Goal: Task Accomplishment & Management: Manage account settings

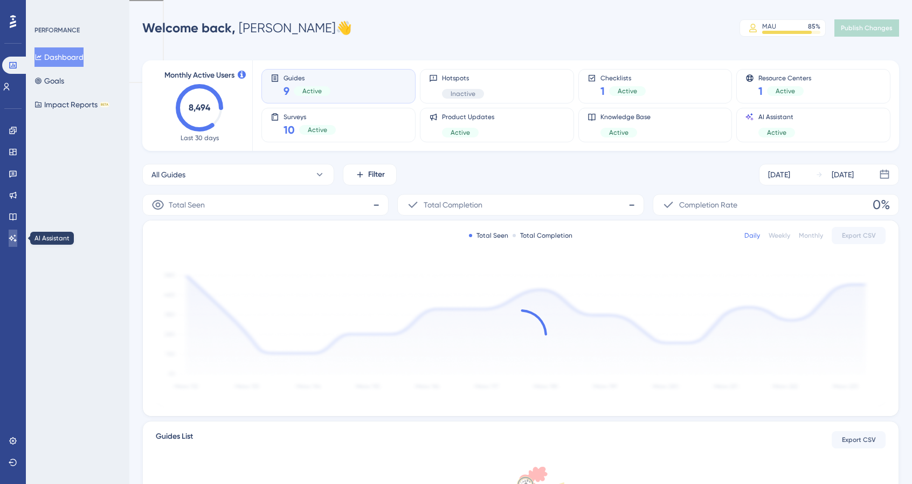
click at [11, 238] on icon at bounding box center [13, 238] width 9 height 9
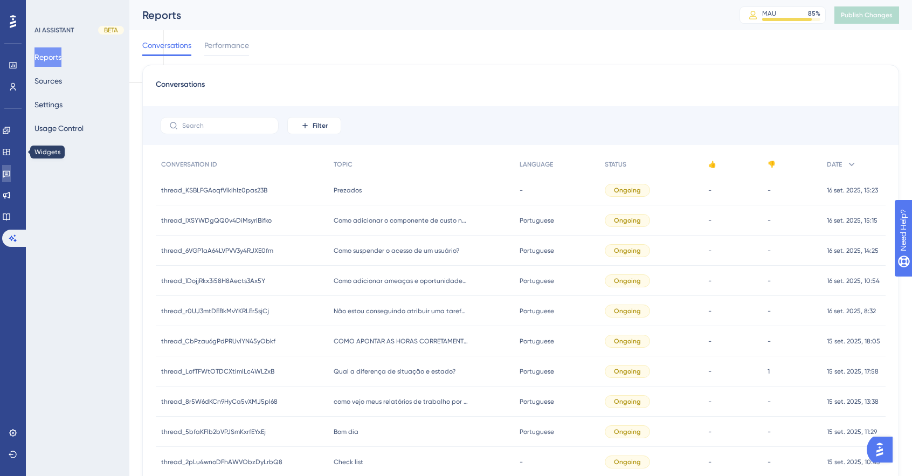
click at [11, 170] on icon at bounding box center [6, 173] width 9 height 9
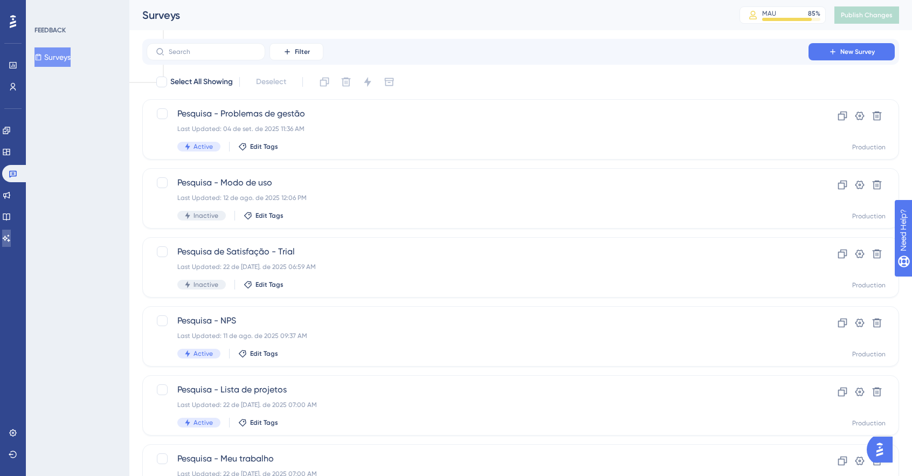
click at [11, 232] on link at bounding box center [6, 237] width 9 height 17
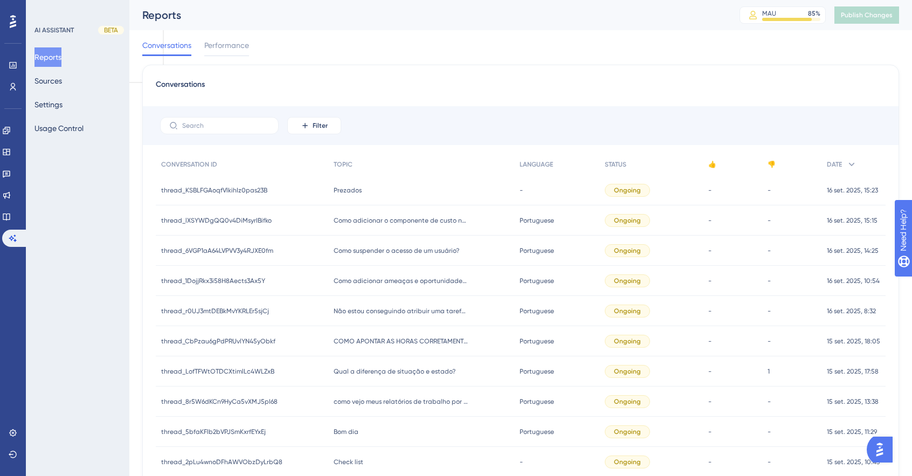
click at [0, 0] on div "✨ INSCREVA-SE AGORA✨" at bounding box center [0, 0] width 0 height 0
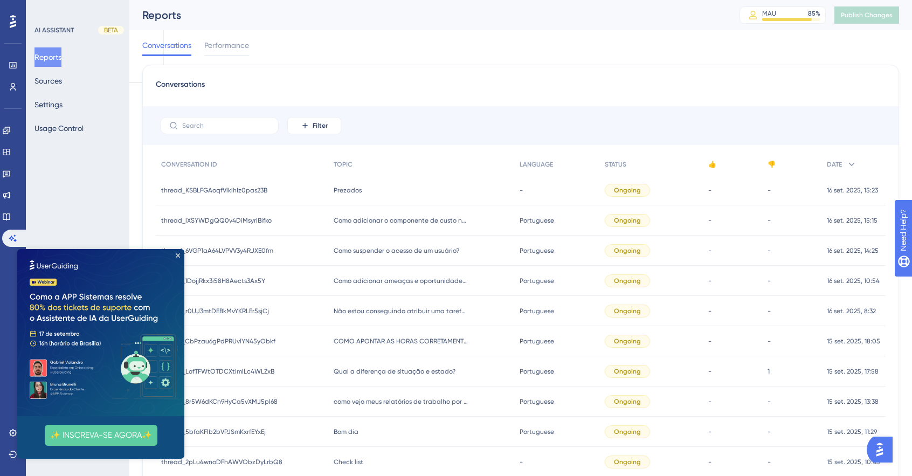
click at [62, 249] on html "✨ INSCREVA-SE AGORA✨" at bounding box center [100, 354] width 167 height 210
click at [51, 87] on button "Sources" at bounding box center [47, 80] width 27 height 19
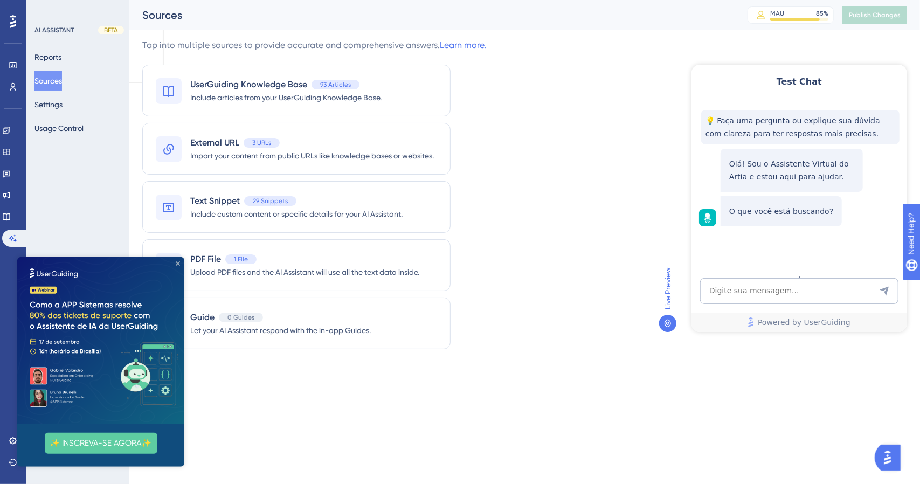
click at [179, 261] on icon "Close Preview" at bounding box center [178, 263] width 4 height 4
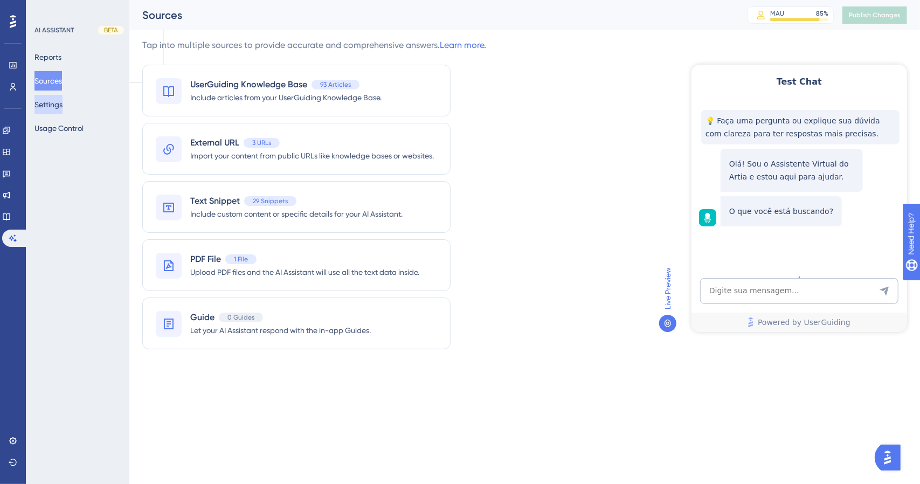
click at [62, 107] on button "Settings" at bounding box center [48, 104] width 28 height 19
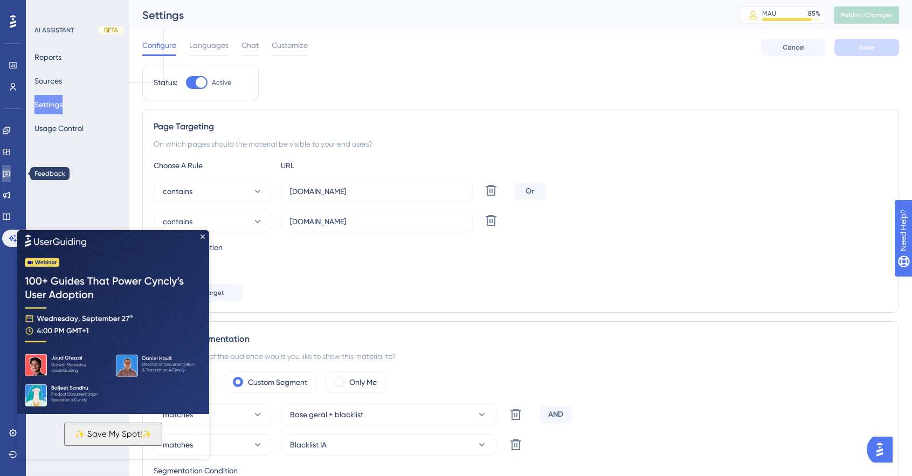
click at [11, 176] on icon at bounding box center [6, 173] width 9 height 9
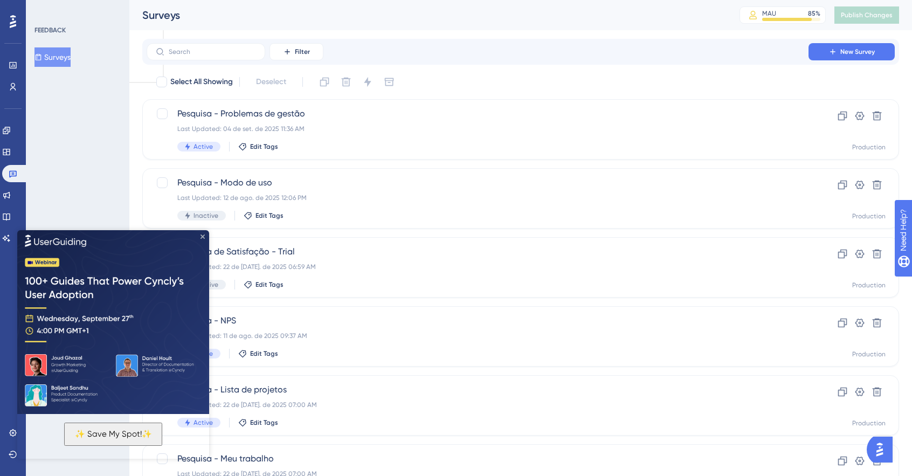
click at [205, 237] on img at bounding box center [113, 320] width 192 height 186
drag, startPoint x: 201, startPoint y: 237, endPoint x: 215, endPoint y: 466, distance: 229.9
click at [201, 237] on icon "Close Preview" at bounding box center [202, 236] width 4 height 4
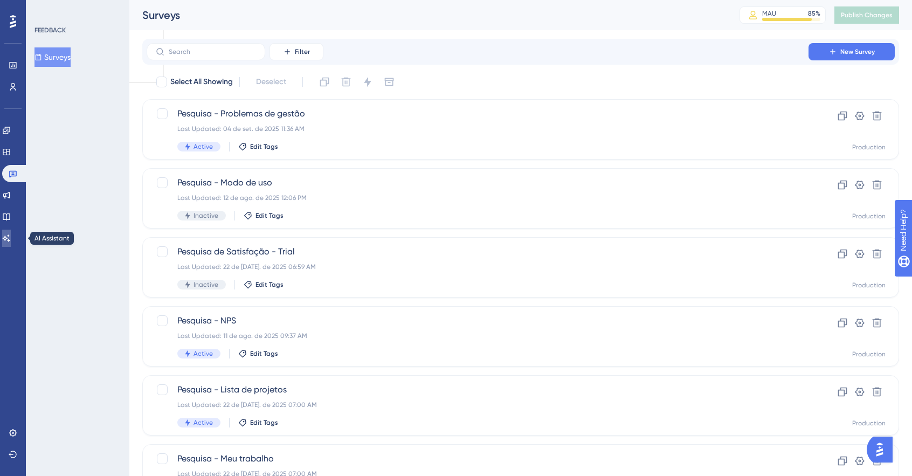
click at [11, 244] on link at bounding box center [6, 237] width 9 height 17
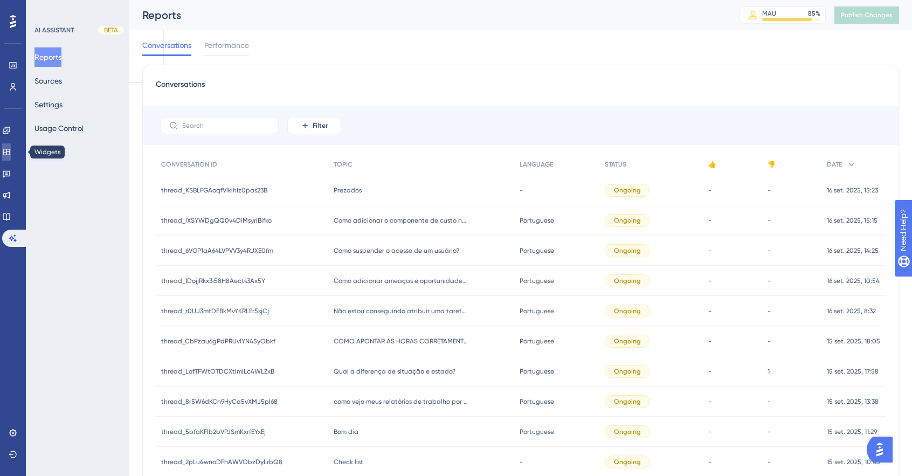
click at [11, 152] on icon at bounding box center [6, 152] width 9 height 9
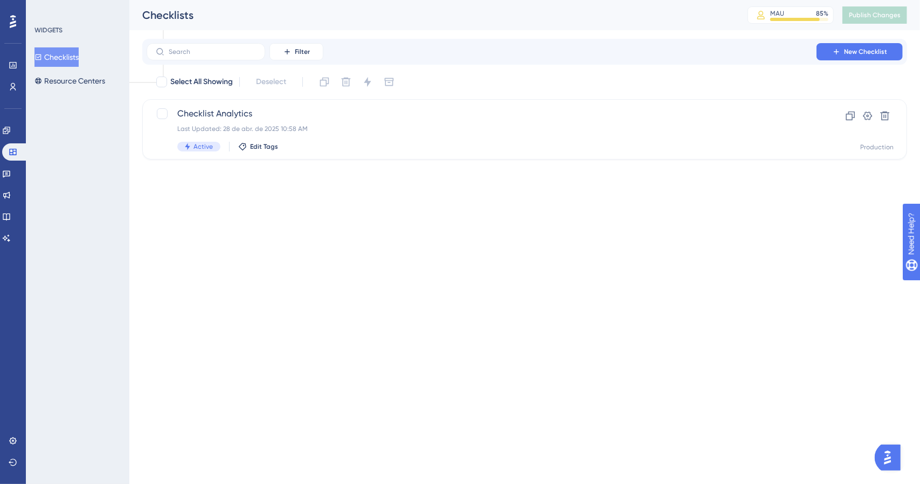
click at [79, 59] on button "Checklists" at bounding box center [56, 56] width 44 height 19
click at [71, 76] on button "Resource Centers" at bounding box center [69, 80] width 71 height 19
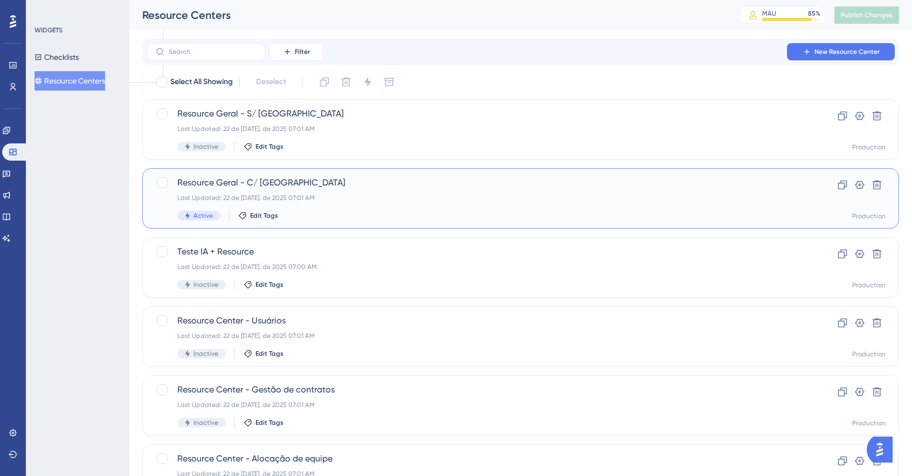
click at [256, 180] on span "Resource Geral - C/ [GEOGRAPHIC_DATA]" at bounding box center [477, 182] width 600 height 13
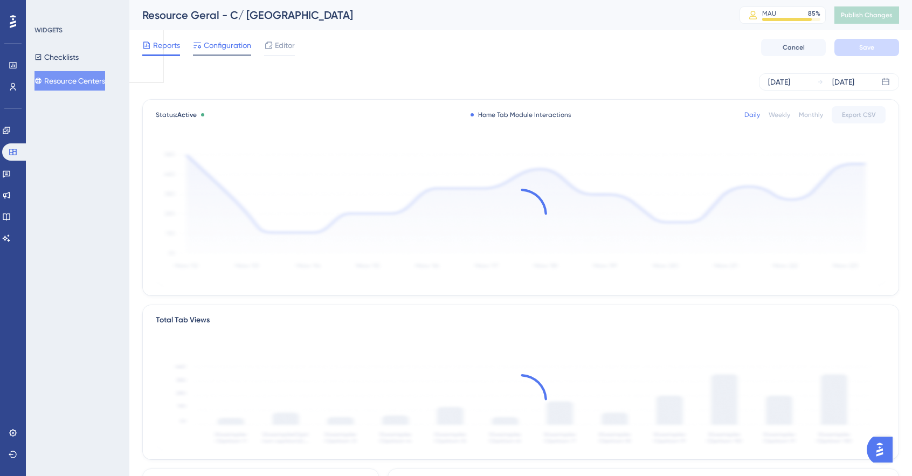
click at [227, 47] on span "Configuration" at bounding box center [227, 45] width 47 height 13
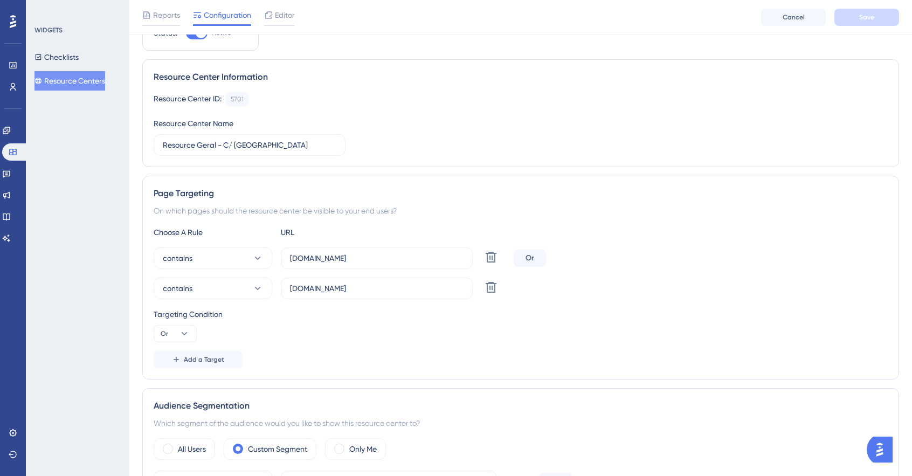
scroll to position [215, 0]
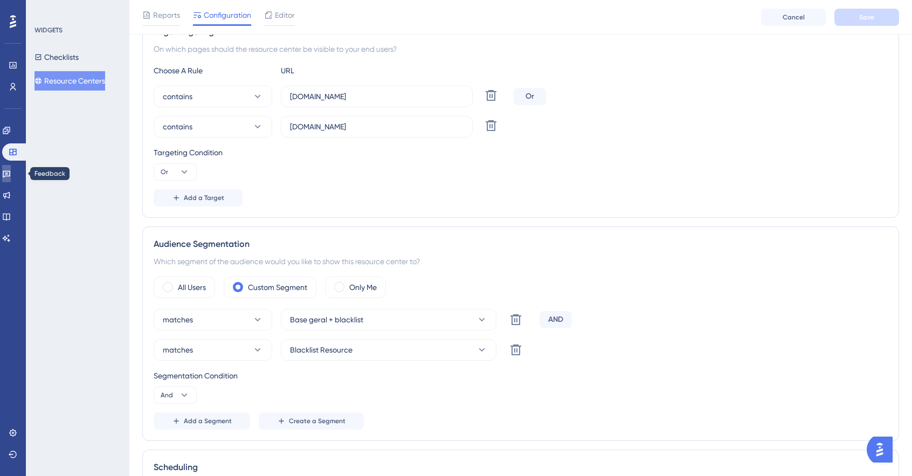
click at [11, 171] on icon at bounding box center [6, 173] width 9 height 9
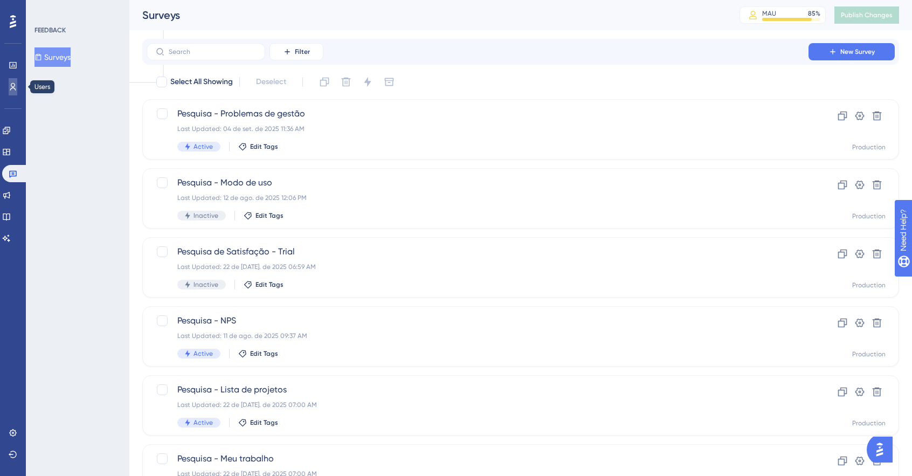
click at [13, 87] on icon at bounding box center [13, 87] width 6 height 8
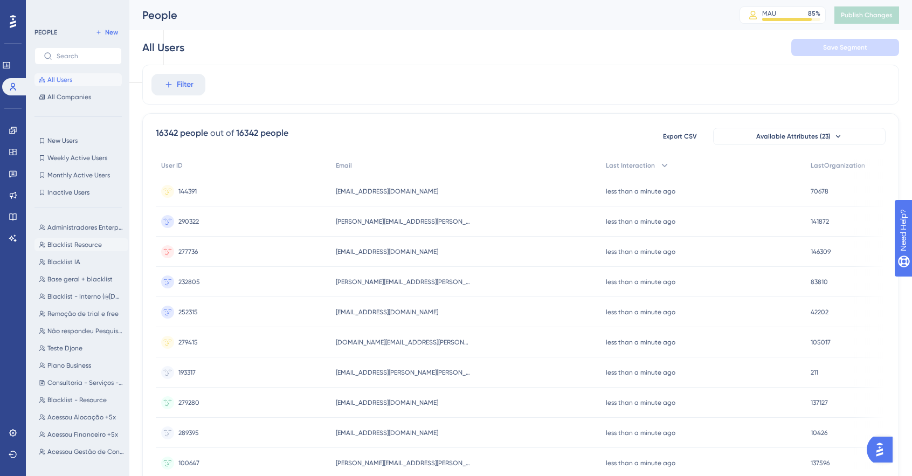
click at [88, 246] on span "Blacklist Resource" at bounding box center [74, 244] width 54 height 9
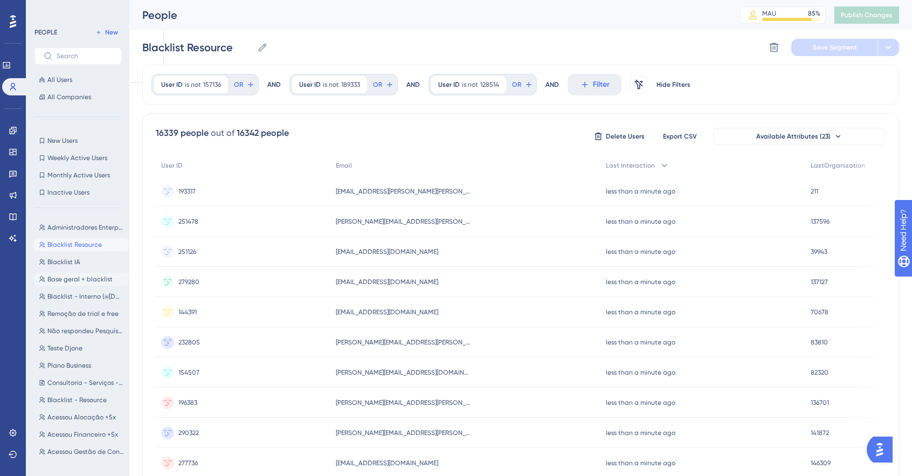
click at [86, 273] on button "Base geral + blacklist Base geral + blacklist" at bounding box center [81, 279] width 94 height 13
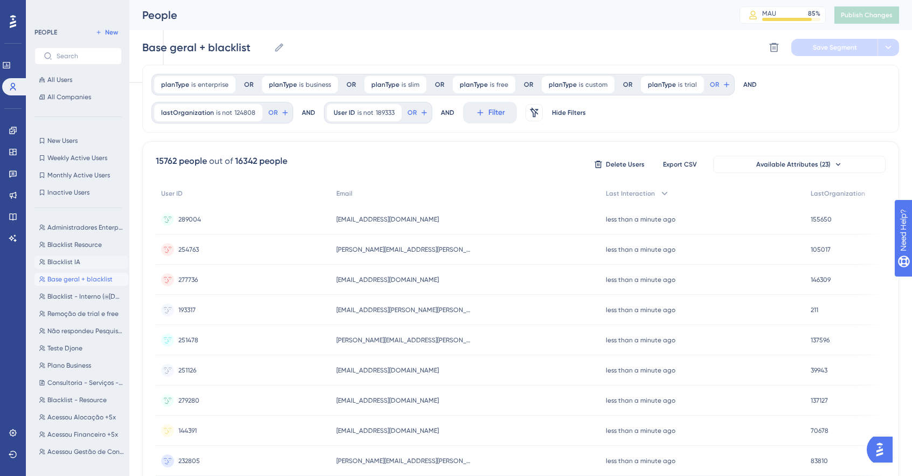
click at [67, 265] on span "Blacklist IA" at bounding box center [63, 262] width 33 height 9
type input "Blacklist IA"
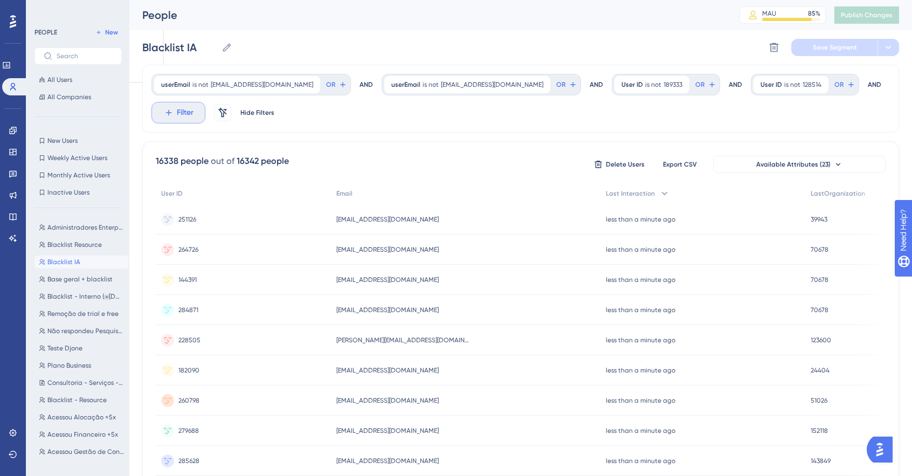
click at [182, 116] on span "Filter" at bounding box center [185, 112] width 17 height 13
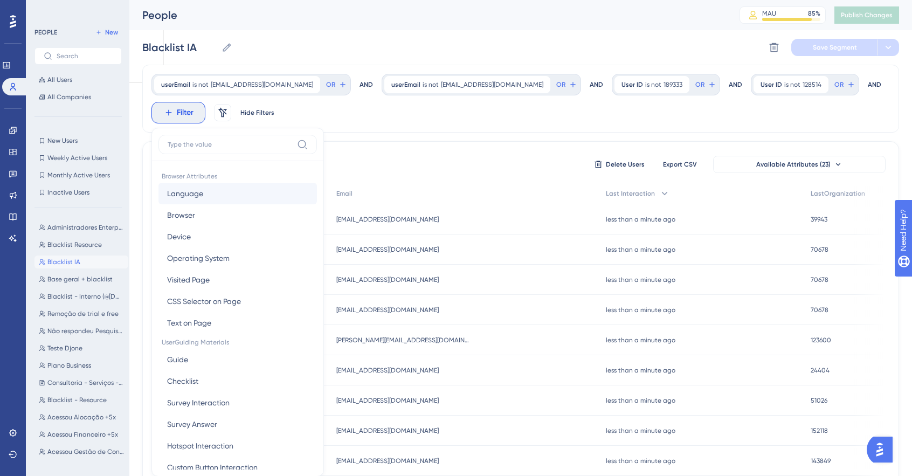
scroll to position [64, 0]
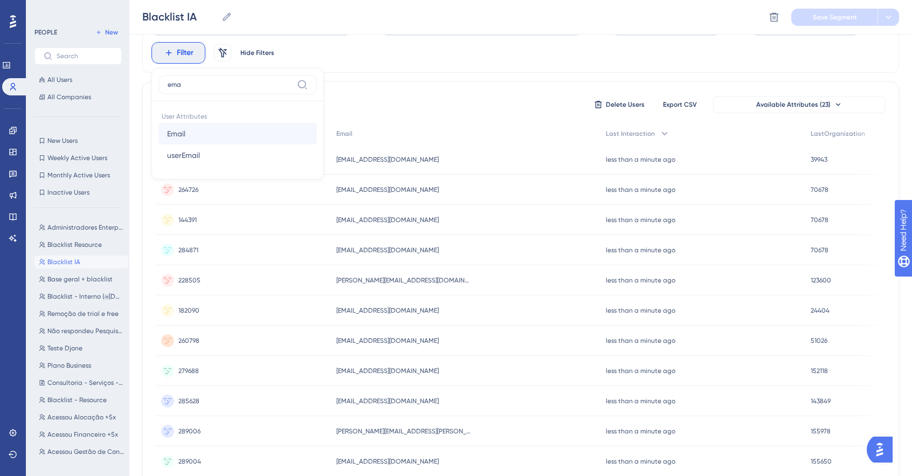
type input "ema"
click at [251, 136] on button "Email Email" at bounding box center [237, 134] width 158 height 22
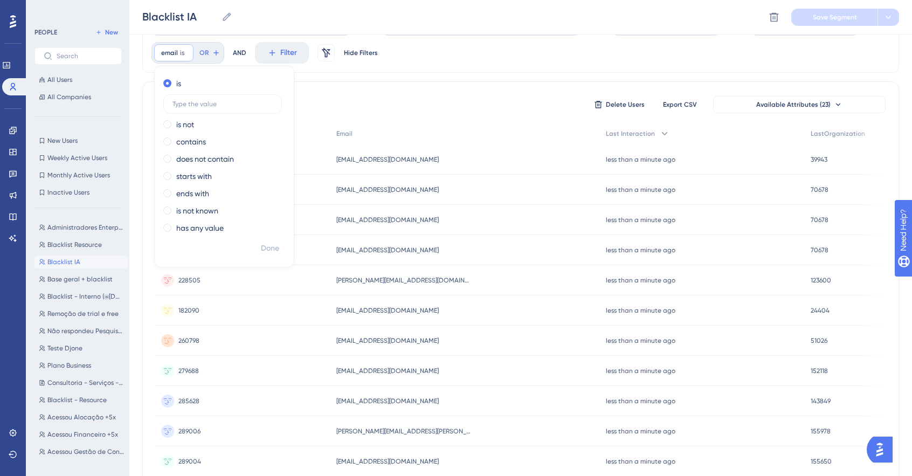
drag, startPoint x: 194, startPoint y: 138, endPoint x: 204, endPoint y: 108, distance: 31.7
click at [194, 137] on label "contains" at bounding box center [191, 141] width 30 height 13
type input "a"
type input "@artia"
click at [268, 247] on span "Done" at bounding box center [270, 248] width 18 height 13
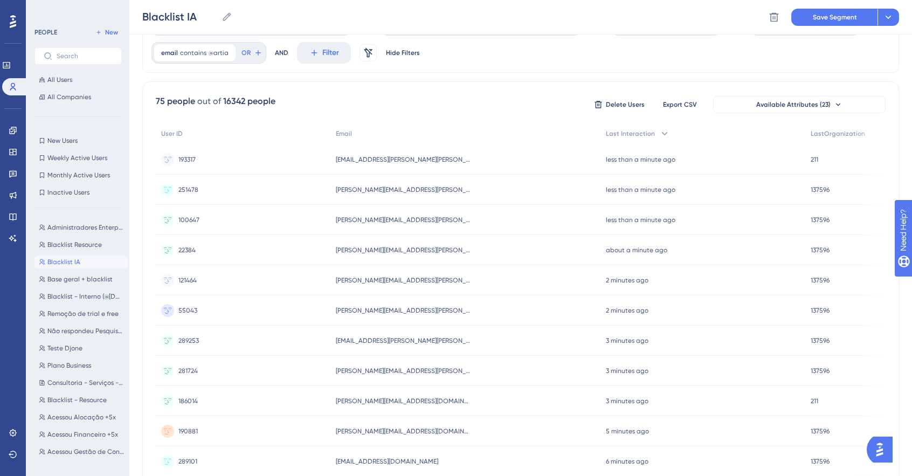
scroll to position [10, 0]
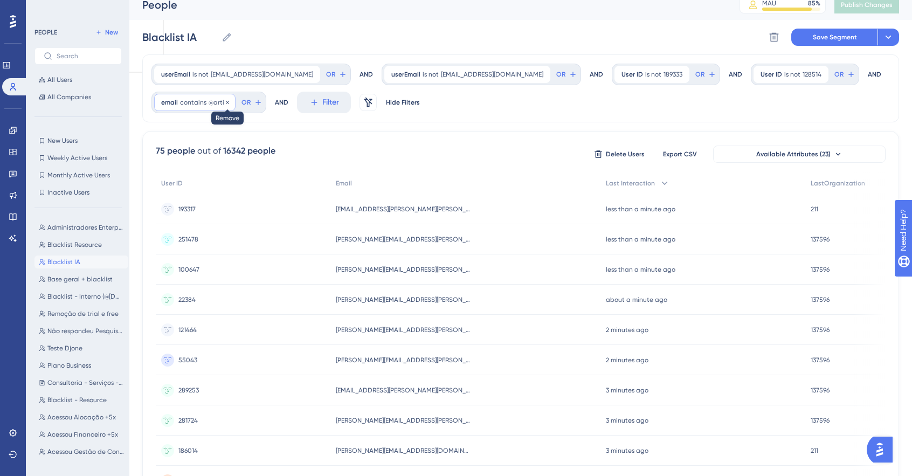
click at [225, 103] on icon at bounding box center [227, 102] width 6 height 6
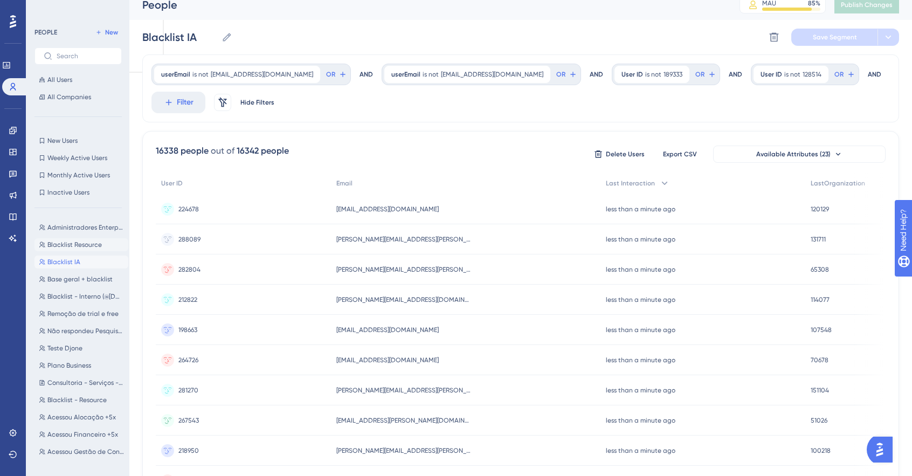
click at [73, 244] on span "Blacklist Resource" at bounding box center [74, 244] width 54 height 9
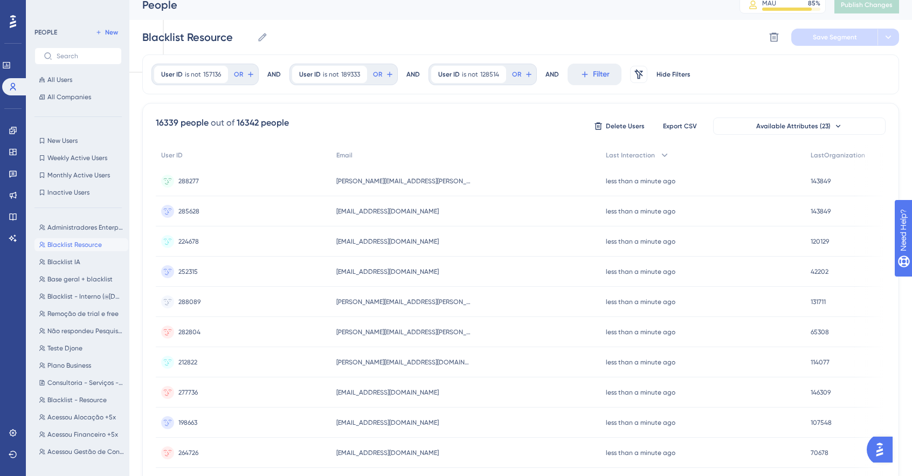
scroll to position [0, 0]
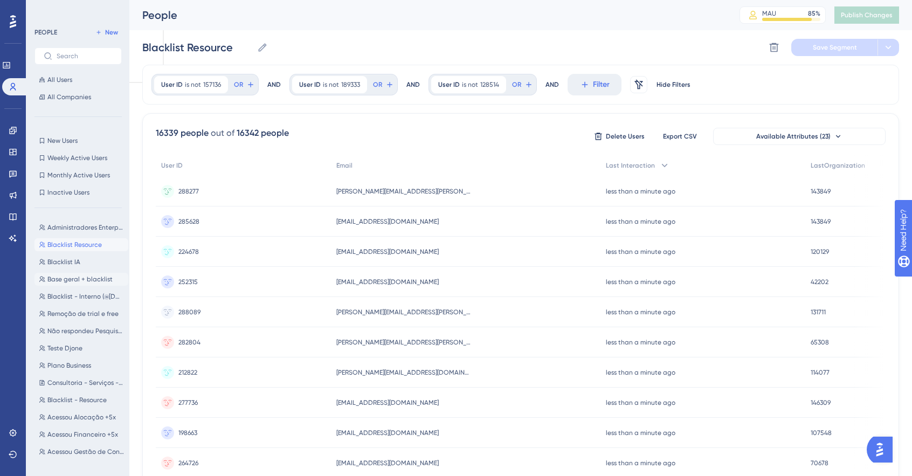
click at [76, 281] on span "Base geral + blacklist" at bounding box center [79, 279] width 65 height 9
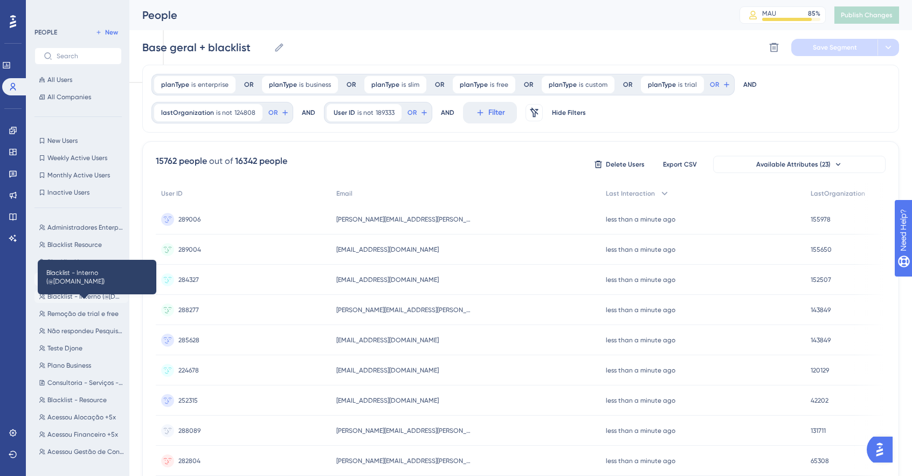
click at [77, 294] on span "Blacklist - Interno (@[DOMAIN_NAME])" at bounding box center [85, 296] width 76 height 9
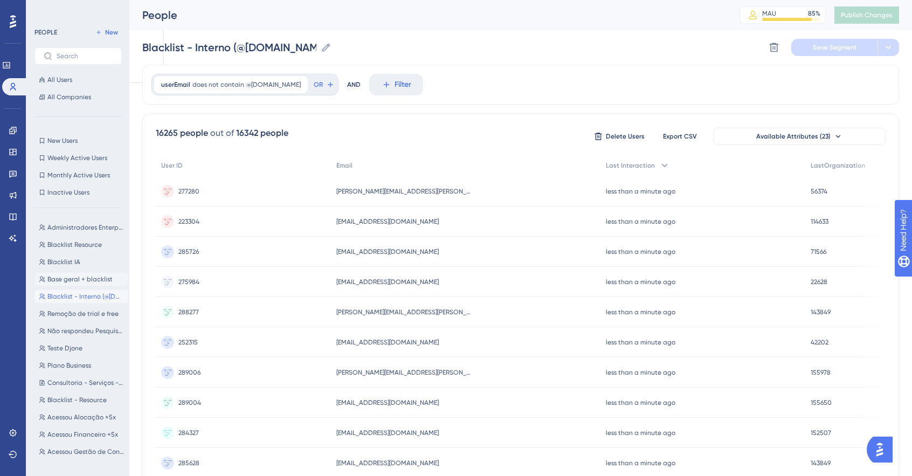
click at [64, 282] on span "Base geral + blacklist" at bounding box center [79, 279] width 65 height 9
type input "Base geral + blacklist"
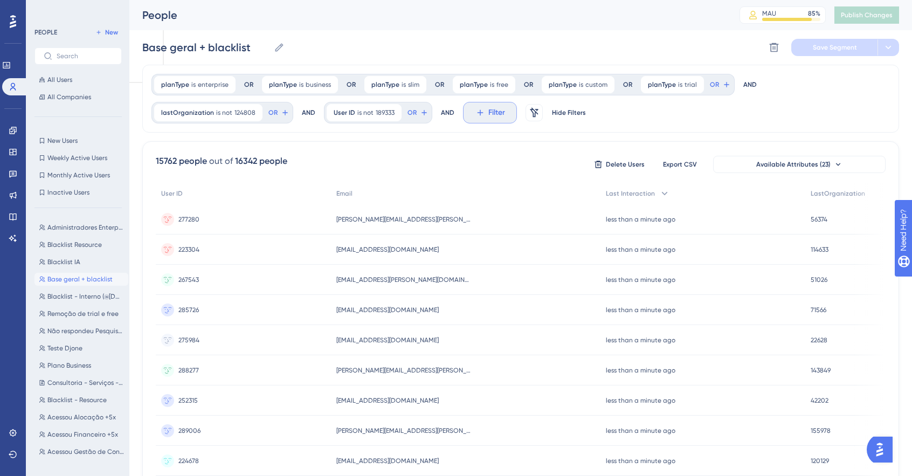
click at [492, 113] on span "Filter" at bounding box center [496, 112] width 17 height 13
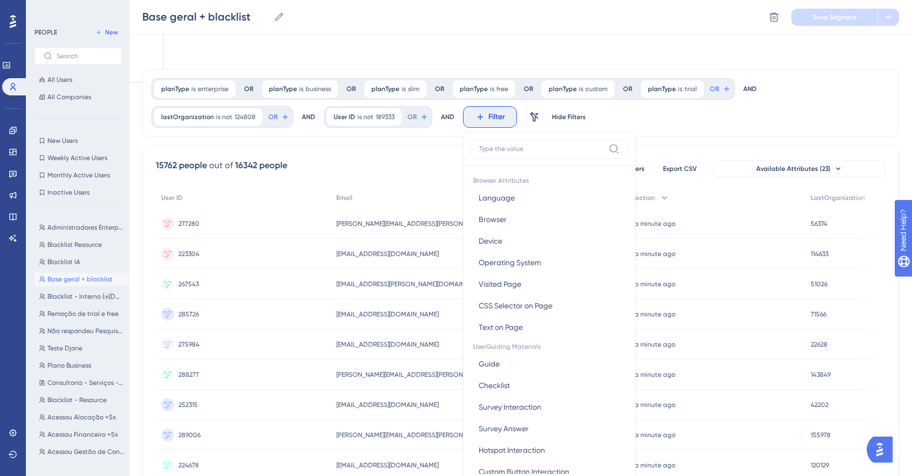
scroll to position [64, 0]
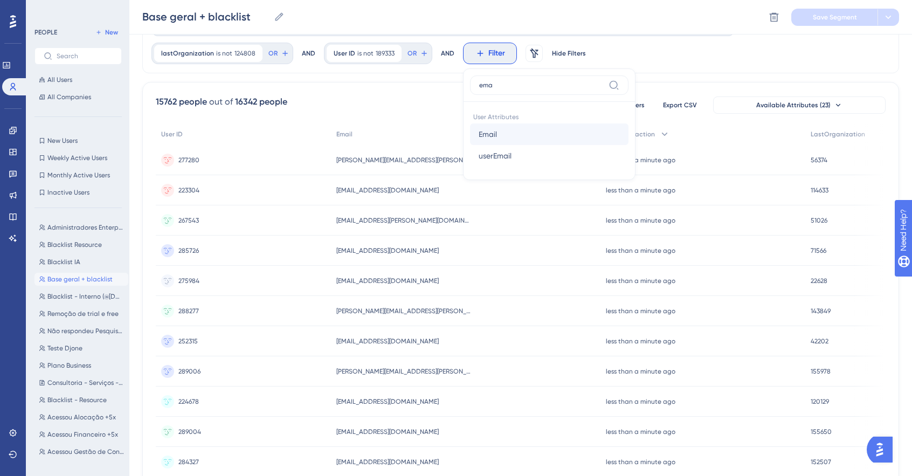
type input "ema"
click at [492, 126] on button "Email Email" at bounding box center [549, 134] width 158 height 22
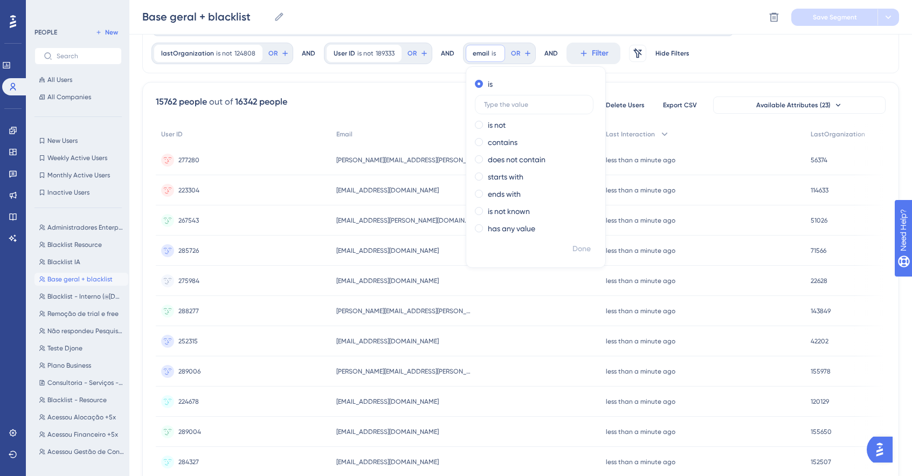
drag, startPoint x: 504, startPoint y: 137, endPoint x: 510, endPoint y: 109, distance: 28.5
click at [504, 137] on label "contains" at bounding box center [503, 142] width 30 height 13
type input "@artia"
click at [573, 247] on span "Done" at bounding box center [581, 248] width 18 height 13
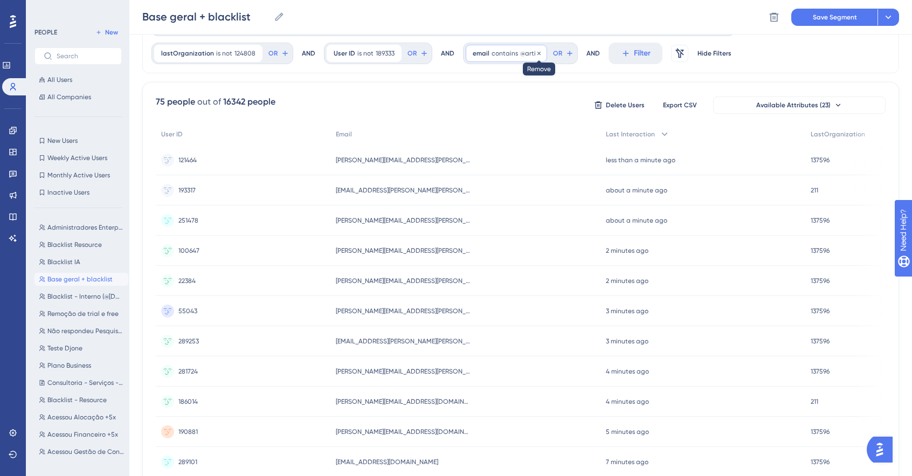
click at [537, 52] on icon at bounding box center [538, 52] width 3 height 3
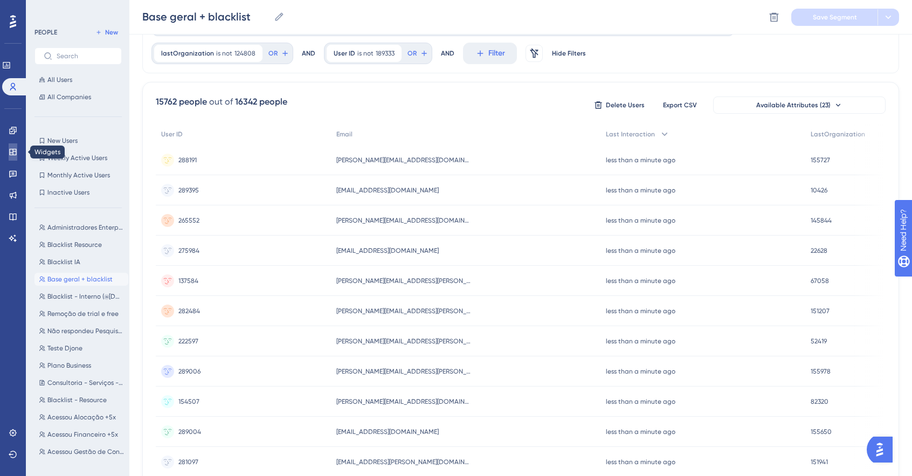
click at [10, 150] on icon at bounding box center [12, 152] width 7 height 6
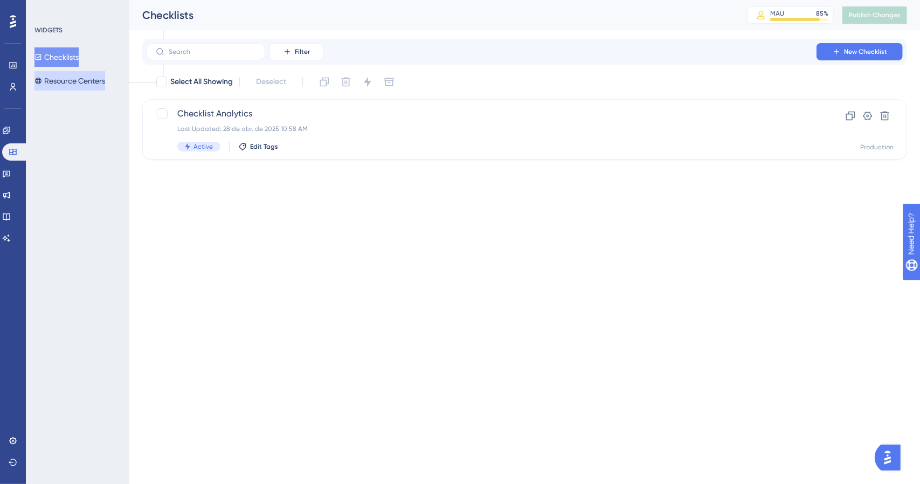
click at [67, 87] on button "Resource Centers" at bounding box center [69, 80] width 71 height 19
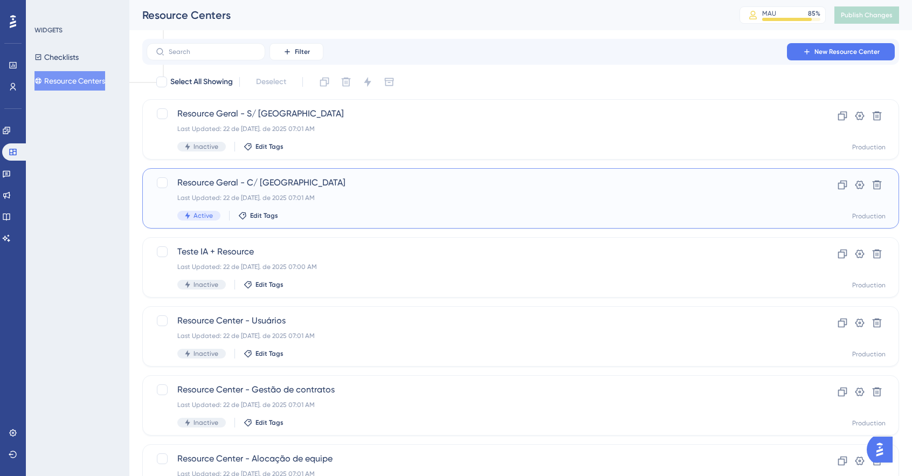
click at [270, 172] on div "Resource Geral - C/ [GEOGRAPHIC_DATA] Last Updated: 22 de [DATE]. de 2025 07:01…" at bounding box center [520, 198] width 756 height 60
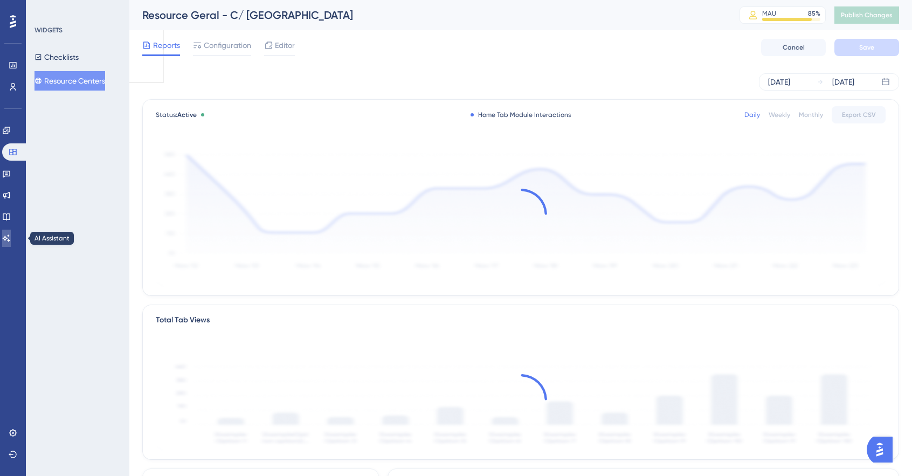
click at [9, 238] on icon at bounding box center [7, 237] width 8 height 7
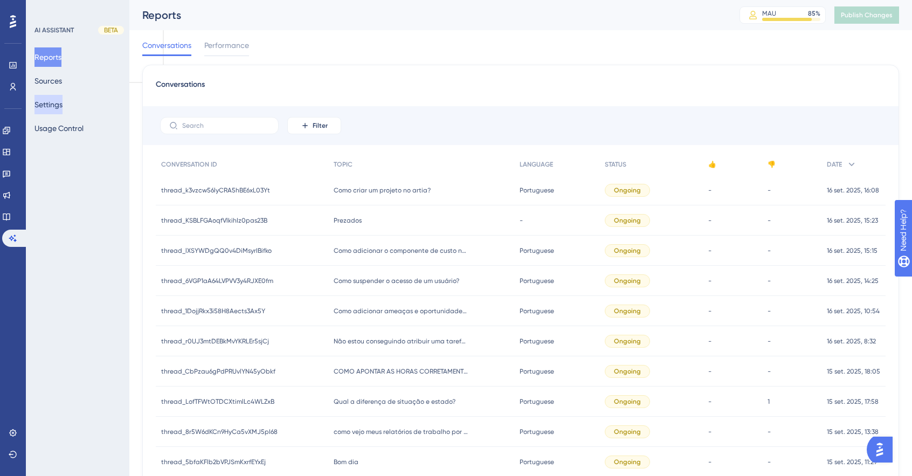
click at [62, 107] on button "Settings" at bounding box center [48, 104] width 28 height 19
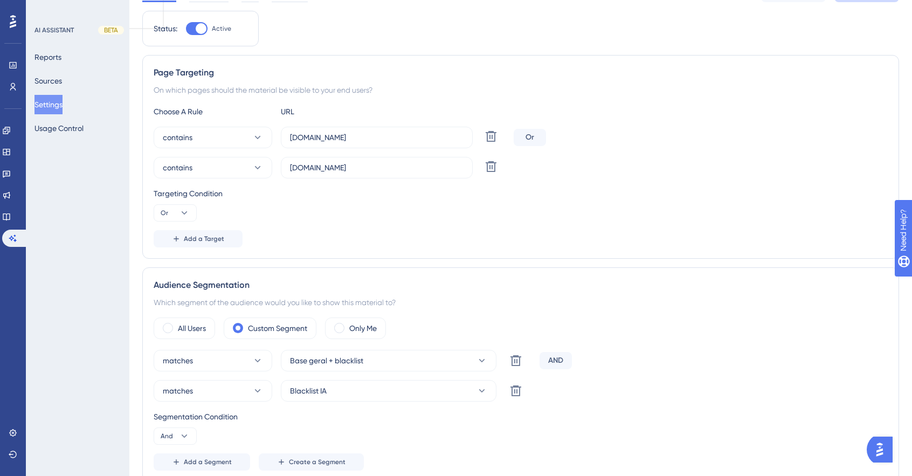
scroll to position [108, 0]
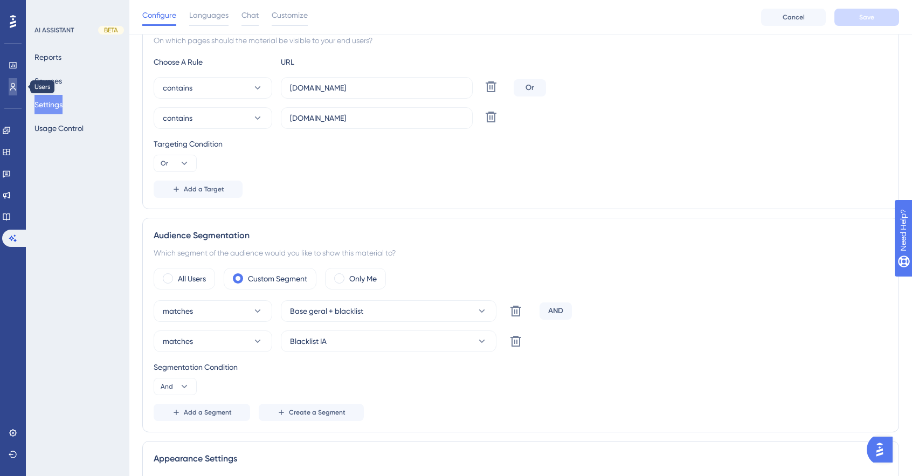
click at [17, 90] on link at bounding box center [13, 86] width 9 height 17
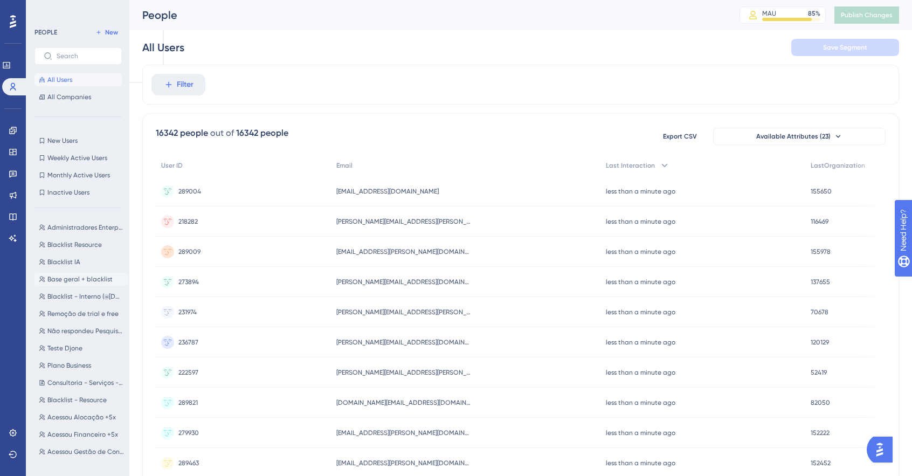
click at [88, 279] on span "Base geral + blacklist" at bounding box center [79, 279] width 65 height 9
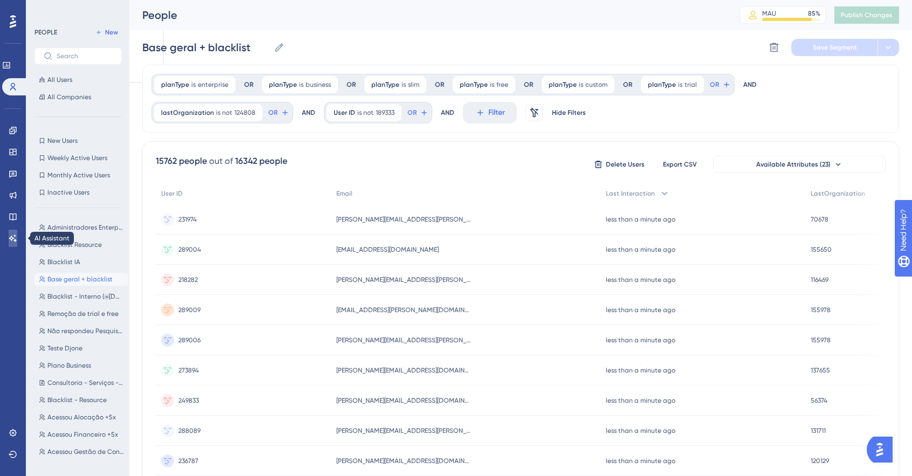
click at [9, 239] on link at bounding box center [13, 237] width 9 height 17
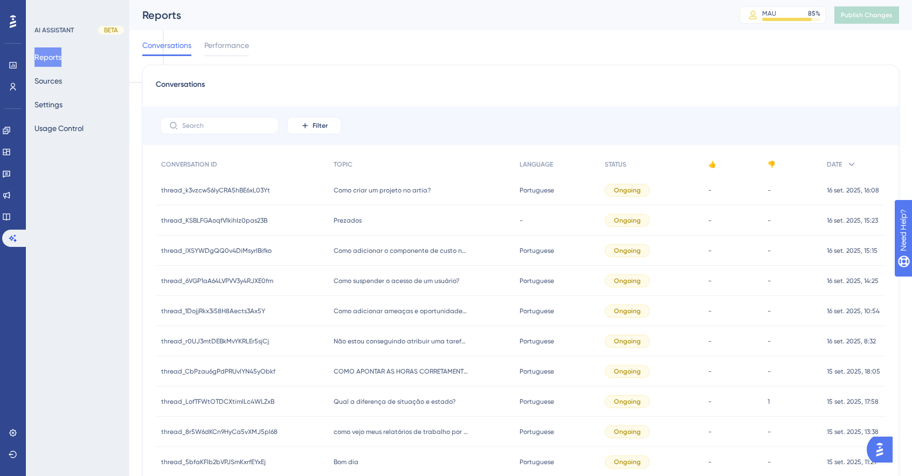
click at [85, 107] on div "Reports Sources Settings Usage Control" at bounding box center [77, 92] width 87 height 91
click at [62, 110] on button "Settings" at bounding box center [48, 104] width 28 height 19
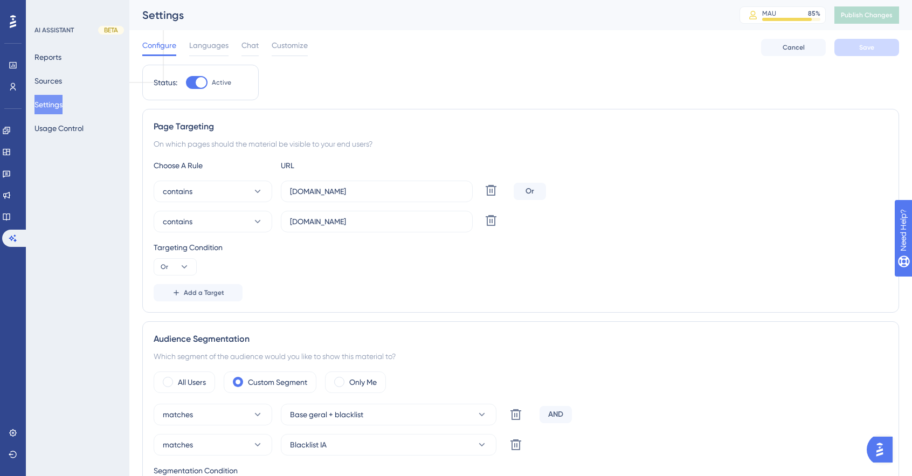
click at [192, 82] on div at bounding box center [197, 82] width 22 height 13
click at [186, 82] on input "Active" at bounding box center [185, 82] width 1 height 1
checkbox input "true"
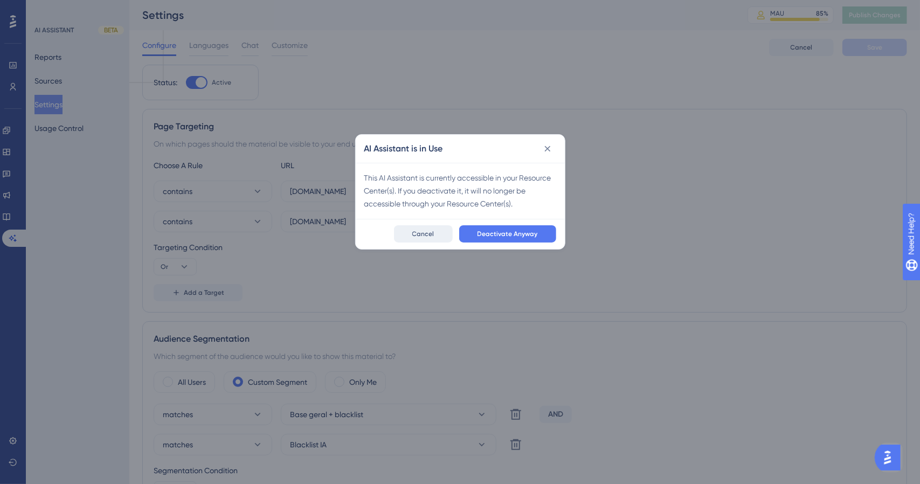
click at [425, 239] on button "Cancel" at bounding box center [423, 233] width 59 height 17
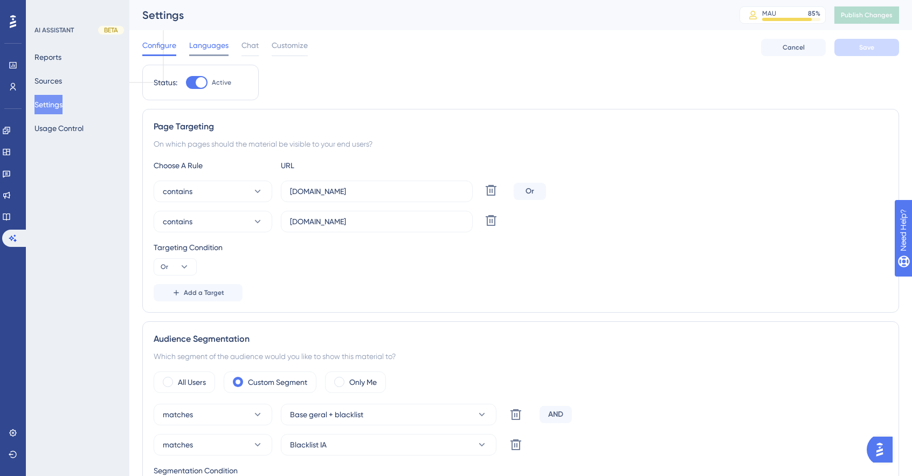
click at [222, 45] on span "Languages" at bounding box center [208, 45] width 39 height 13
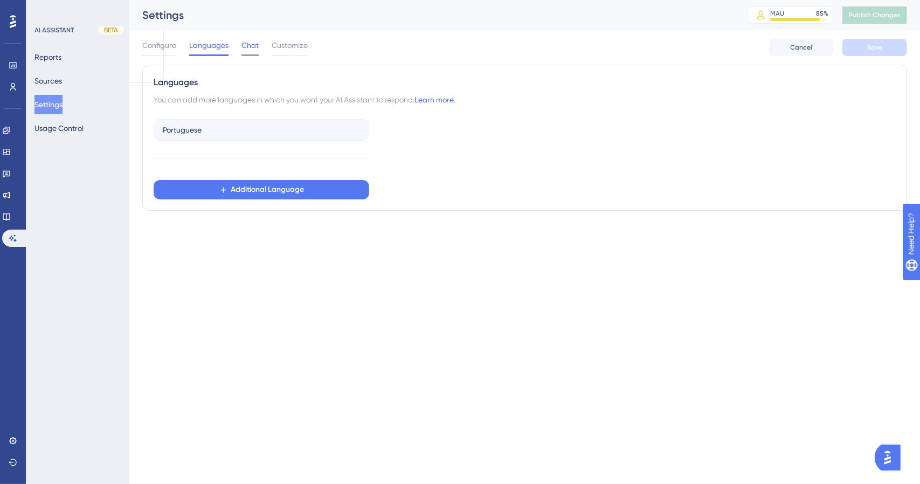
click at [253, 48] on span "Chat" at bounding box center [249, 45] width 17 height 13
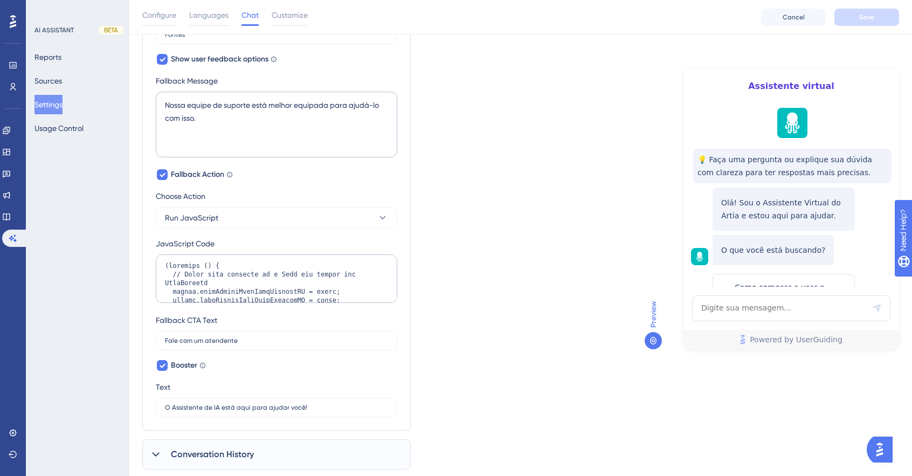
scroll to position [618, 0]
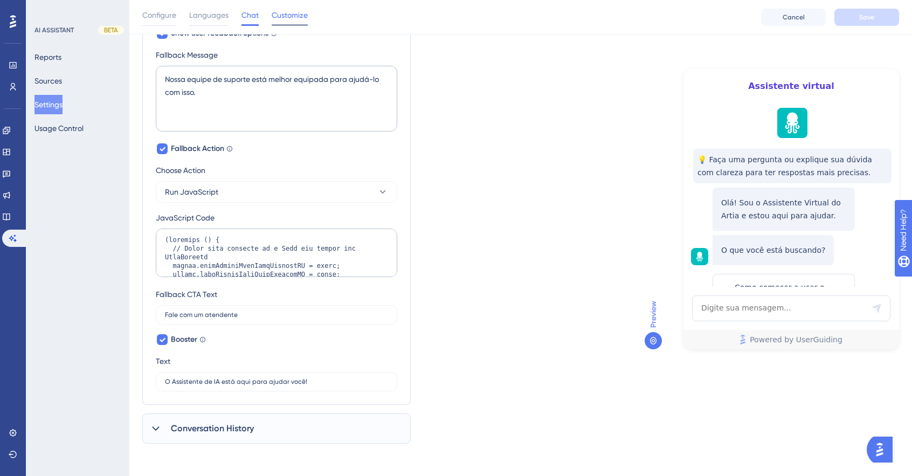
click at [297, 16] on span "Customize" at bounding box center [290, 15] width 36 height 13
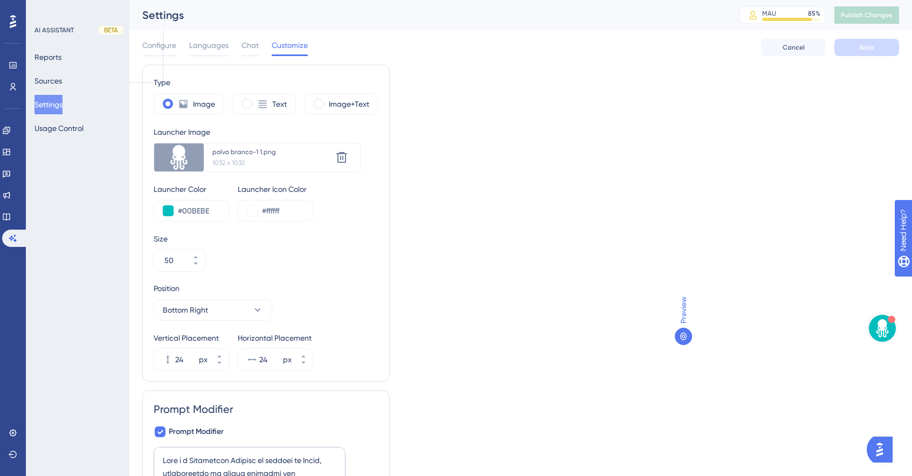
scroll to position [79, 0]
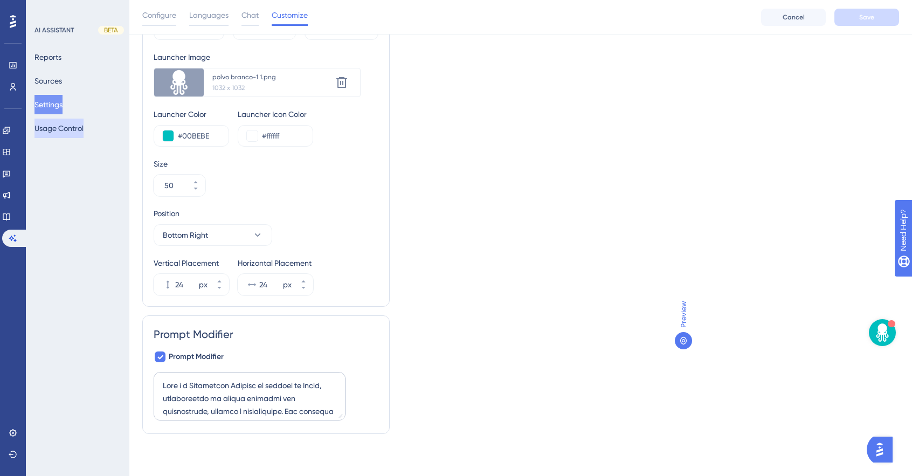
click at [59, 127] on button "Usage Control" at bounding box center [58, 128] width 49 height 19
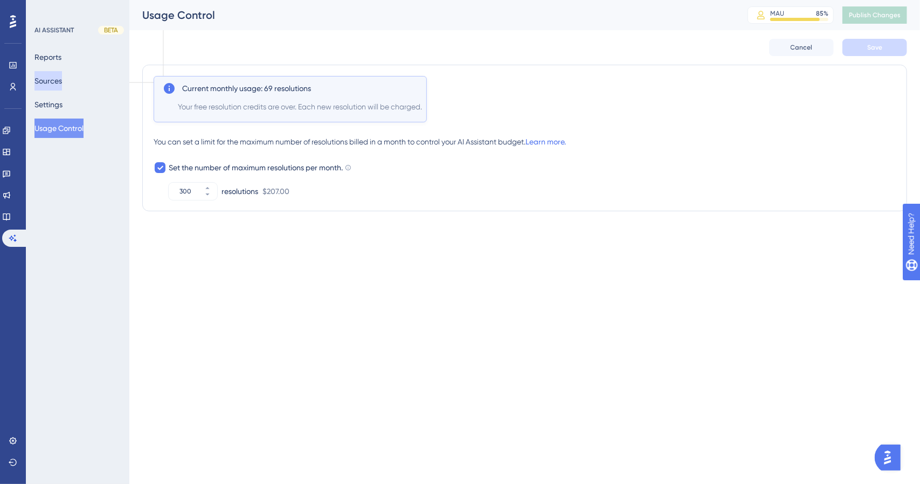
click at [62, 75] on button "Sources" at bounding box center [47, 80] width 27 height 19
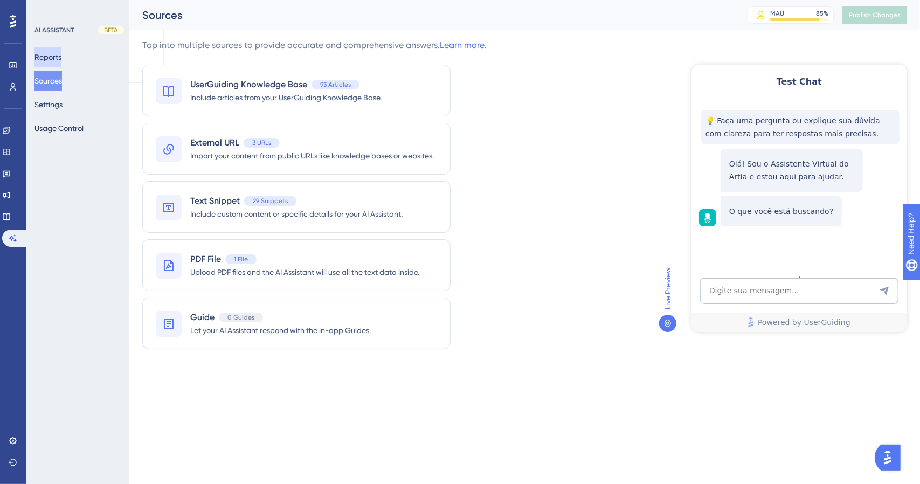
click at [61, 51] on button "Reports" at bounding box center [47, 56] width 27 height 19
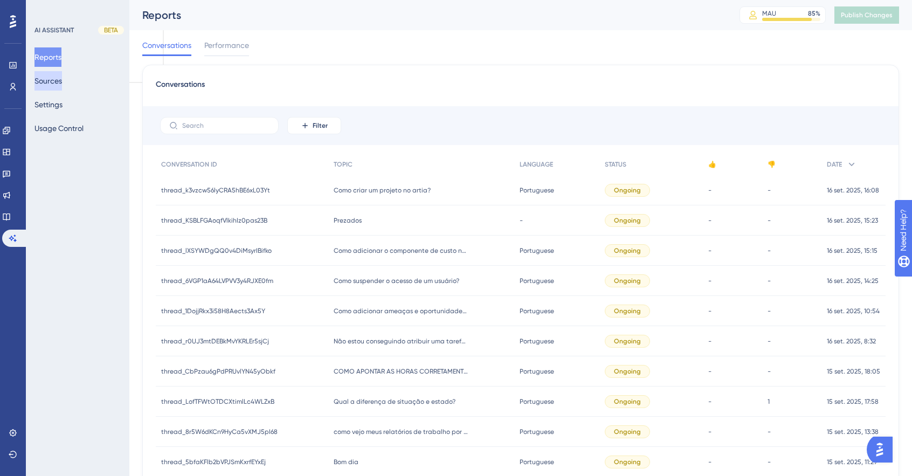
click at [59, 83] on button "Sources" at bounding box center [47, 80] width 27 height 19
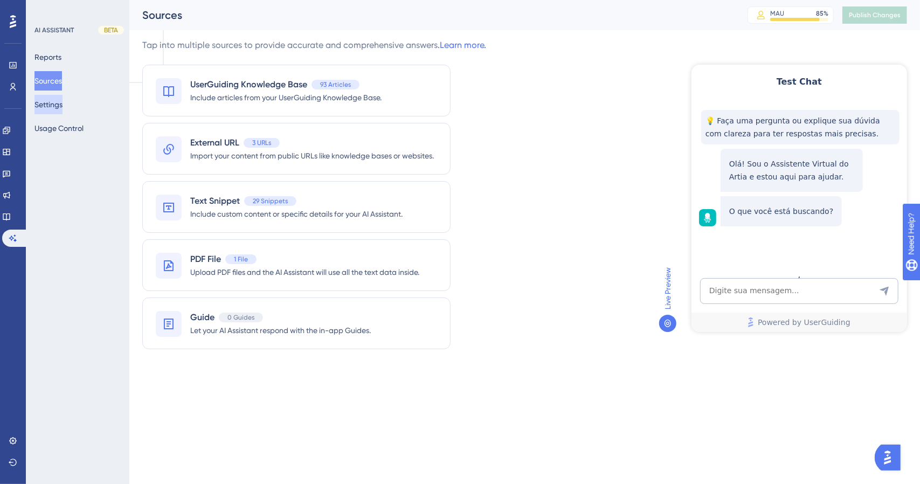
click at [62, 102] on button "Settings" at bounding box center [48, 104] width 28 height 19
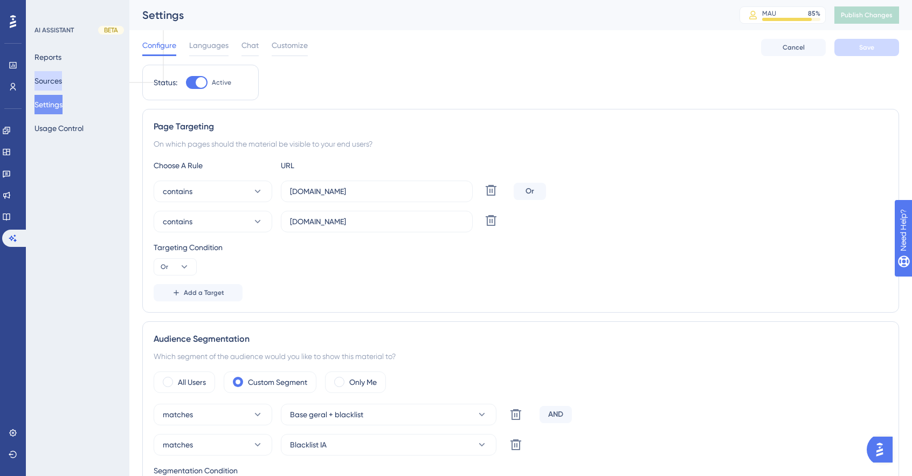
click at [45, 86] on button "Sources" at bounding box center [47, 80] width 27 height 19
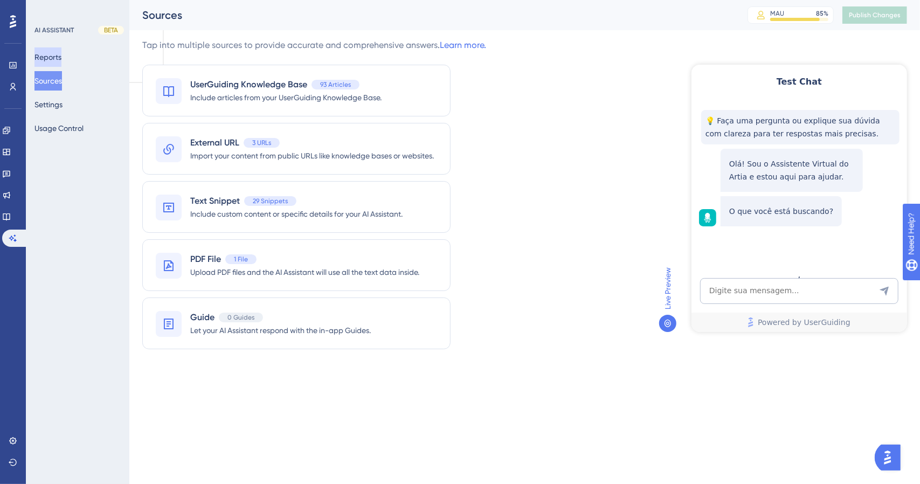
click at [38, 49] on button "Reports" at bounding box center [47, 56] width 27 height 19
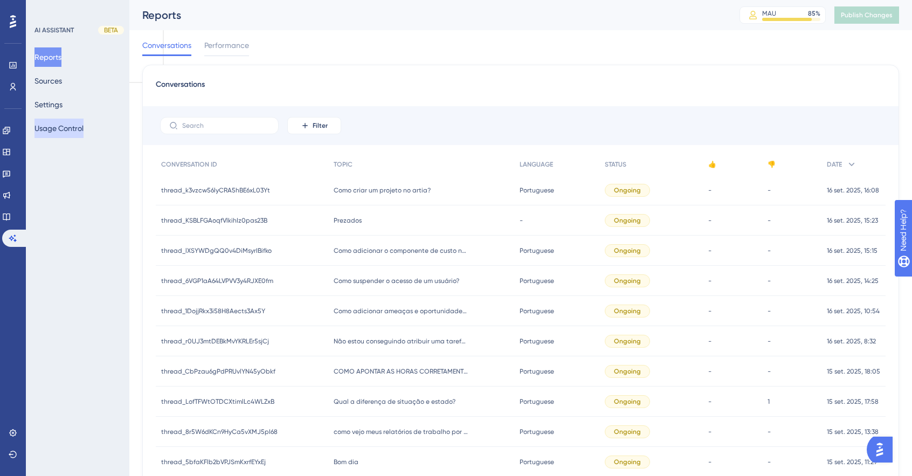
click at [73, 123] on button "Usage Control" at bounding box center [58, 128] width 49 height 19
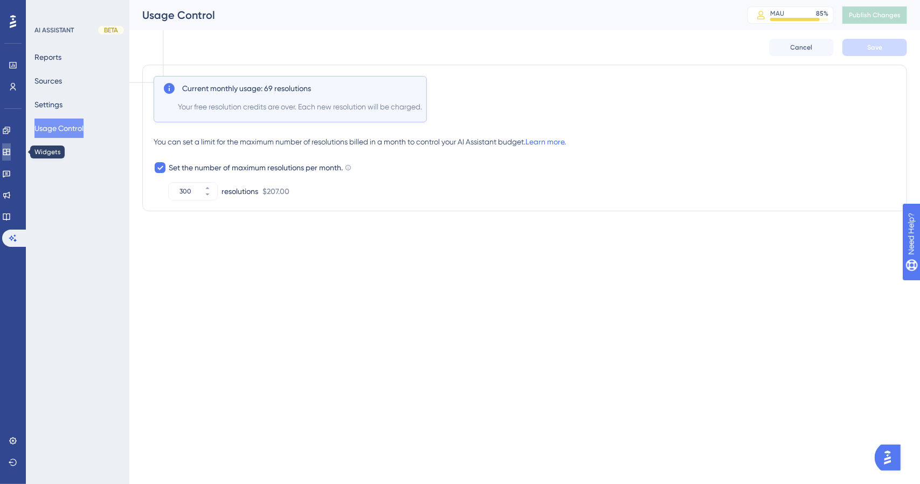
click at [11, 154] on icon at bounding box center [6, 152] width 9 height 9
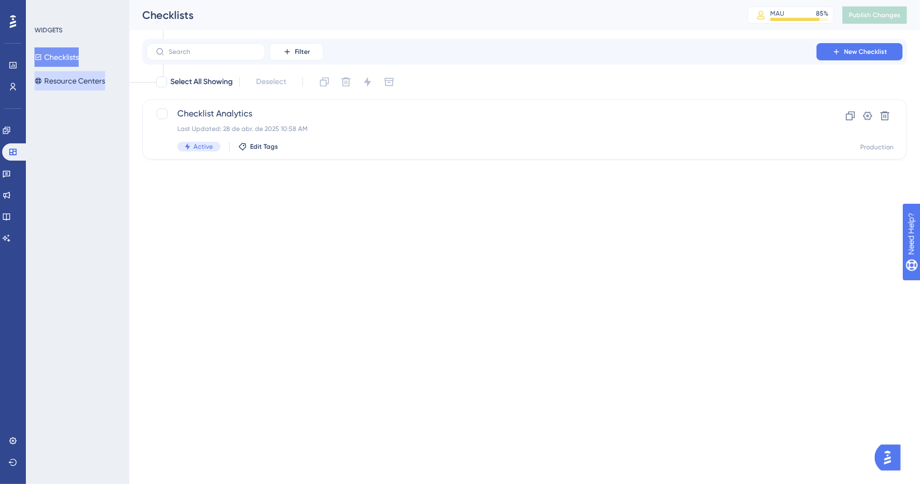
click at [76, 87] on button "Resource Centers" at bounding box center [69, 80] width 71 height 19
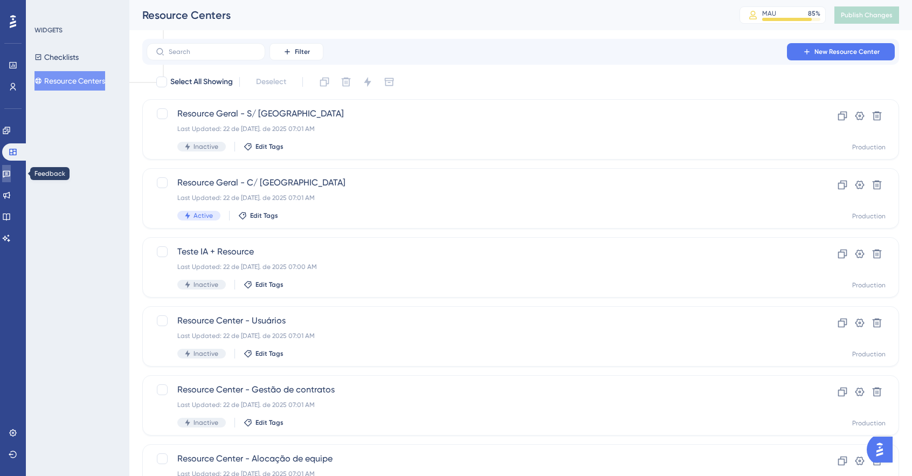
click at [11, 172] on icon at bounding box center [6, 173] width 9 height 9
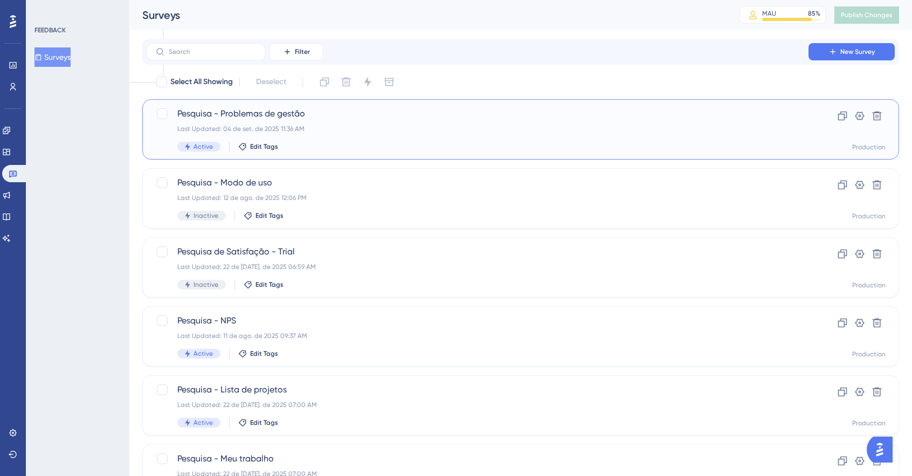
click at [330, 122] on div "Pesquisa - Problemas de gestão Last Updated: 04 de set. de 2025 11:36 AM Active…" at bounding box center [477, 129] width 600 height 44
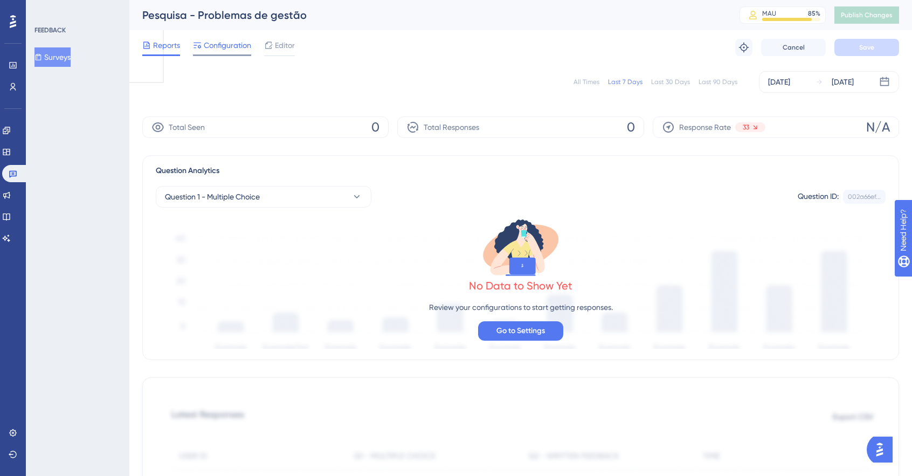
click at [222, 47] on span "Configuration" at bounding box center [227, 45] width 47 height 13
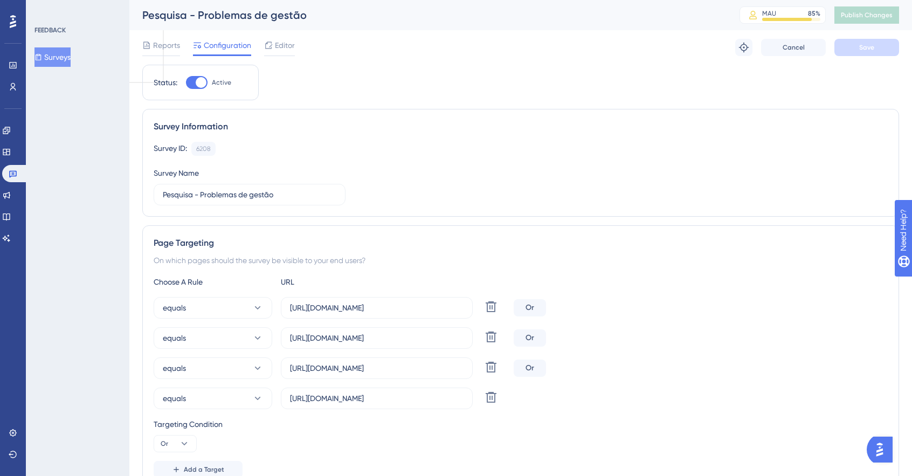
click at [192, 84] on div at bounding box center [197, 82] width 22 height 13
click at [186, 83] on input "Active" at bounding box center [185, 82] width 1 height 1
checkbox input "false"
click at [859, 48] on span "Save" at bounding box center [866, 47] width 15 height 9
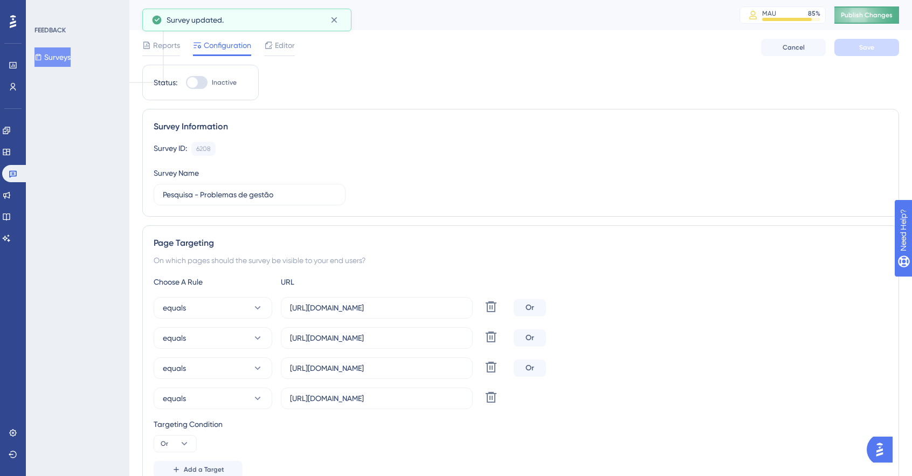
click at [875, 16] on span "Publish Changes" at bounding box center [866, 15] width 52 height 9
click at [332, 18] on icon at bounding box center [334, 20] width 11 height 11
click at [10, 154] on icon at bounding box center [6, 152] width 7 height 6
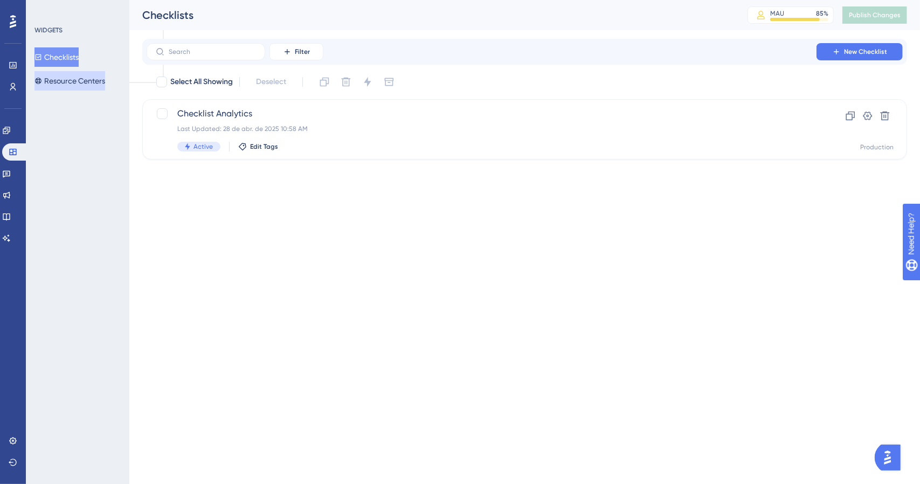
click at [81, 81] on button "Resource Centers" at bounding box center [69, 80] width 71 height 19
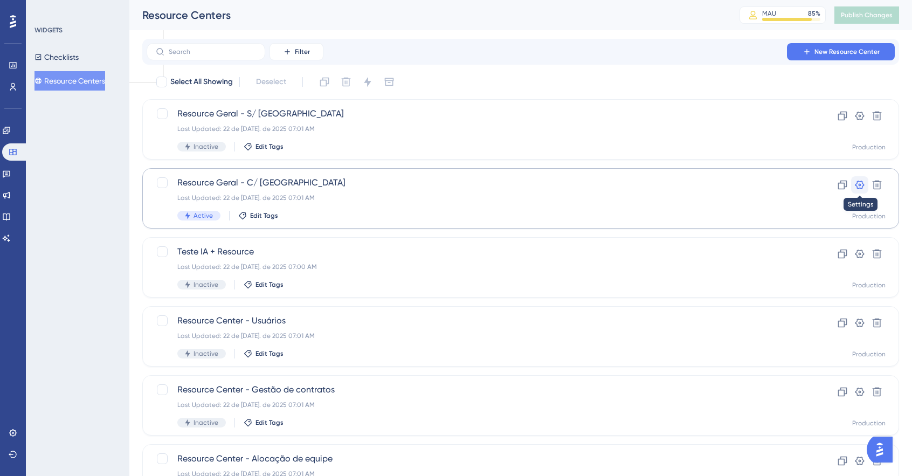
click at [863, 184] on icon at bounding box center [859, 184] width 9 height 9
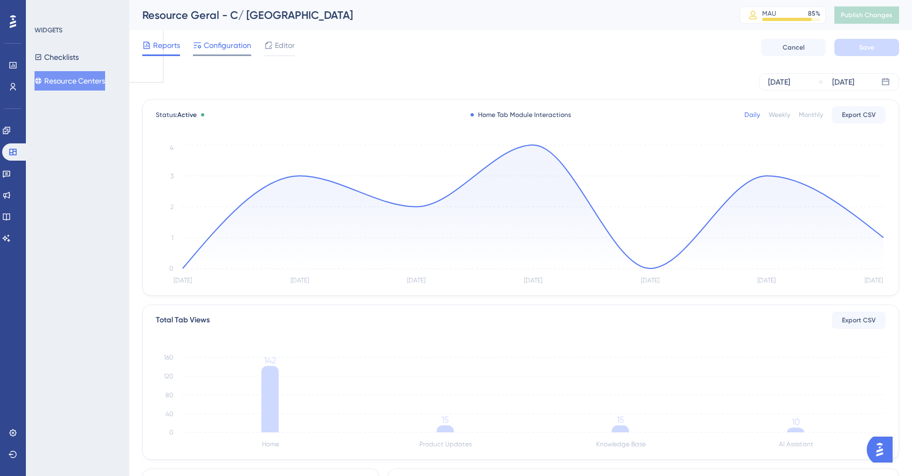
click at [207, 51] on span "Configuration" at bounding box center [227, 45] width 47 height 13
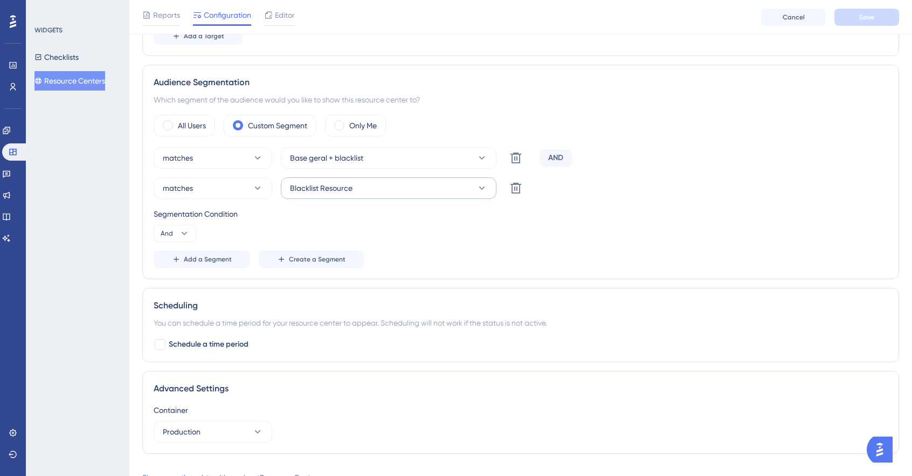
scroll to position [417, 0]
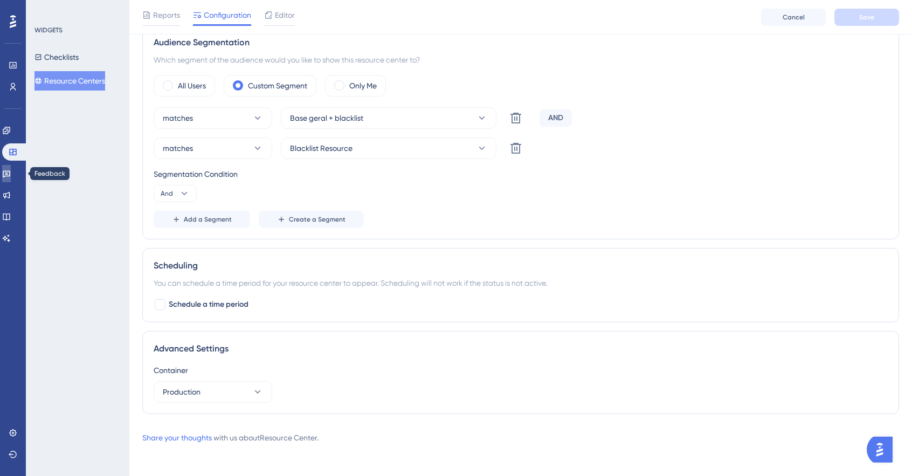
click at [11, 172] on link at bounding box center [6, 173] width 9 height 17
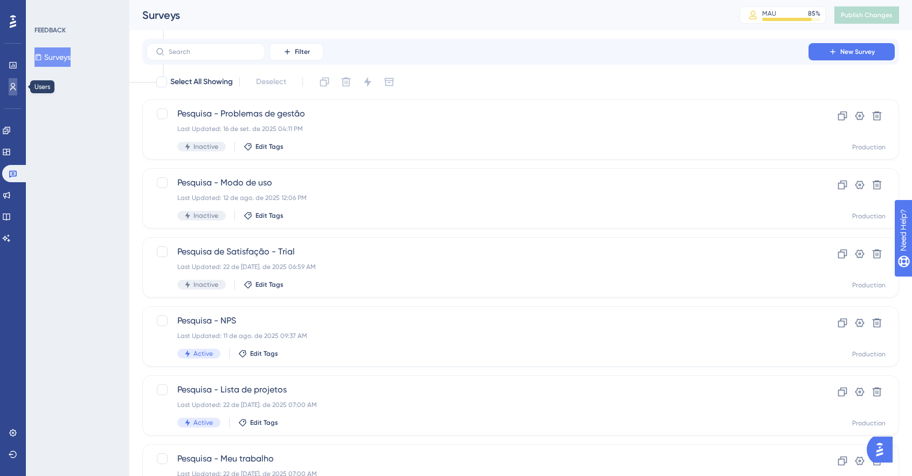
click at [9, 82] on link at bounding box center [13, 86] width 9 height 17
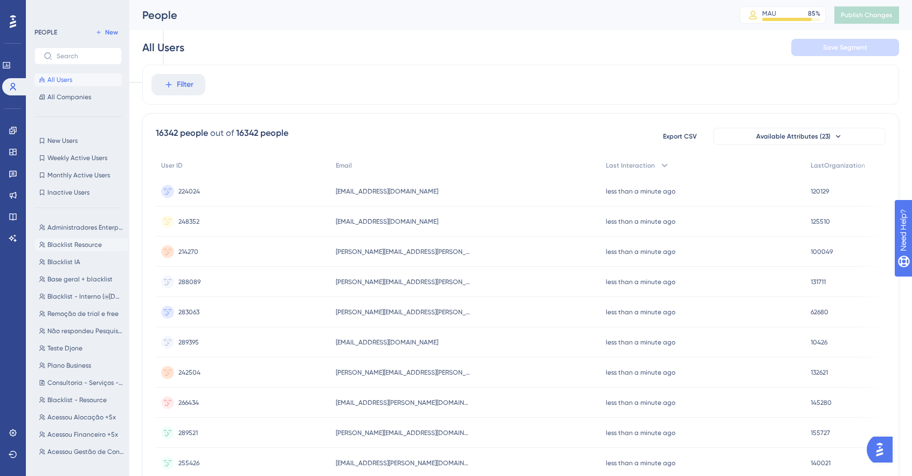
click at [82, 246] on span "Blacklist Resource" at bounding box center [74, 244] width 54 height 9
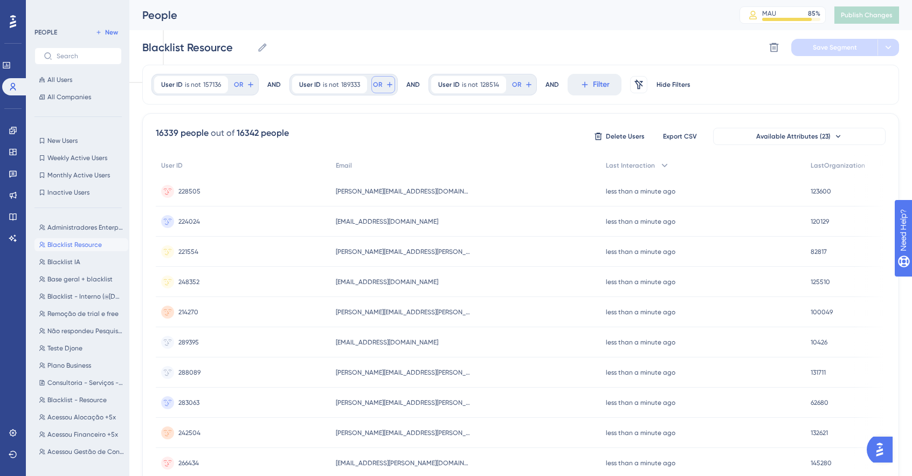
click at [373, 80] on span "OR" at bounding box center [377, 84] width 9 height 9
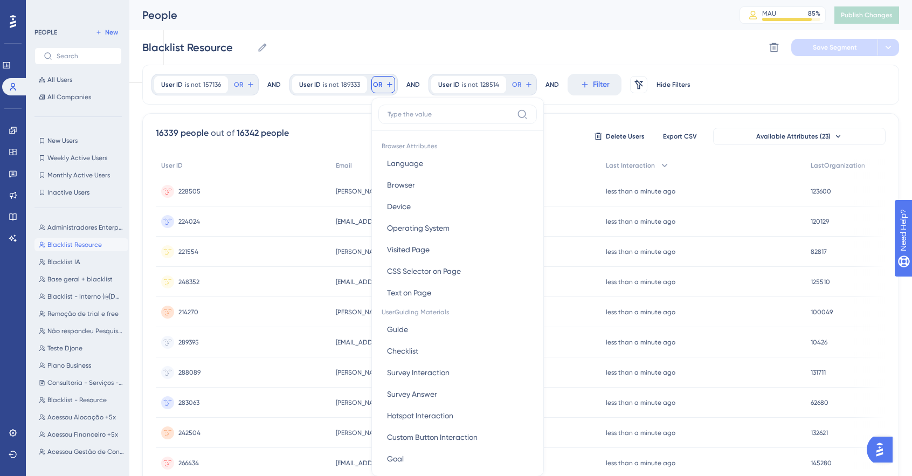
scroll to position [49, 0]
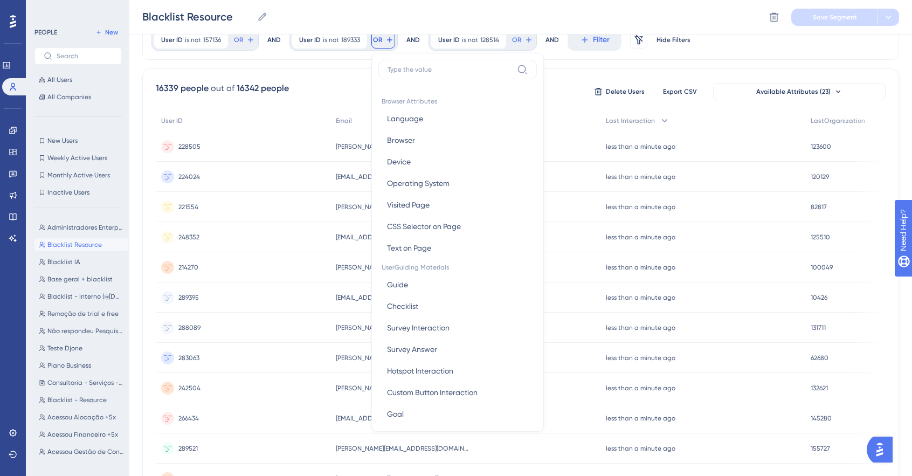
click at [344, 86] on div "16339 people out of 16342 people Delete Users Export CSV Available Attributes (…" at bounding box center [520, 91] width 729 height 19
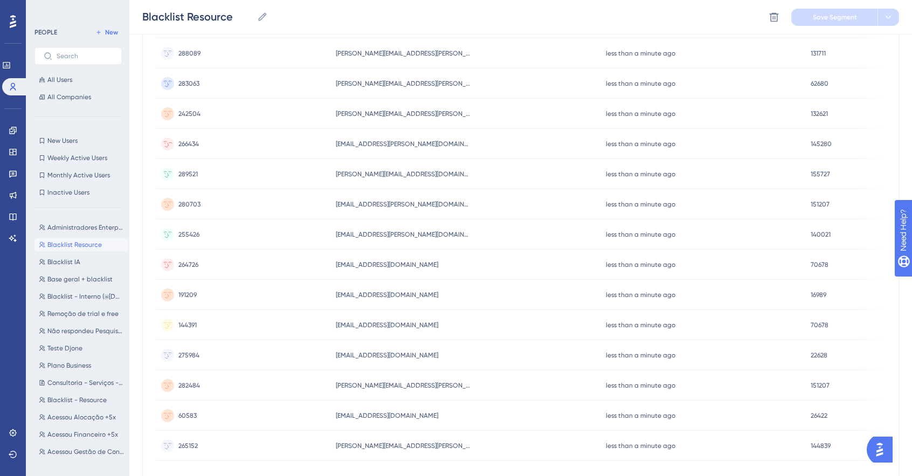
scroll to position [393, 0]
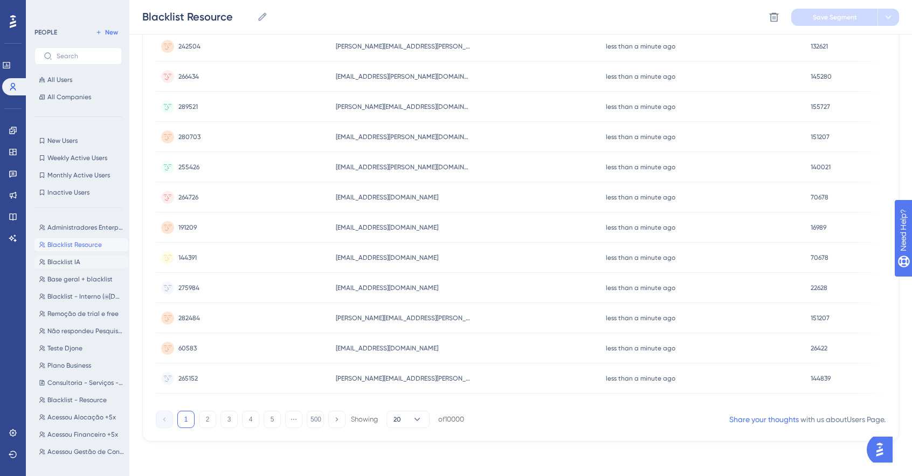
click at [80, 265] on button "Blacklist IA Blacklist IA" at bounding box center [81, 261] width 94 height 13
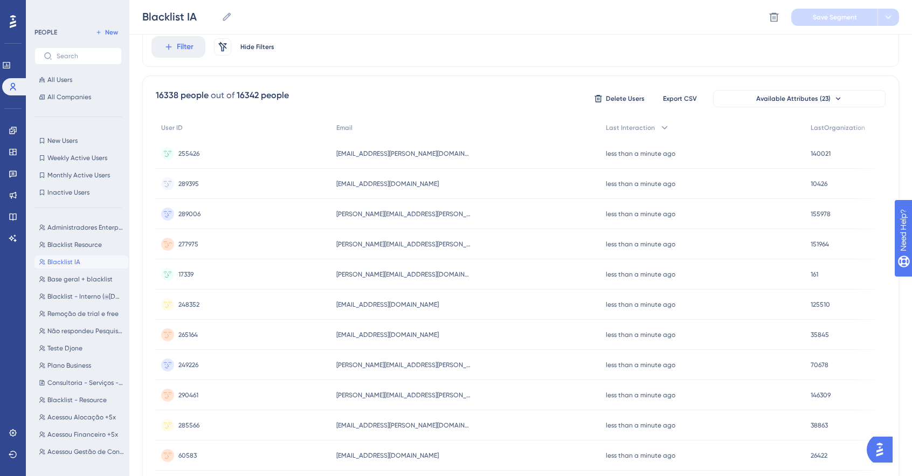
scroll to position [0, 0]
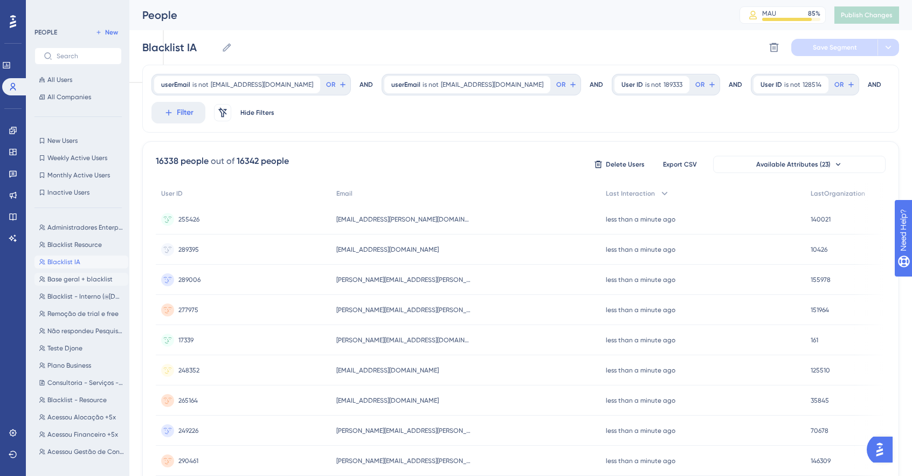
click at [77, 279] on span "Base geral + blacklist" at bounding box center [79, 279] width 65 height 9
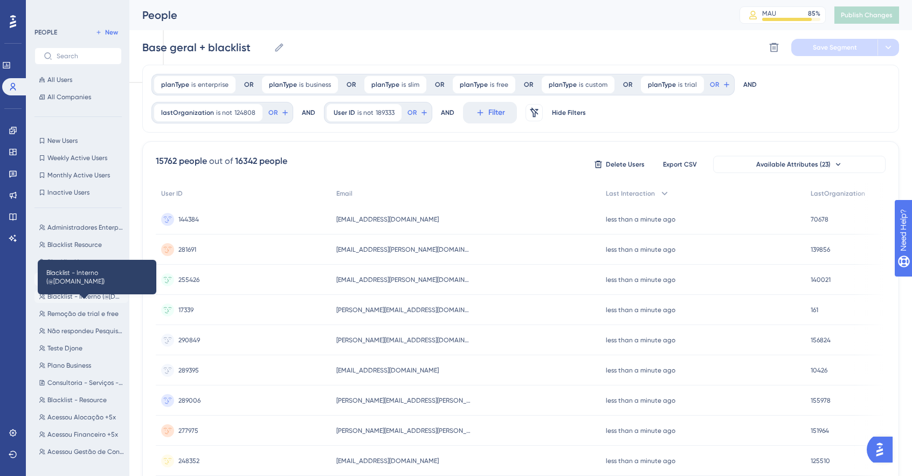
click at [75, 294] on span "Blacklist - Interno (@[DOMAIN_NAME])" at bounding box center [85, 296] width 76 height 9
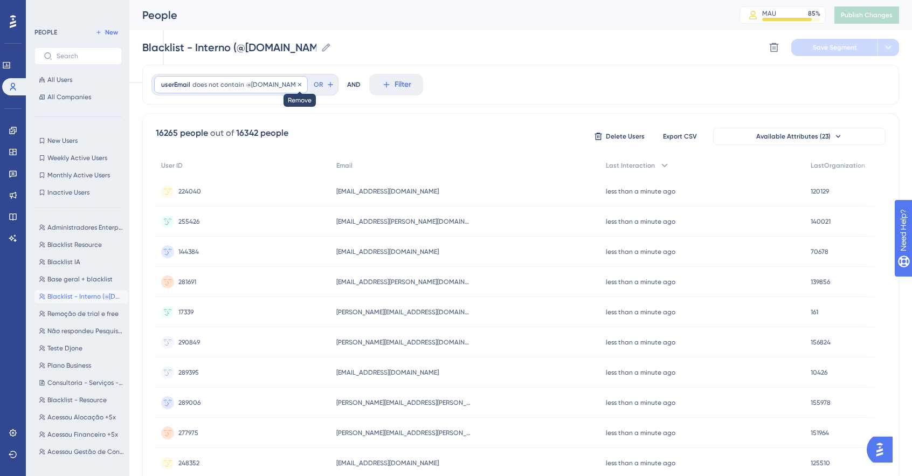
click at [298, 84] on icon at bounding box center [299, 83] width 3 height 3
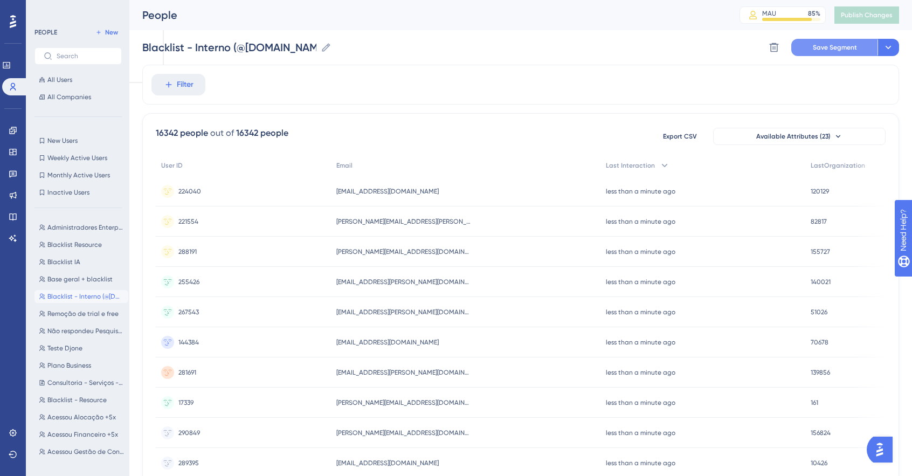
click at [820, 43] on span "Save Segment" at bounding box center [834, 47] width 44 height 9
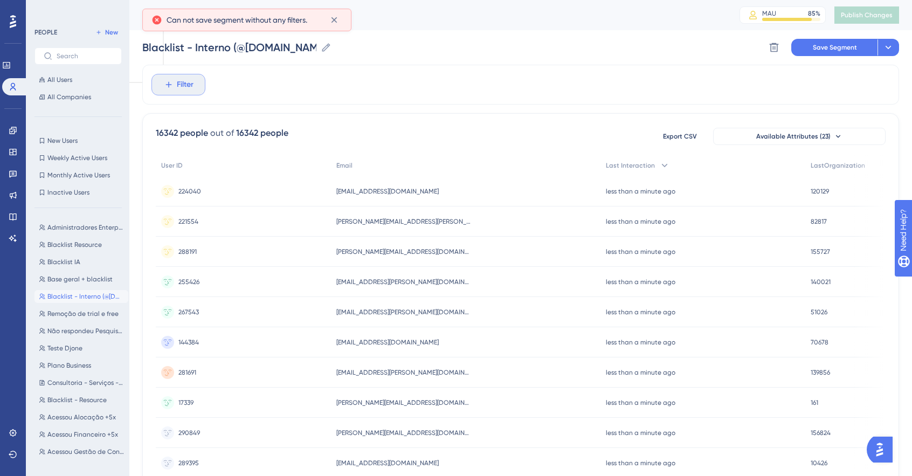
click at [180, 85] on span "Filter" at bounding box center [185, 84] width 17 height 13
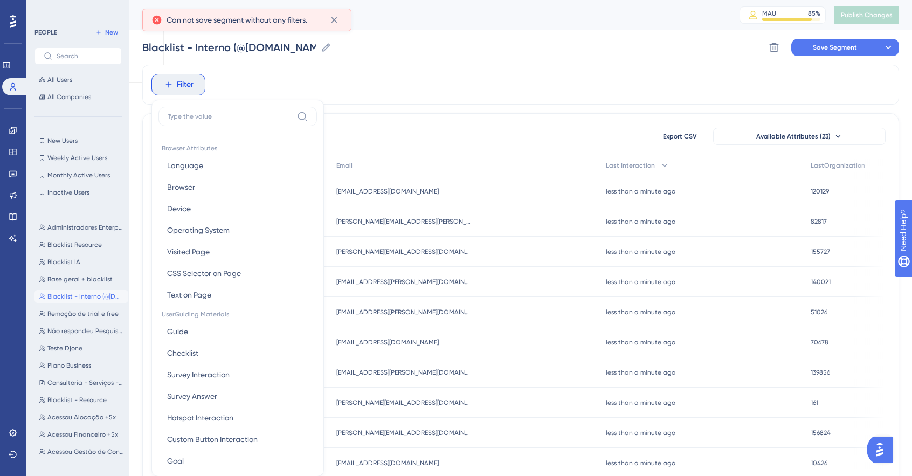
click at [669, 54] on div "Blacklist - Interno (@[DOMAIN_NAME]) Blacklist - Interno (@[DOMAIN_NAME]) Delet…" at bounding box center [520, 47] width 756 height 34
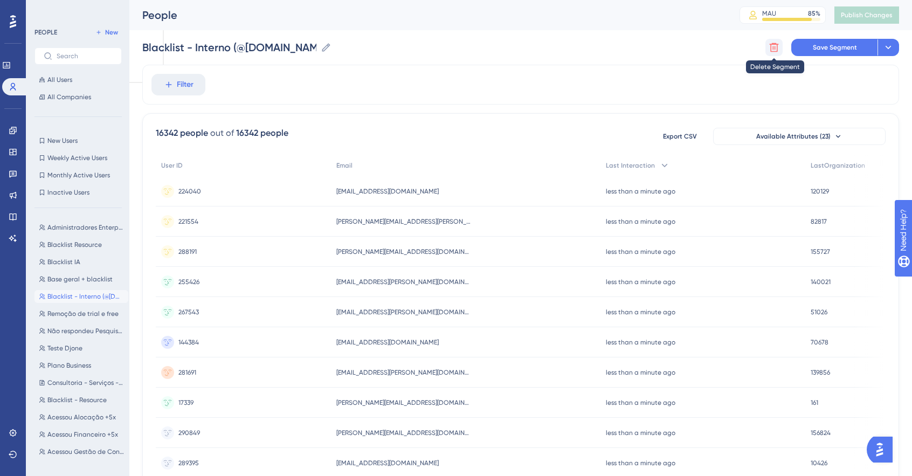
click at [776, 48] on icon at bounding box center [773, 47] width 9 height 9
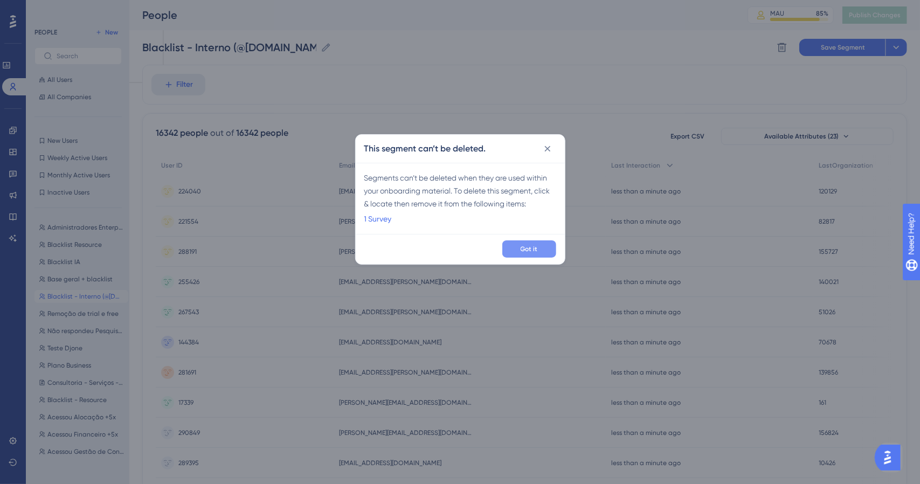
click at [540, 248] on button "Got it" at bounding box center [529, 248] width 54 height 17
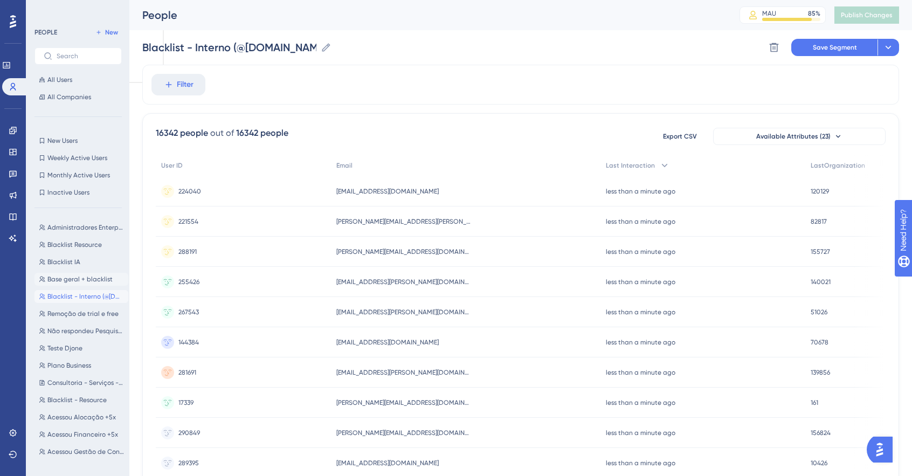
click at [69, 273] on button "Base geral + blacklist Base geral + blacklist" at bounding box center [81, 279] width 94 height 13
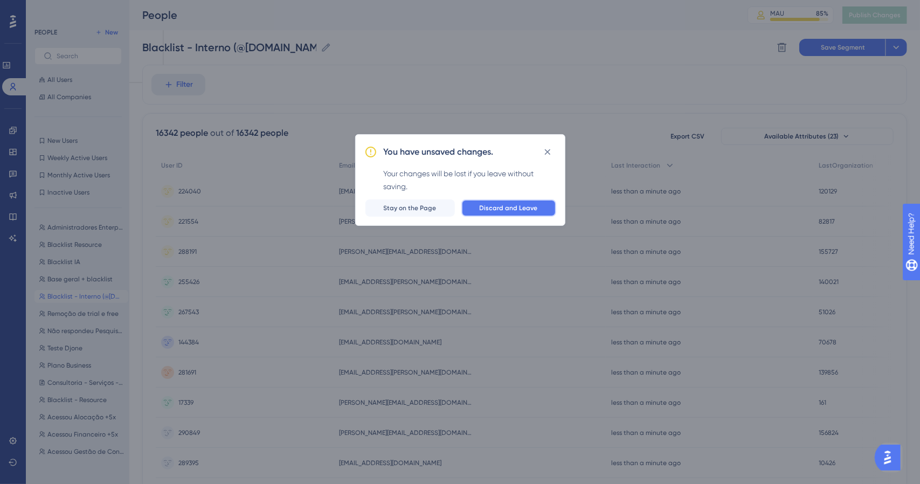
click at [489, 208] on span "Discard and Leave" at bounding box center [508, 208] width 58 height 9
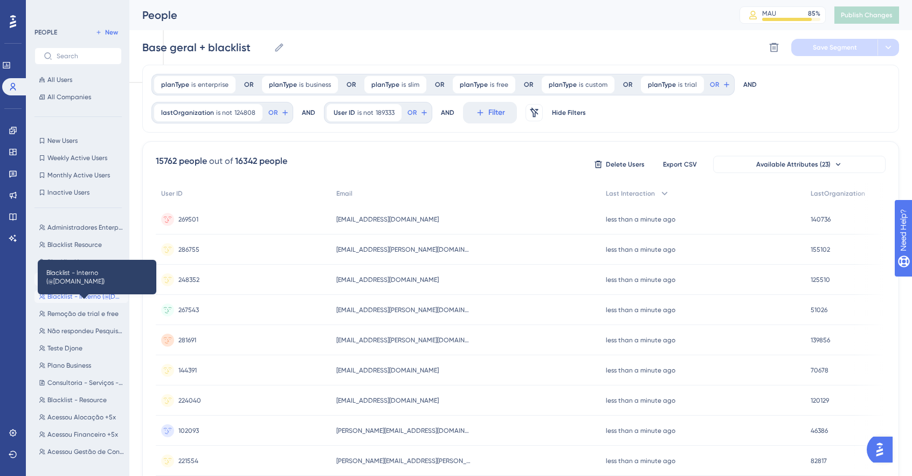
drag, startPoint x: 86, startPoint y: 297, endPoint x: 94, endPoint y: 296, distance: 8.2
click at [86, 297] on span "Blacklist - Interno (@[DOMAIN_NAME])" at bounding box center [85, 296] width 76 height 9
type input "Blacklist - Interno (@[DOMAIN_NAME])"
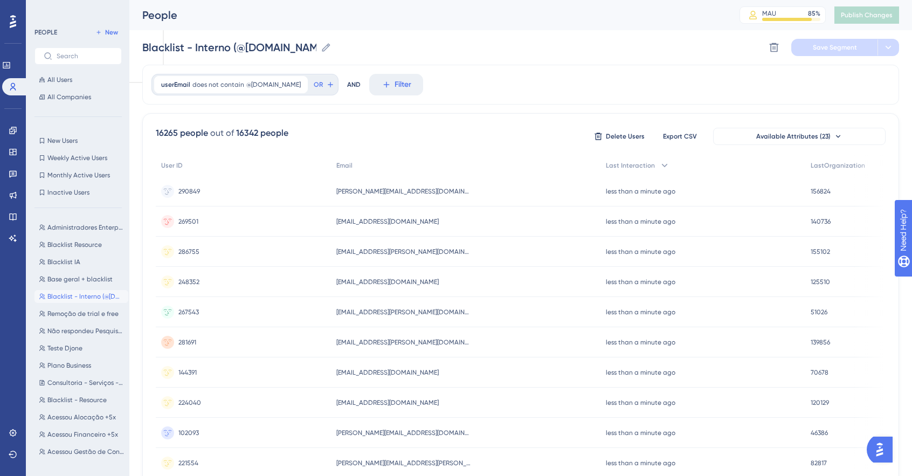
click at [753, 47] on div "Blacklist - Interno (@[DOMAIN_NAME]) Blacklist - Interno (@[DOMAIN_NAME]) Delet…" at bounding box center [520, 47] width 756 height 34
click at [768, 46] on button at bounding box center [773, 47] width 17 height 17
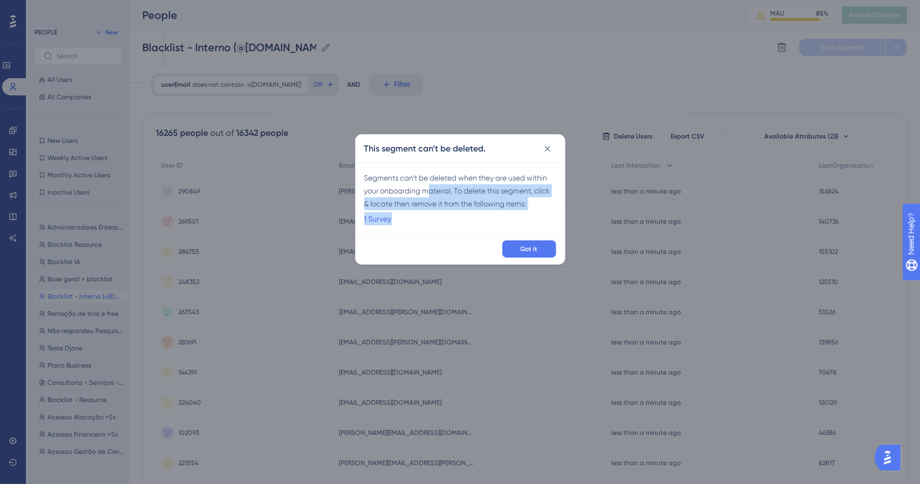
drag, startPoint x: 451, startPoint y: 188, endPoint x: 441, endPoint y: 225, distance: 38.2
click at [442, 225] on div "Segments can’t be deleted when they are used within your onboarding material. T…" at bounding box center [460, 198] width 209 height 71
click at [371, 218] on link "1 Survey" at bounding box center [377, 218] width 27 height 13
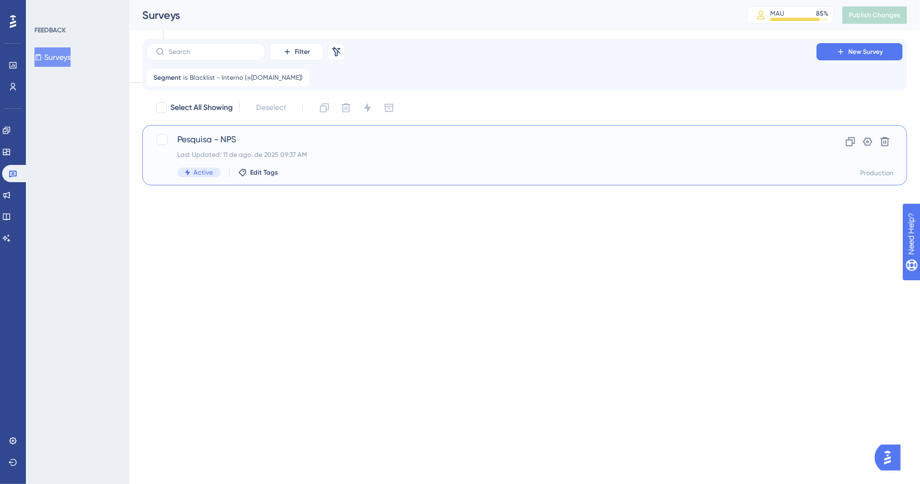
click at [205, 138] on span "Pesquisa - NPS" at bounding box center [481, 139] width 608 height 13
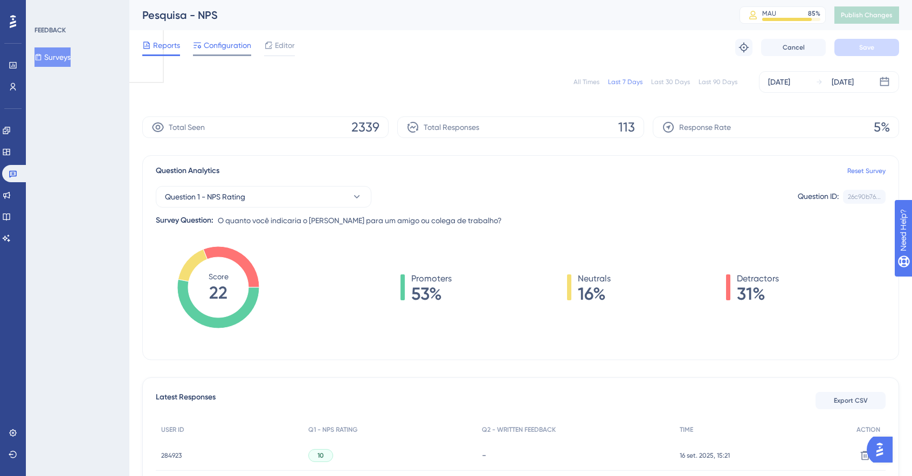
click at [234, 43] on span "Configuration" at bounding box center [227, 45] width 47 height 13
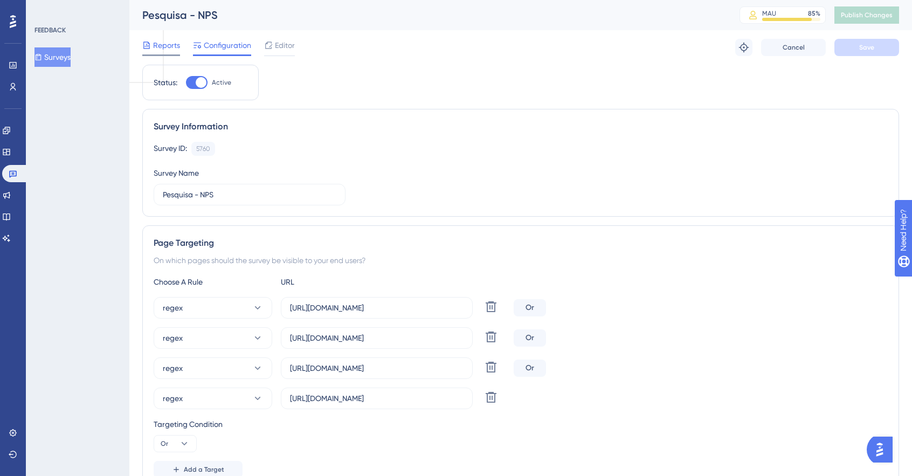
click at [156, 50] on span "Reports" at bounding box center [166, 45] width 27 height 13
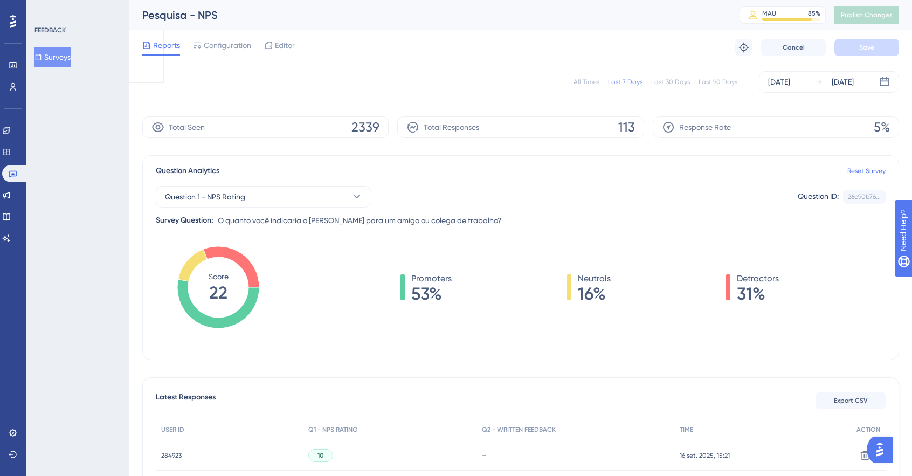
drag, startPoint x: 43, startPoint y: 53, endPoint x: 87, endPoint y: 53, distance: 43.6
click at [42, 53] on icon at bounding box center [38, 57] width 8 height 8
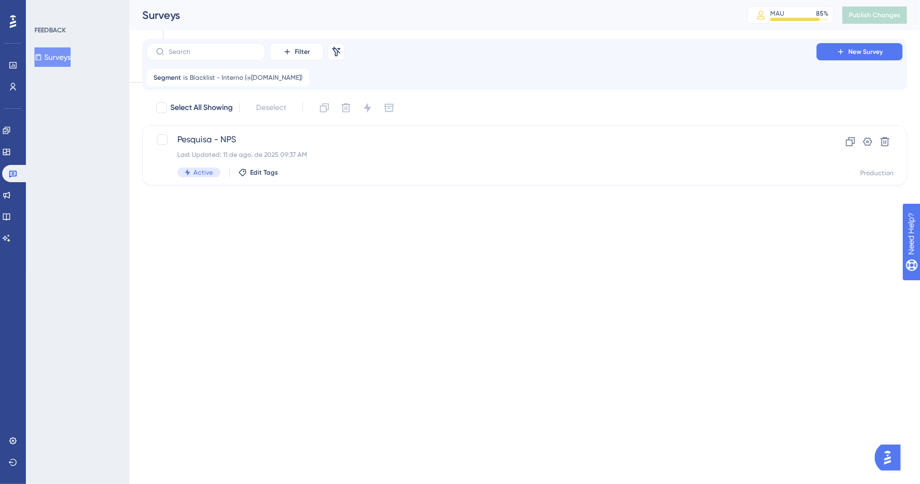
click at [61, 62] on button "Surveys" at bounding box center [52, 56] width 36 height 19
click at [12, 172] on icon at bounding box center [13, 173] width 9 height 9
click at [10, 149] on icon at bounding box center [6, 152] width 7 height 6
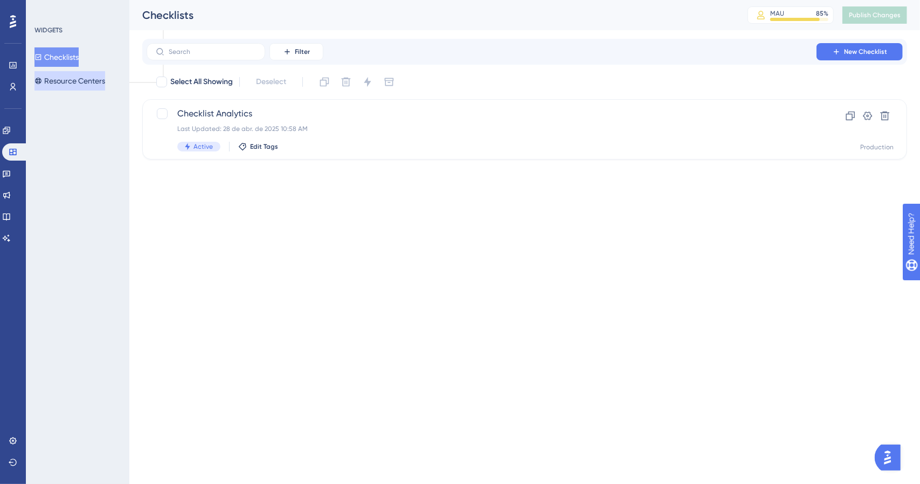
click at [86, 88] on button "Resource Centers" at bounding box center [69, 80] width 71 height 19
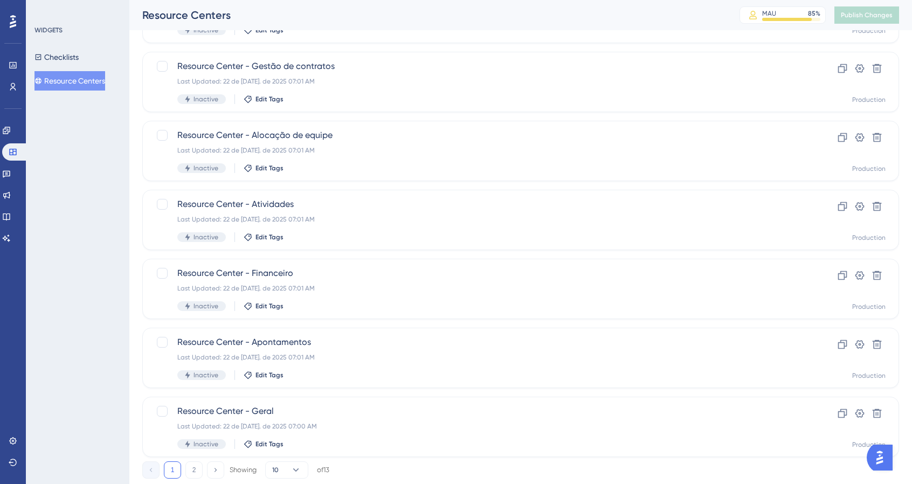
scroll to position [352, 0]
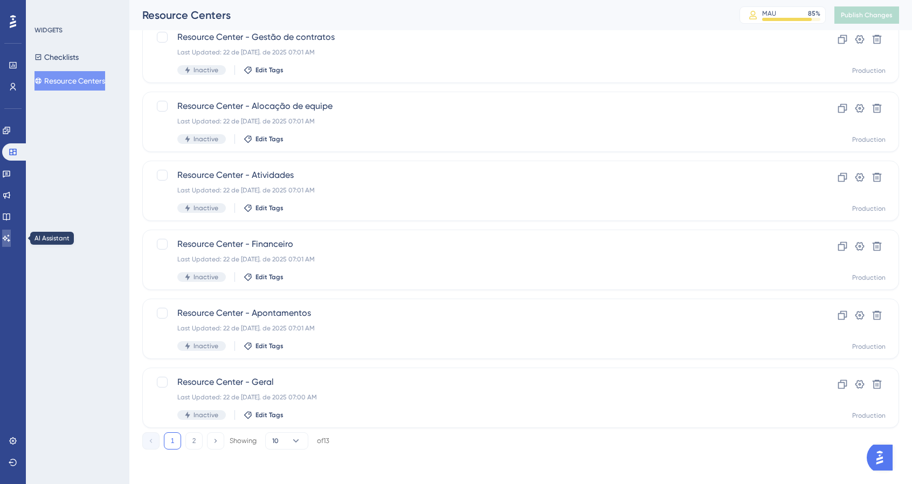
click at [10, 242] on link at bounding box center [6, 237] width 9 height 17
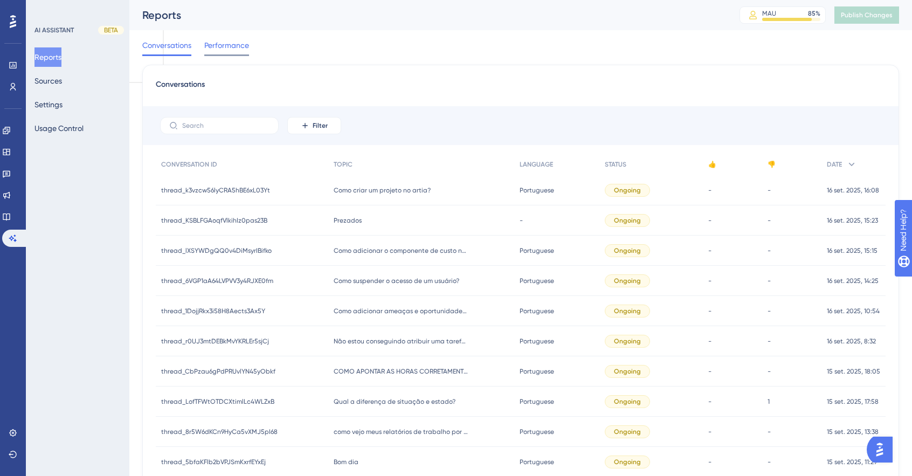
click at [220, 53] on div "Performance" at bounding box center [226, 47] width 45 height 17
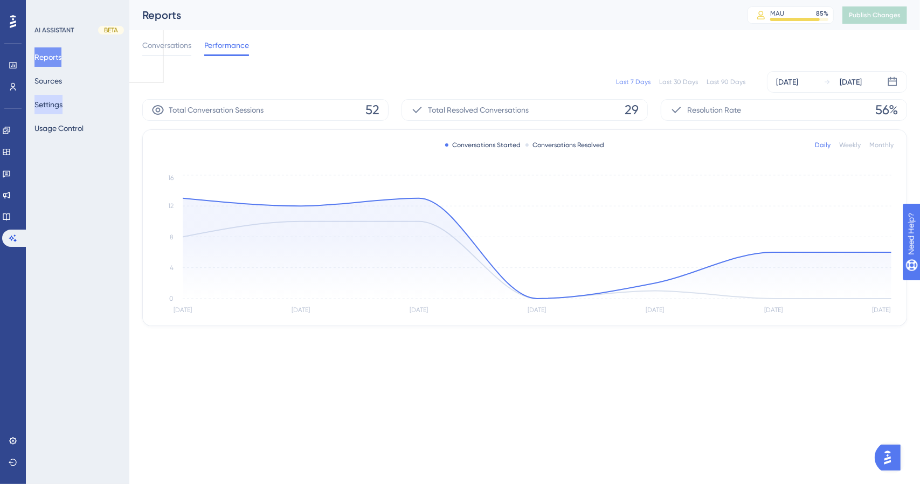
click at [59, 105] on button "Settings" at bounding box center [48, 104] width 28 height 19
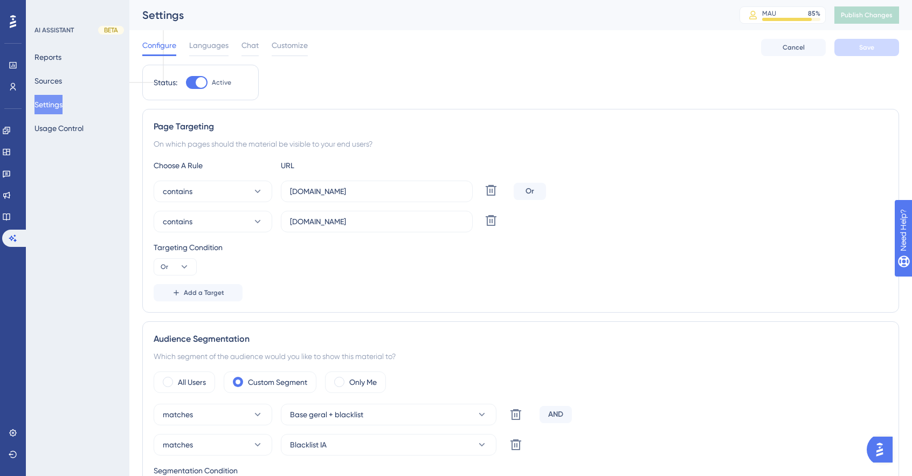
click at [53, 145] on div "AI ASSISTANT BETA Reports Sources Settings Usage Control" at bounding box center [77, 238] width 103 height 476
click at [51, 124] on button "Usage Control" at bounding box center [58, 128] width 49 height 19
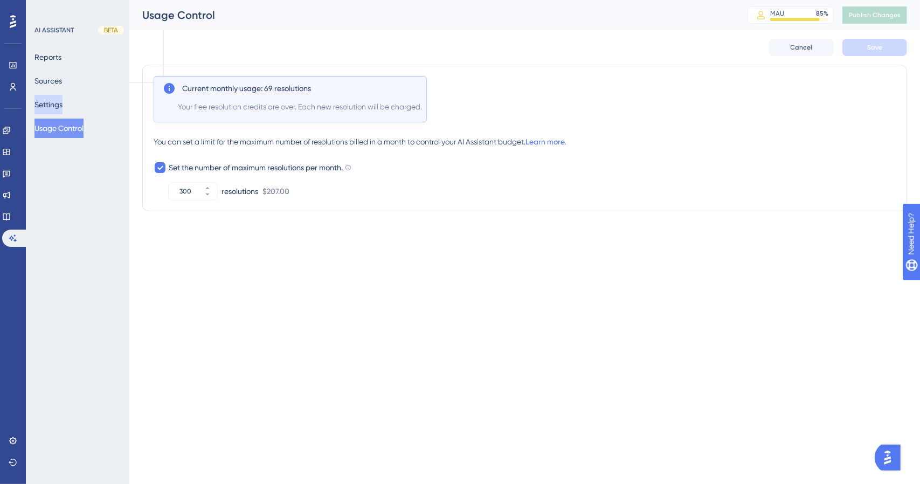
click at [62, 107] on button "Settings" at bounding box center [48, 104] width 28 height 19
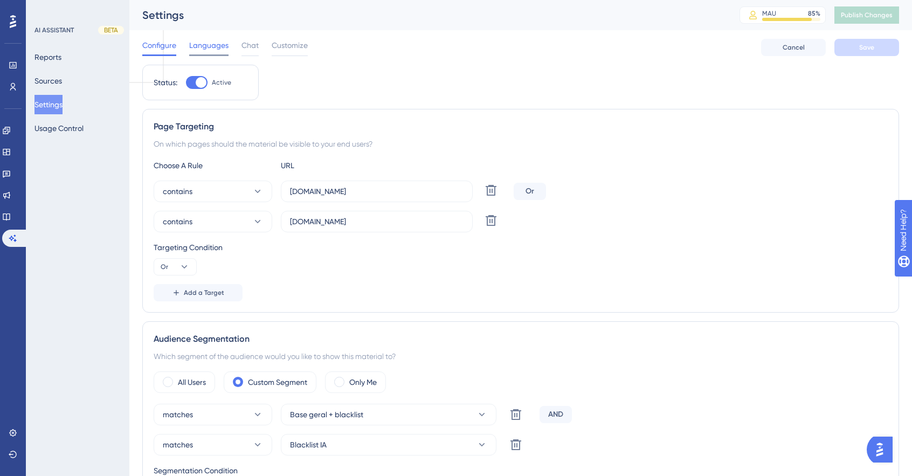
drag, startPoint x: 216, startPoint y: 51, endPoint x: 235, endPoint y: 47, distance: 19.3
click at [216, 51] on span "Languages" at bounding box center [208, 45] width 39 height 13
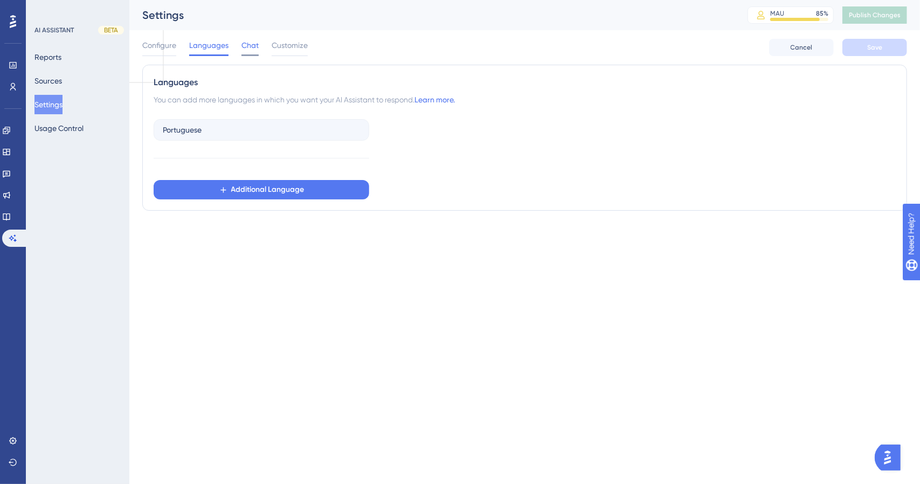
click at [243, 46] on span "Chat" at bounding box center [249, 45] width 17 height 13
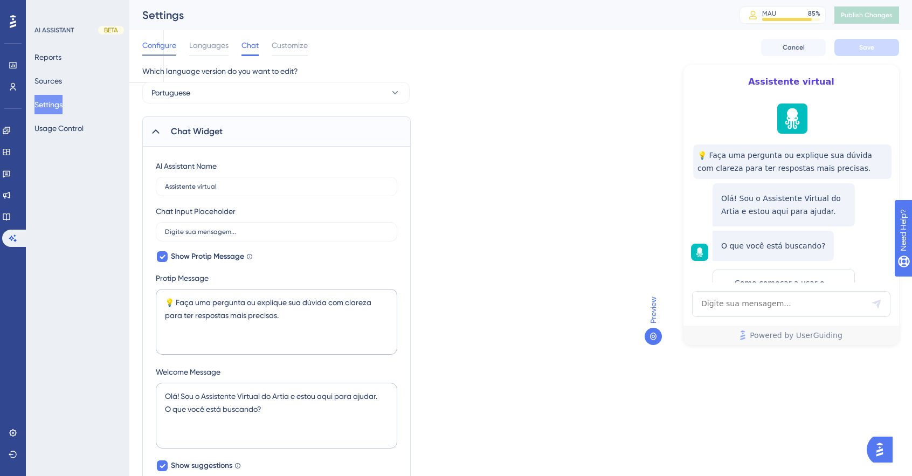
click at [161, 47] on span "Configure" at bounding box center [159, 45] width 34 height 13
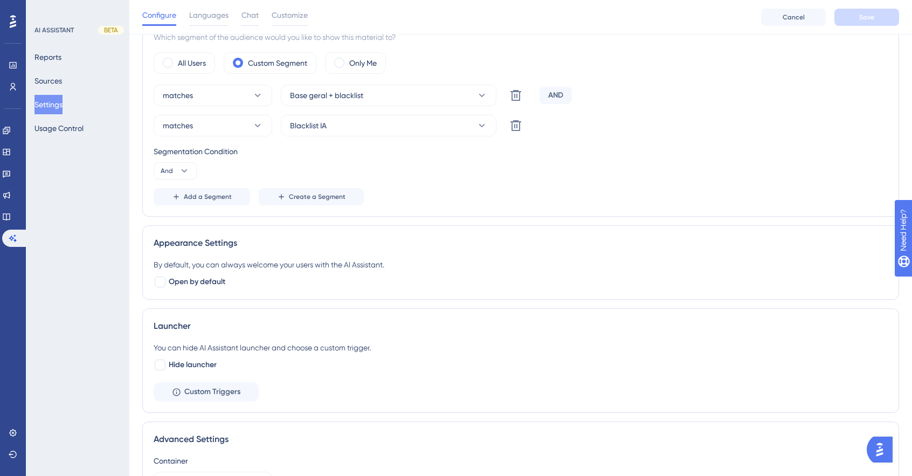
scroll to position [377, 0]
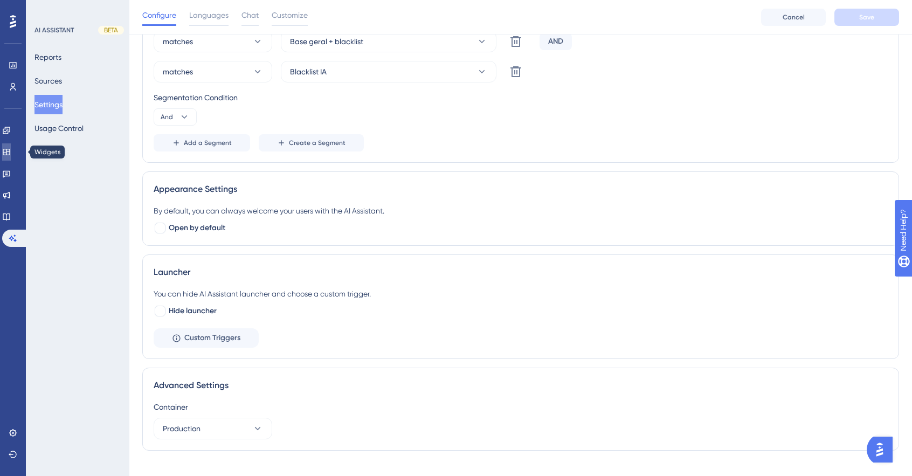
click at [10, 149] on icon at bounding box center [6, 152] width 7 height 6
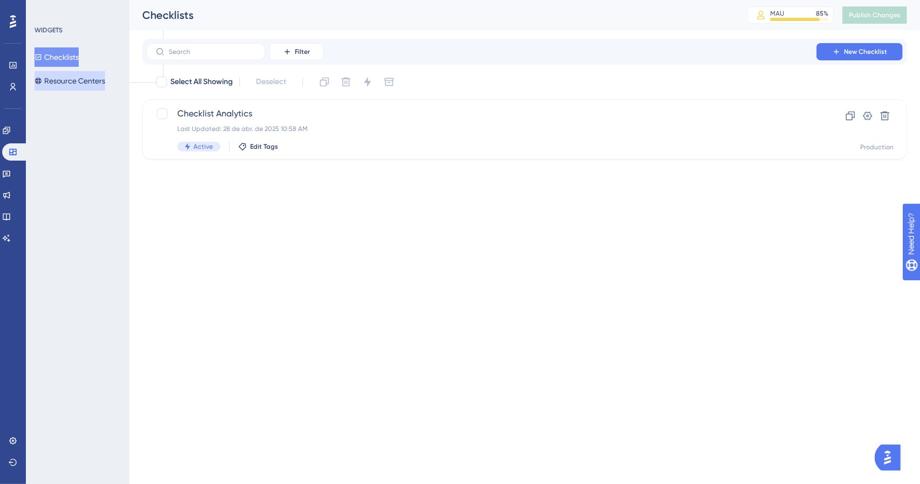
click at [63, 81] on button "Resource Centers" at bounding box center [69, 80] width 71 height 19
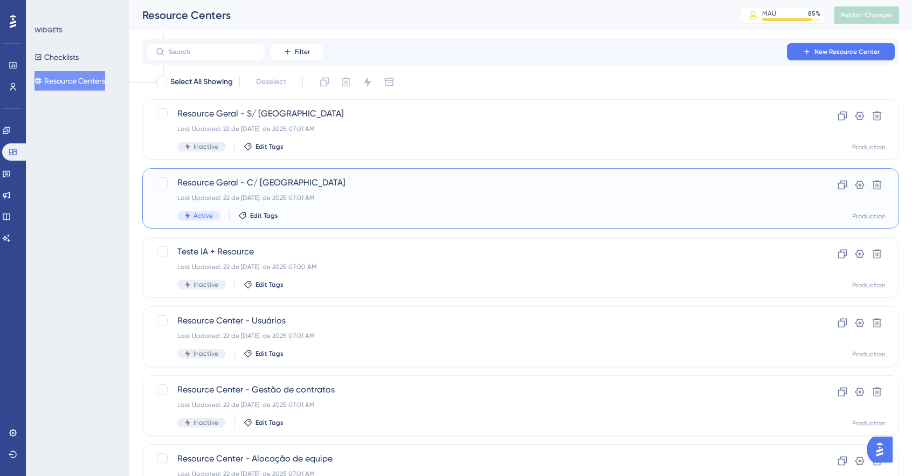
click at [273, 180] on span "Resource Geral - C/ [GEOGRAPHIC_DATA]" at bounding box center [477, 182] width 600 height 13
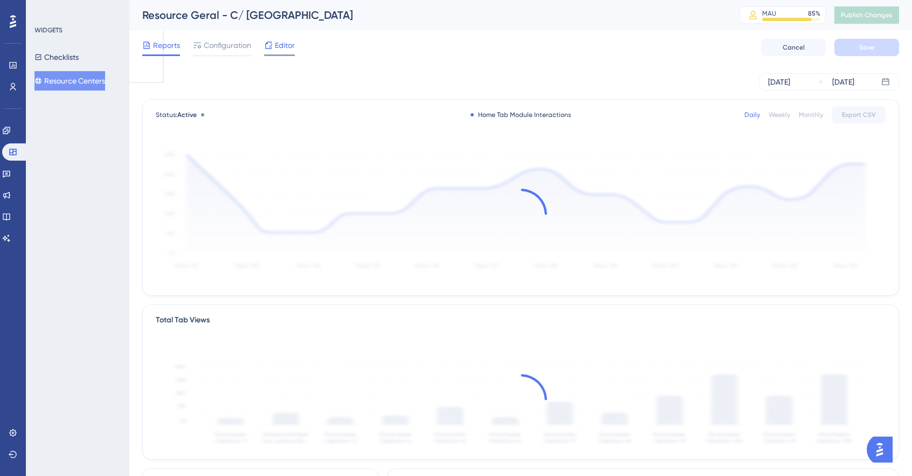
click at [284, 43] on span "Editor" at bounding box center [285, 45] width 20 height 13
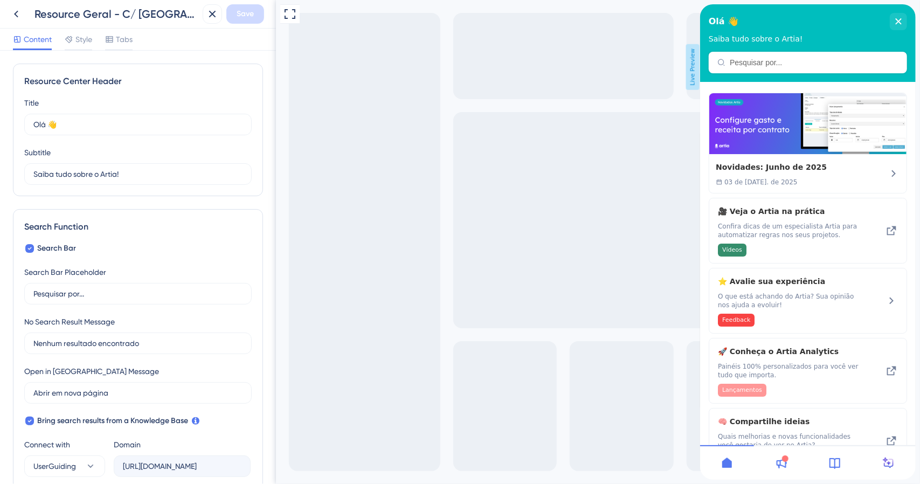
click at [889, 468] on icon at bounding box center [887, 462] width 13 height 13
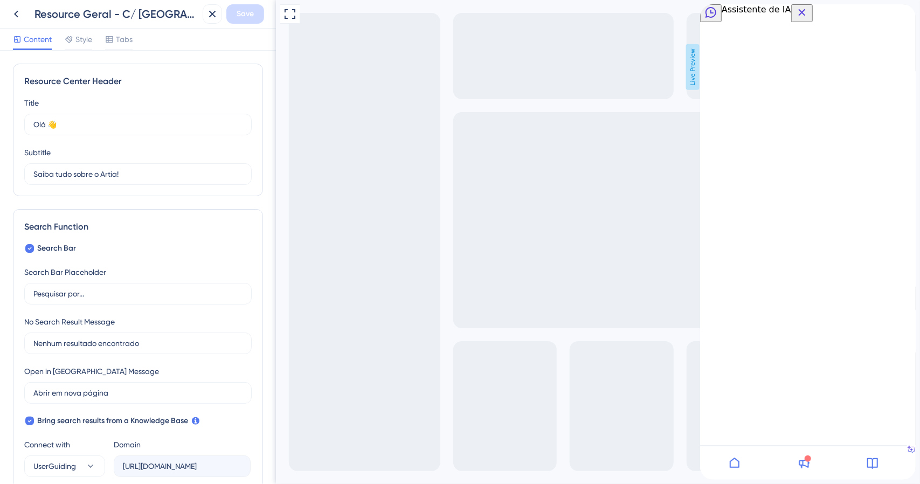
click at [729, 466] on icon at bounding box center [733, 462] width 13 height 13
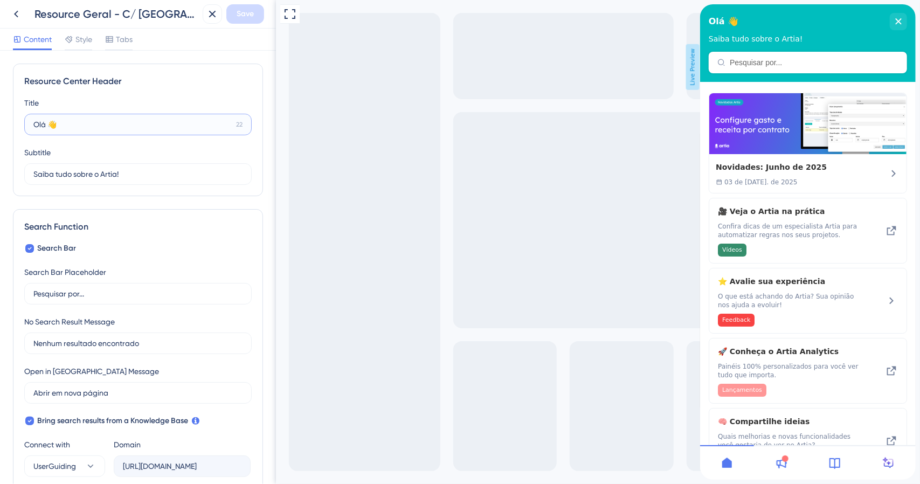
click at [95, 124] on input "Olá 👋" at bounding box center [132, 125] width 198 height 12
click at [44, 122] on input "Olá 👋" at bounding box center [132, 125] width 198 height 12
type input "Olá! 👋"
click at [235, 11] on button "Save" at bounding box center [245, 13] width 38 height 19
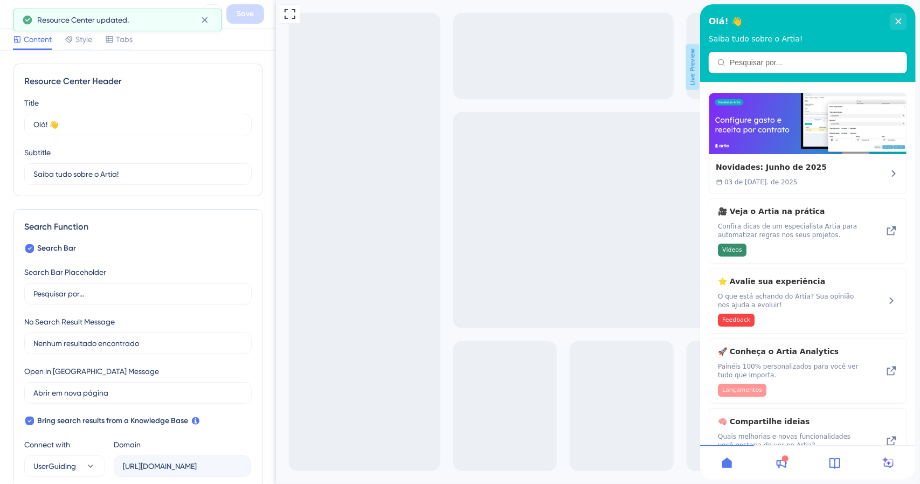
click at [193, 91] on div "Resource Center Header Title Olá! 👋 21 Olá! 👋 Subtitle Saiba tudo sobre o Artia…" at bounding box center [138, 130] width 250 height 133
click at [200, 18] on icon at bounding box center [204, 20] width 11 height 11
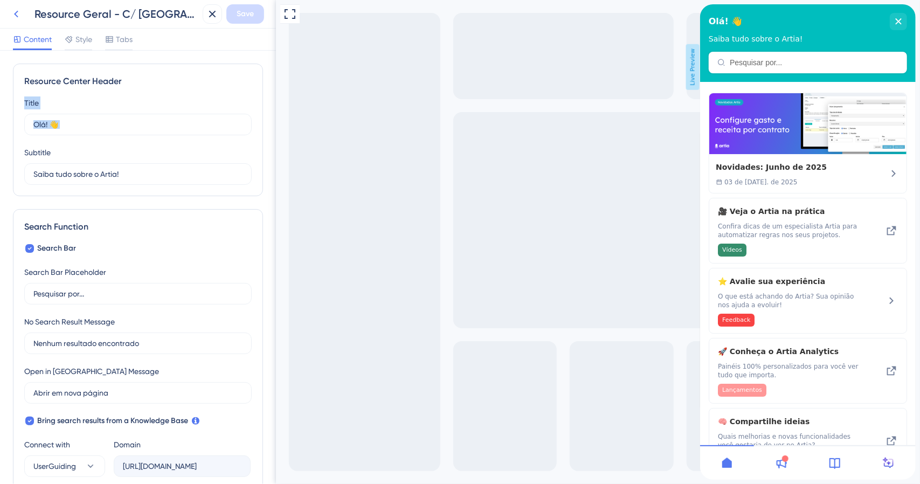
click at [10, 15] on button at bounding box center [15, 13] width 19 height 19
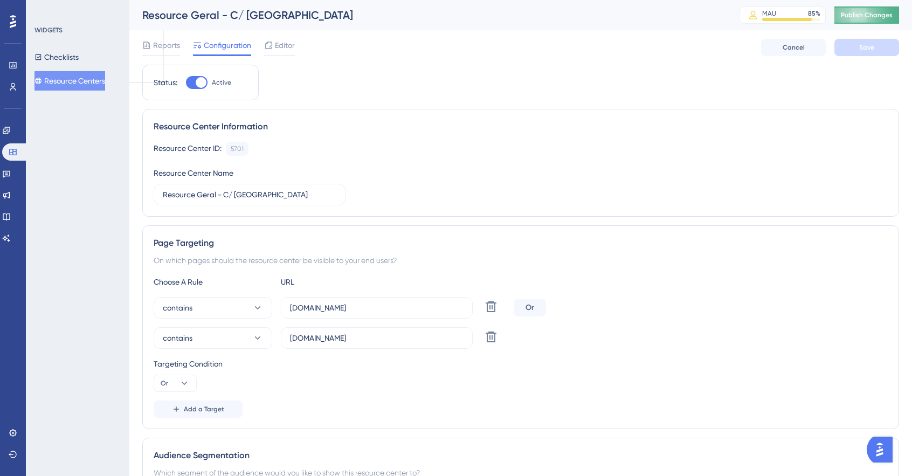
click at [878, 8] on button "Publish Changes" at bounding box center [866, 14] width 65 height 17
click at [275, 51] on div "Editor" at bounding box center [279, 45] width 31 height 13
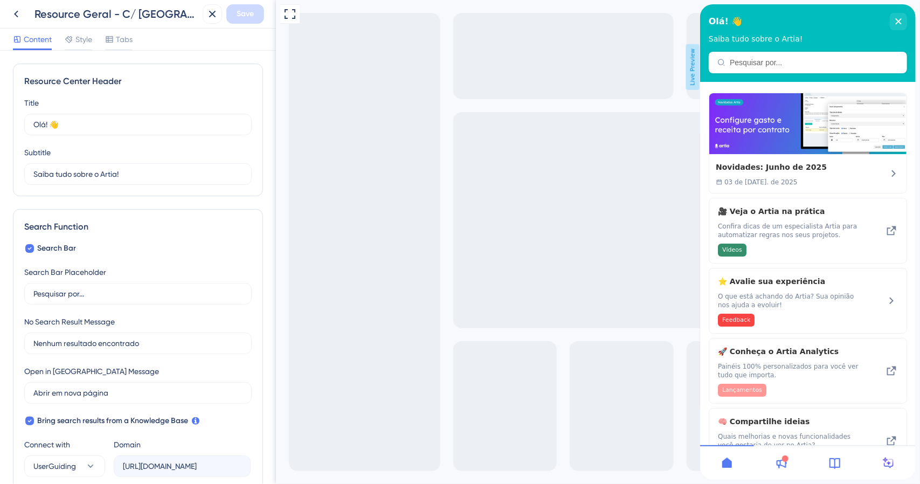
click at [18, 12] on icon at bounding box center [16, 14] width 13 height 13
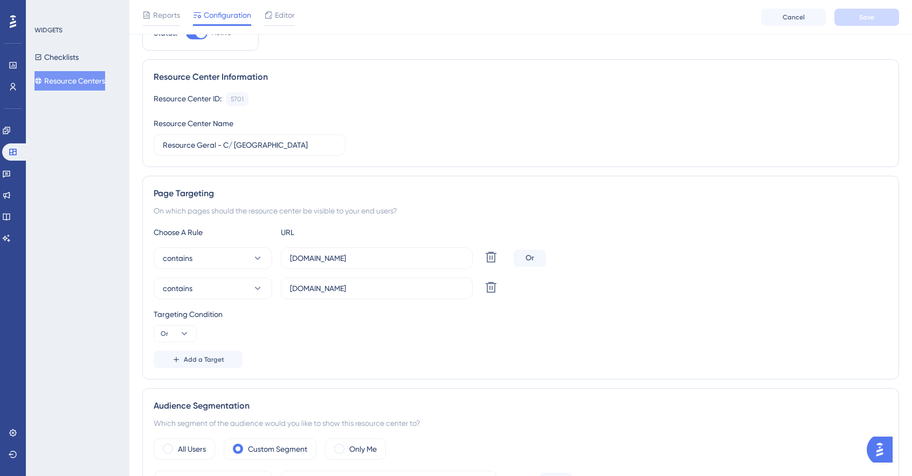
scroll to position [215, 0]
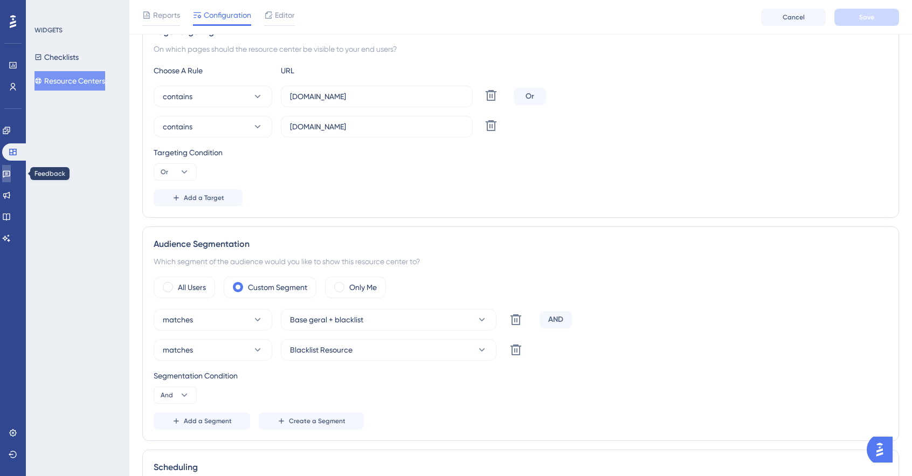
click at [11, 165] on link at bounding box center [6, 173] width 9 height 17
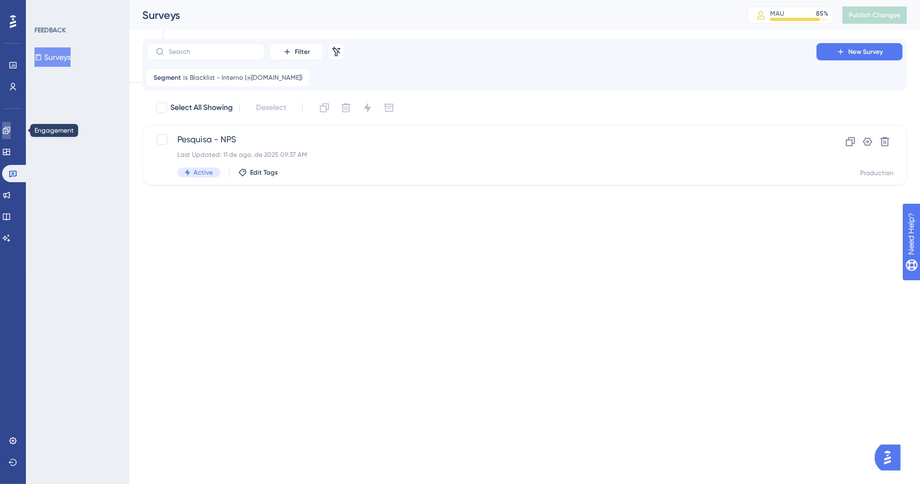
click at [10, 133] on icon at bounding box center [6, 130] width 9 height 9
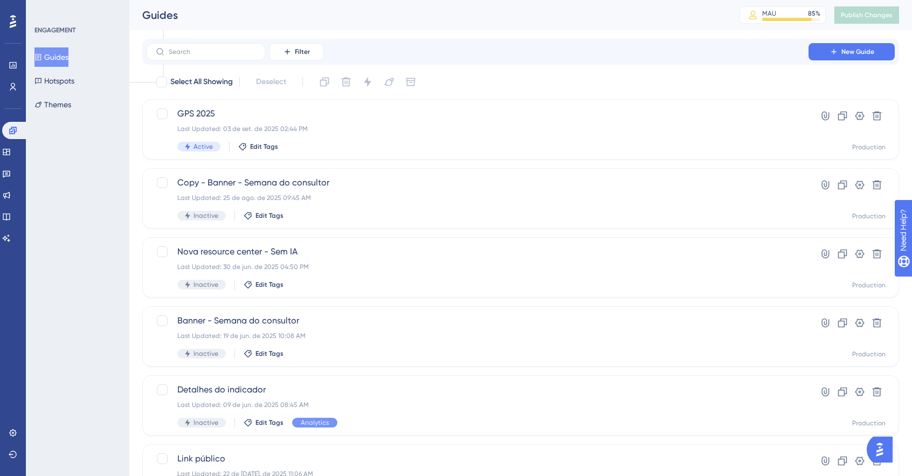
click at [720, 32] on div "Performance Users Engagement Widgets Feedback Product Updates Knowledge Base AI…" at bounding box center [520, 409] width 782 height 819
click at [6, 180] on link at bounding box center [6, 173] width 9 height 17
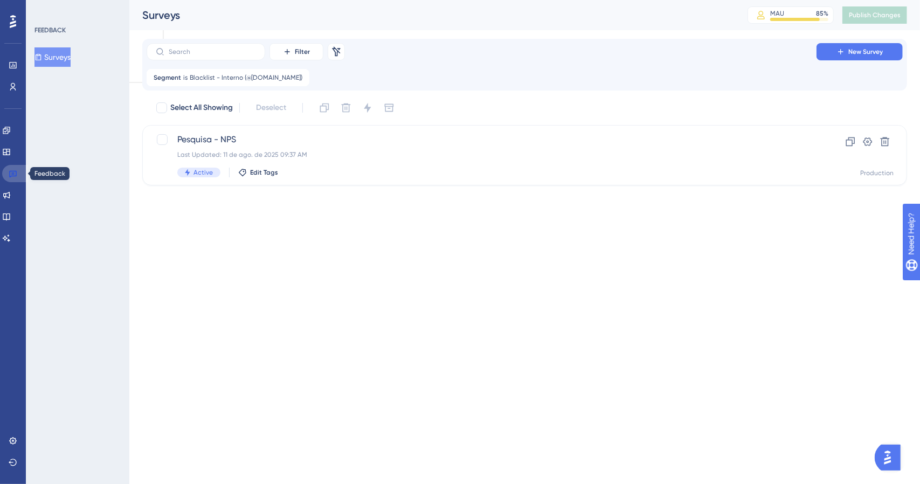
click at [11, 175] on icon at bounding box center [13, 173] width 9 height 9
click at [6, 150] on link at bounding box center [6, 151] width 9 height 17
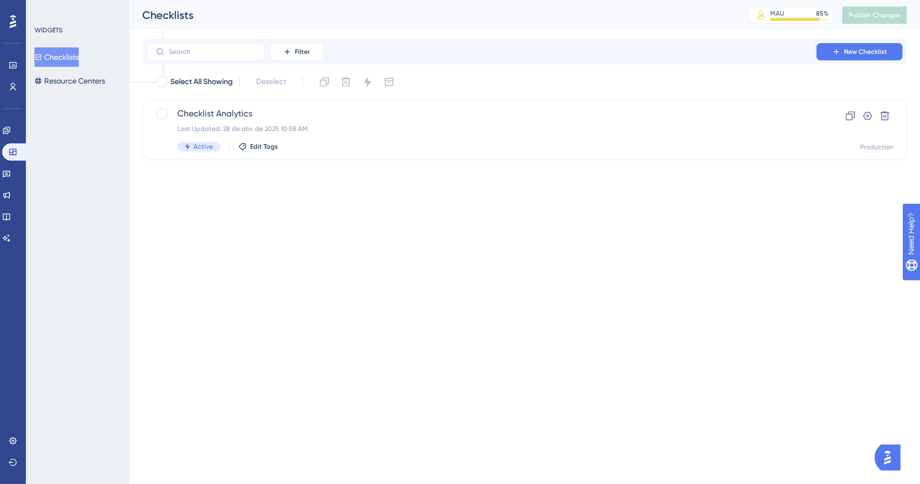
click at [78, 61] on button "Checklists" at bounding box center [56, 56] width 44 height 19
click at [69, 85] on button "Resource Centers" at bounding box center [69, 80] width 71 height 19
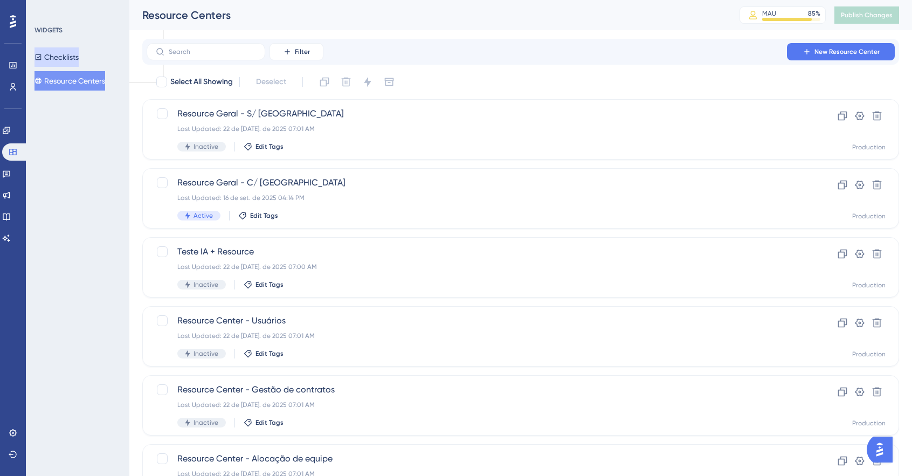
click at [69, 57] on button "Checklists" at bounding box center [56, 56] width 44 height 19
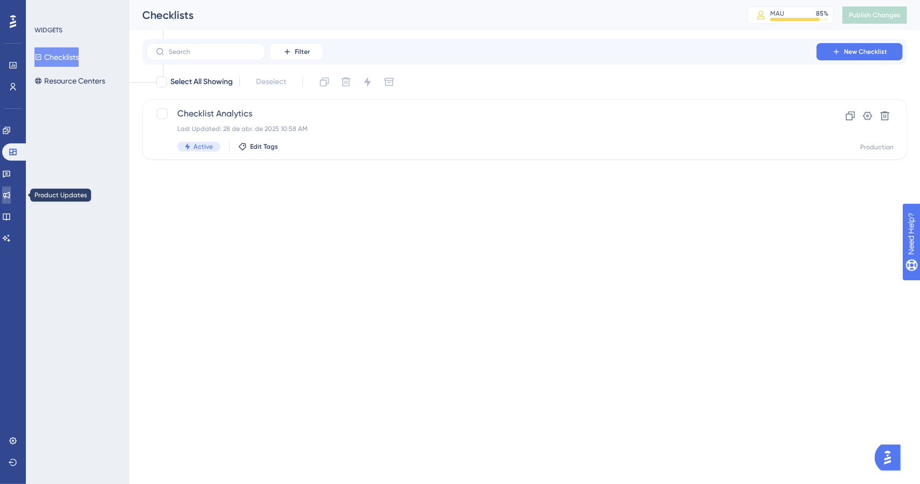
click at [11, 191] on icon at bounding box center [6, 195] width 9 height 9
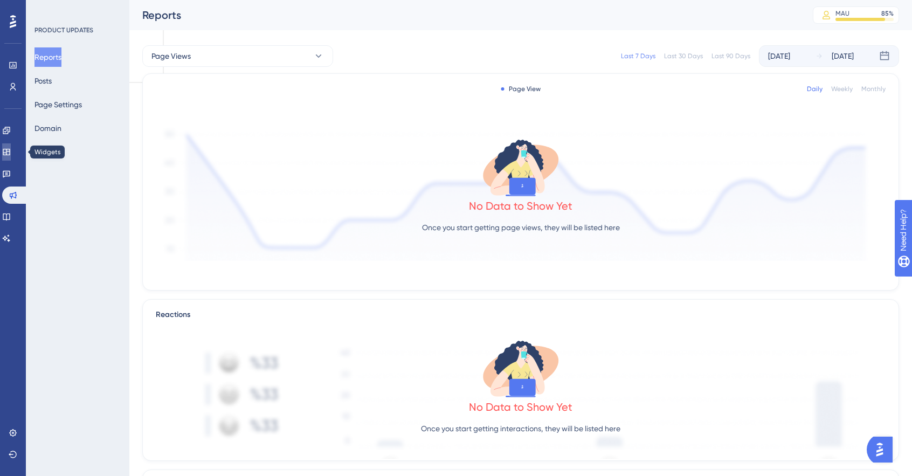
click at [11, 158] on link at bounding box center [6, 151] width 9 height 17
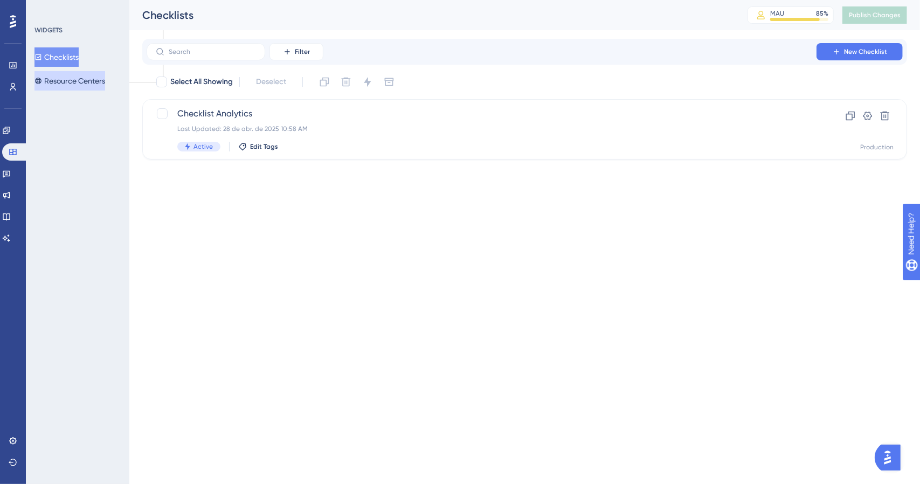
click at [78, 82] on button "Resource Centers" at bounding box center [69, 80] width 71 height 19
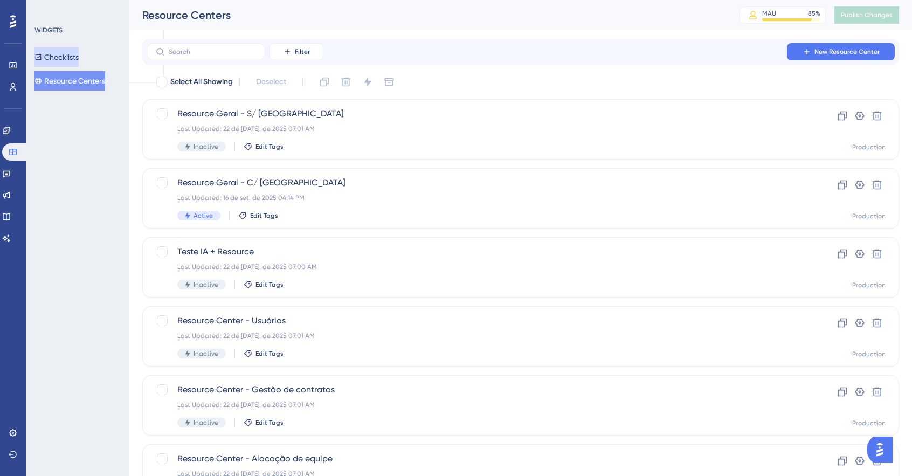
click at [68, 61] on button "Checklists" at bounding box center [56, 56] width 44 height 19
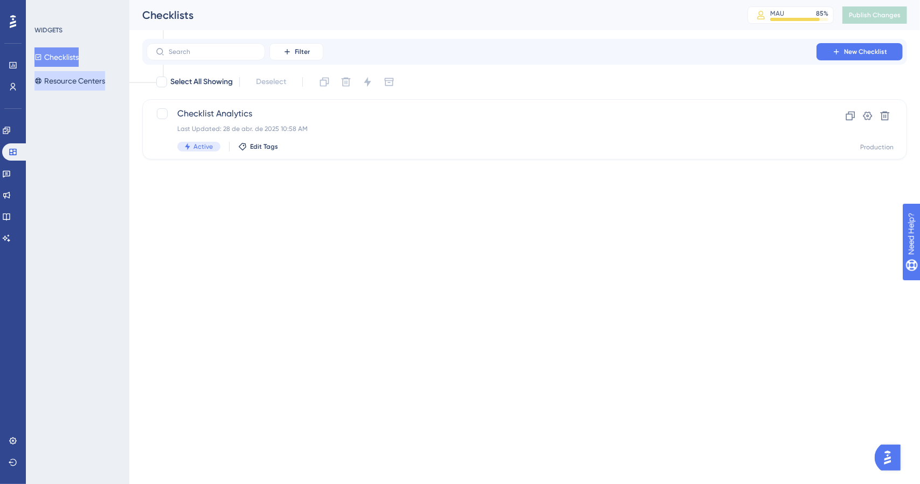
click at [98, 83] on button "Resource Centers" at bounding box center [69, 80] width 71 height 19
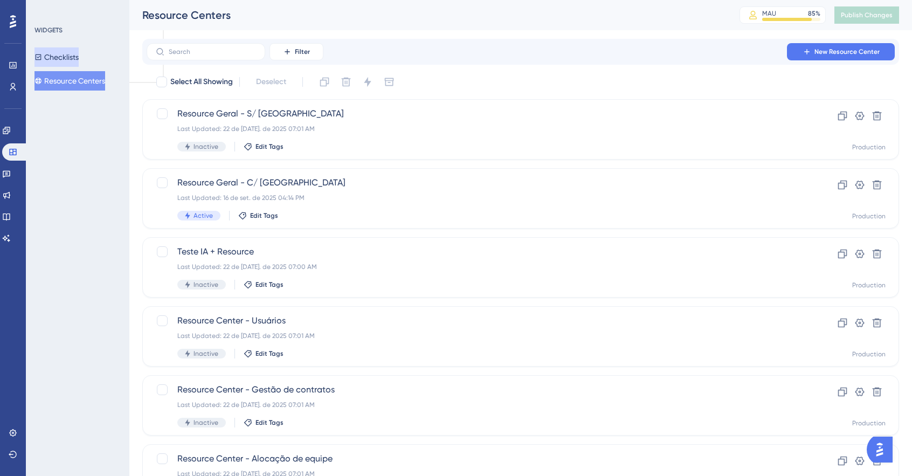
click at [66, 64] on button "Checklists" at bounding box center [56, 56] width 44 height 19
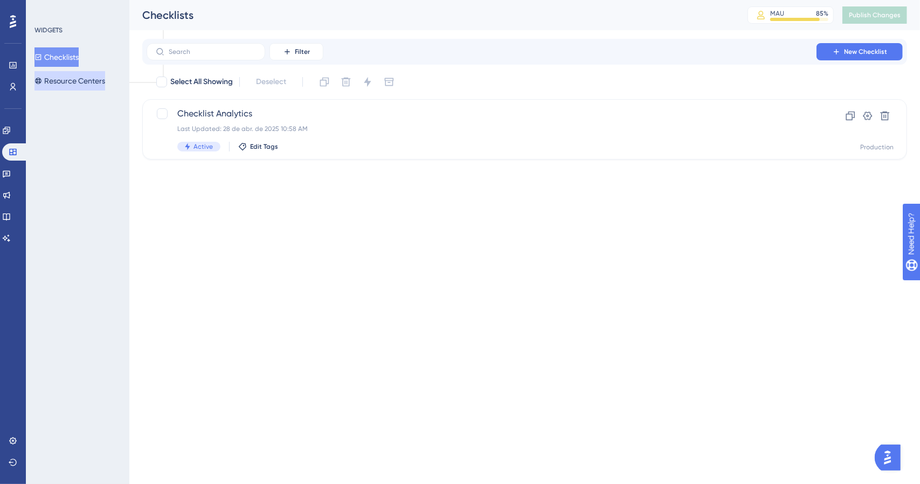
click at [61, 81] on button "Resource Centers" at bounding box center [69, 80] width 71 height 19
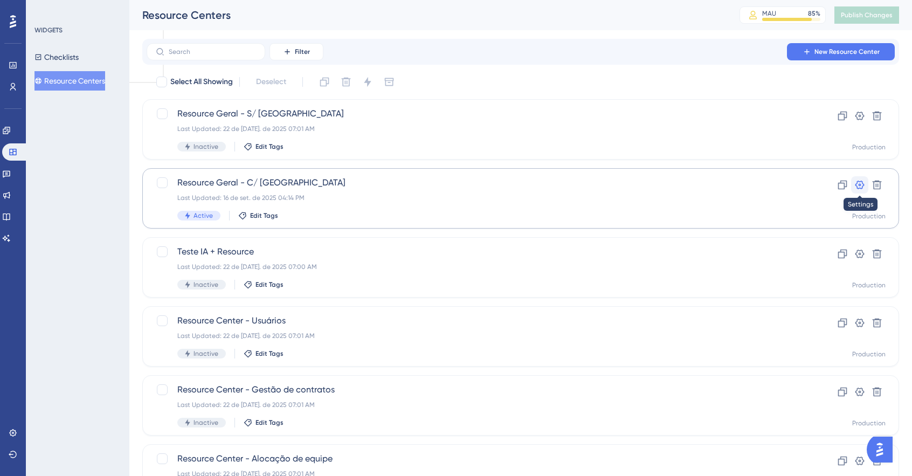
click at [864, 186] on icon at bounding box center [859, 184] width 11 height 11
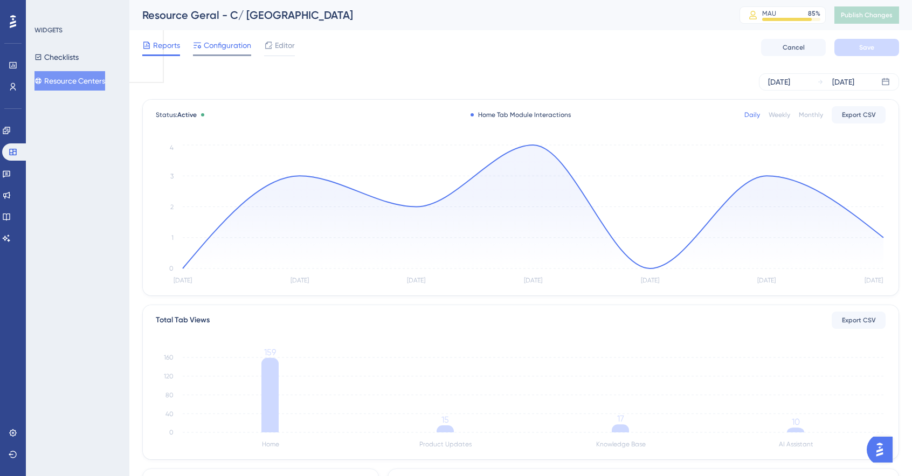
click at [209, 48] on span "Configuration" at bounding box center [227, 45] width 47 height 13
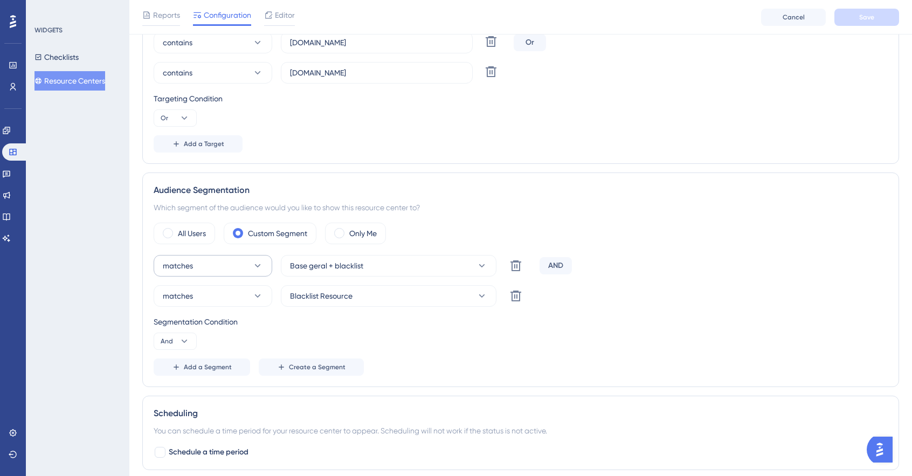
scroll to position [323, 0]
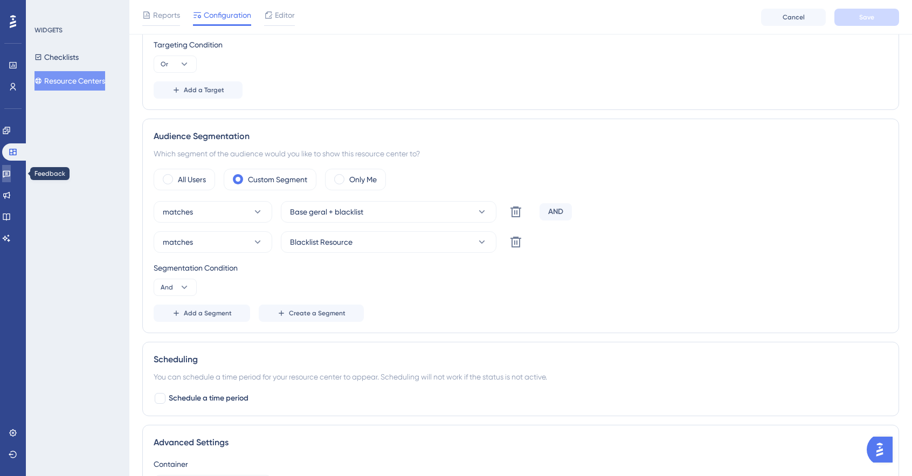
click at [8, 176] on link at bounding box center [6, 173] width 9 height 17
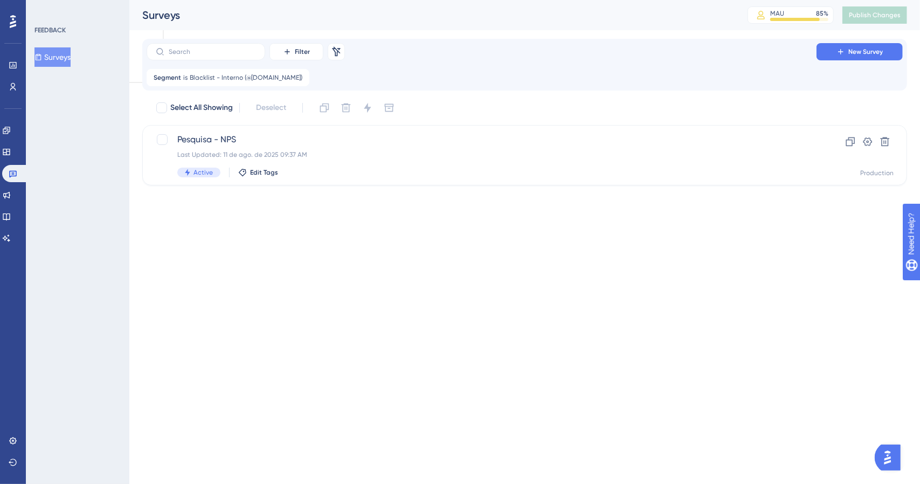
click at [66, 45] on div "FEEDBACK Surveys" at bounding box center [77, 46] width 87 height 41
click at [14, 89] on icon at bounding box center [13, 86] width 9 height 9
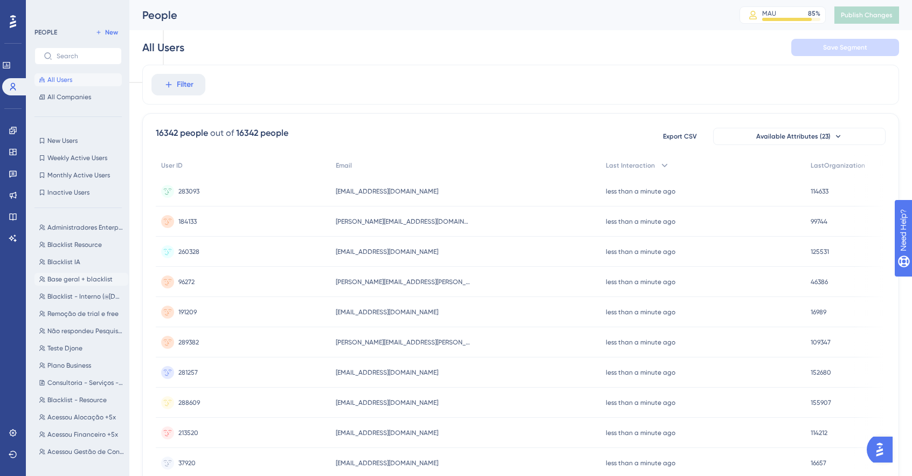
click at [84, 282] on span "Base geral + blacklist" at bounding box center [79, 279] width 65 height 9
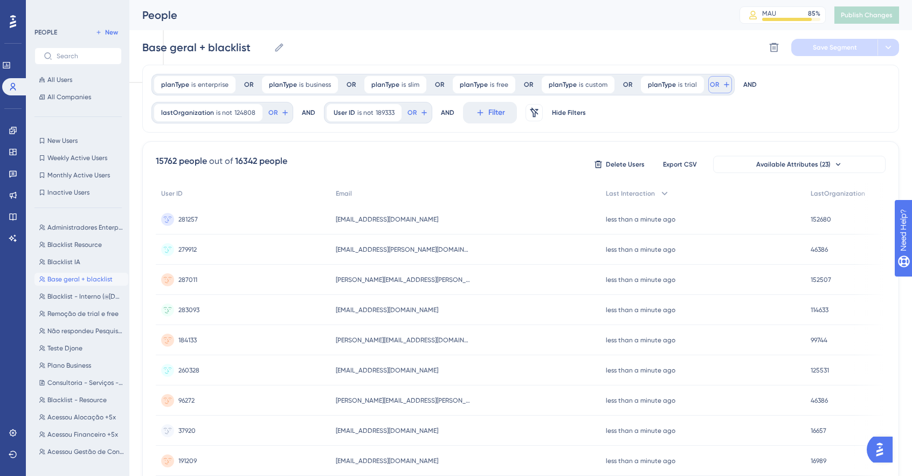
click at [724, 84] on icon at bounding box center [726, 84] width 5 height 5
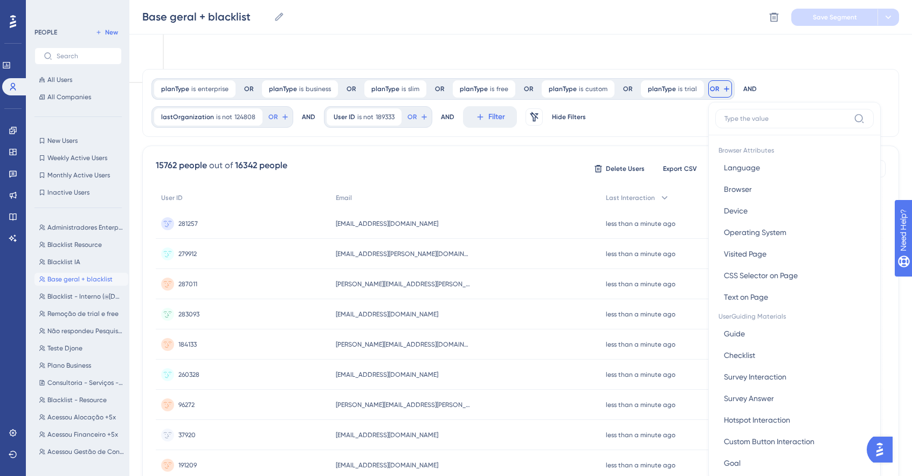
scroll to position [49, 0]
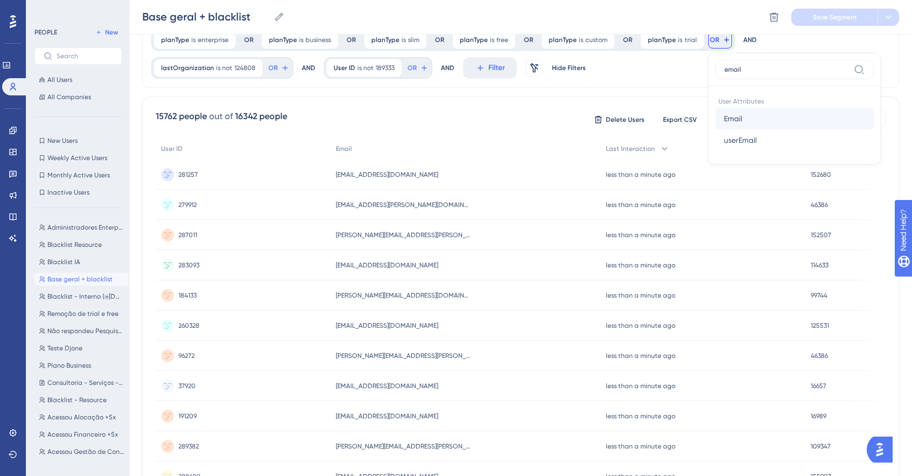
type input "email"
click at [745, 117] on button "Email Email" at bounding box center [794, 119] width 158 height 22
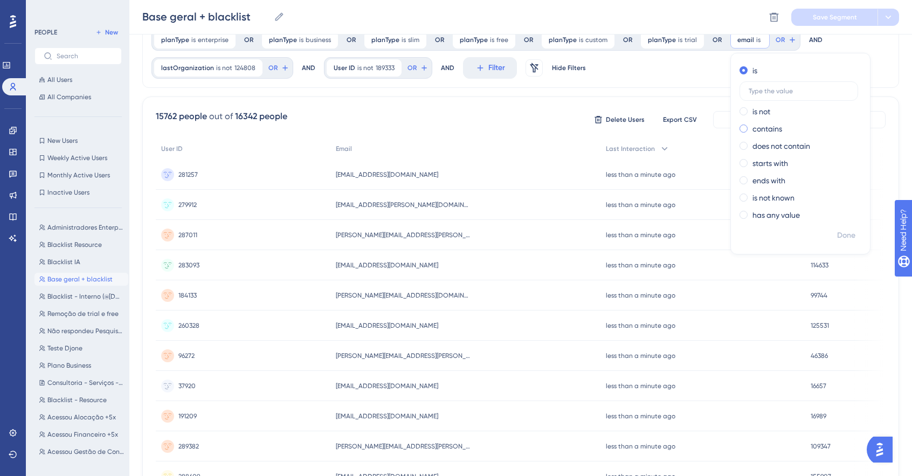
click at [752, 124] on label "contains" at bounding box center [767, 128] width 30 height 13
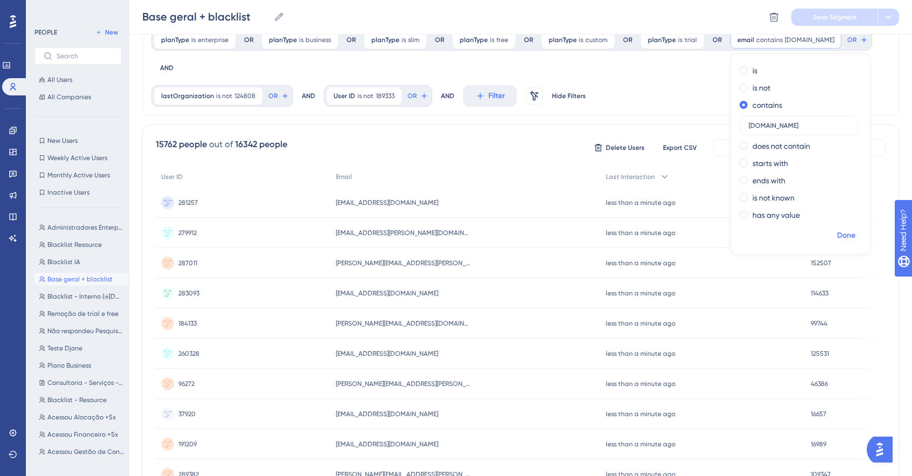
type input "[DOMAIN_NAME]"
click at [839, 234] on span "Done" at bounding box center [846, 235] width 18 height 13
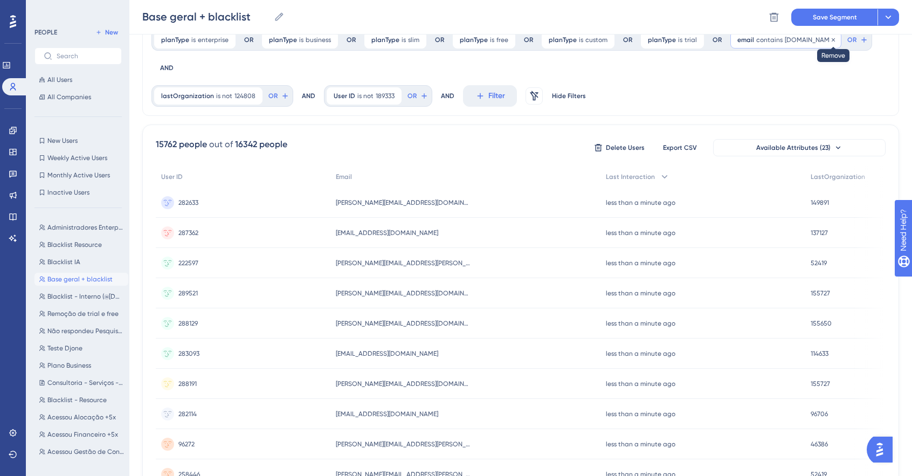
click at [830, 38] on icon at bounding box center [833, 40] width 6 height 6
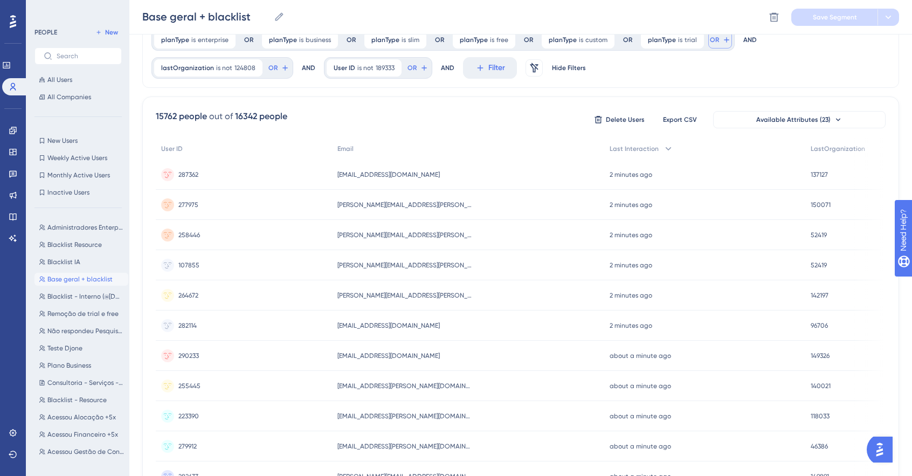
click at [722, 36] on icon at bounding box center [726, 40] width 9 height 9
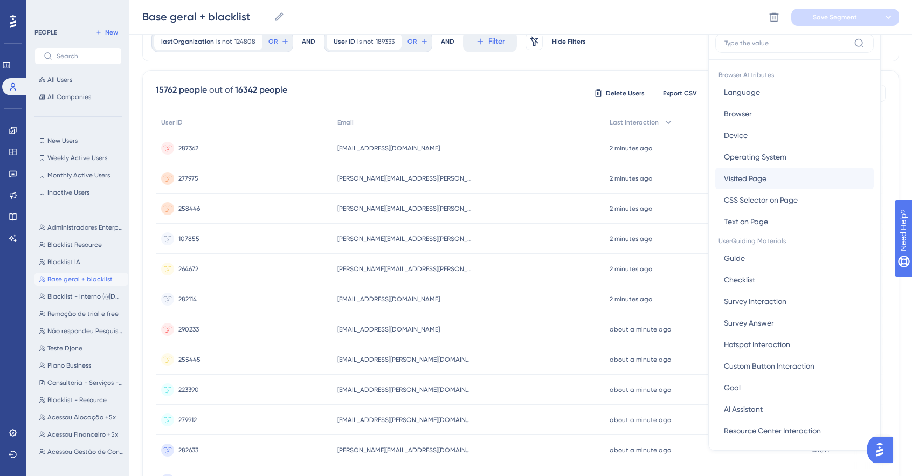
scroll to position [0, 0]
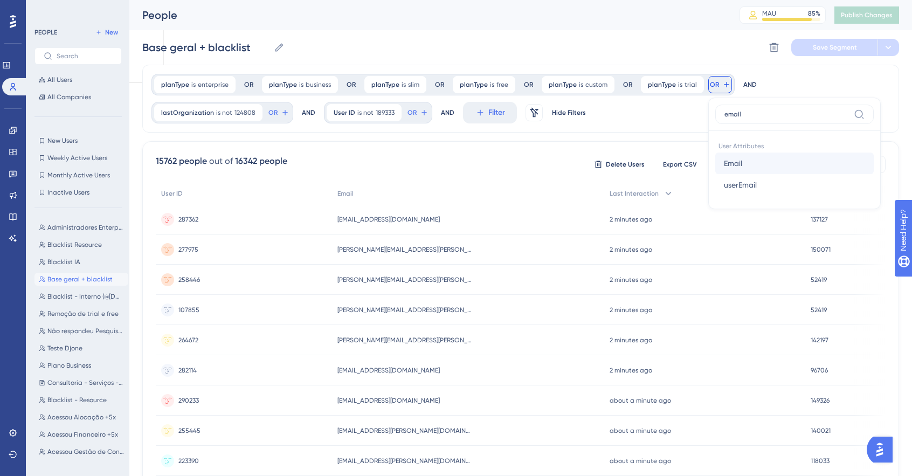
type input "email"
click at [740, 165] on button "Email Email" at bounding box center [794, 163] width 158 height 22
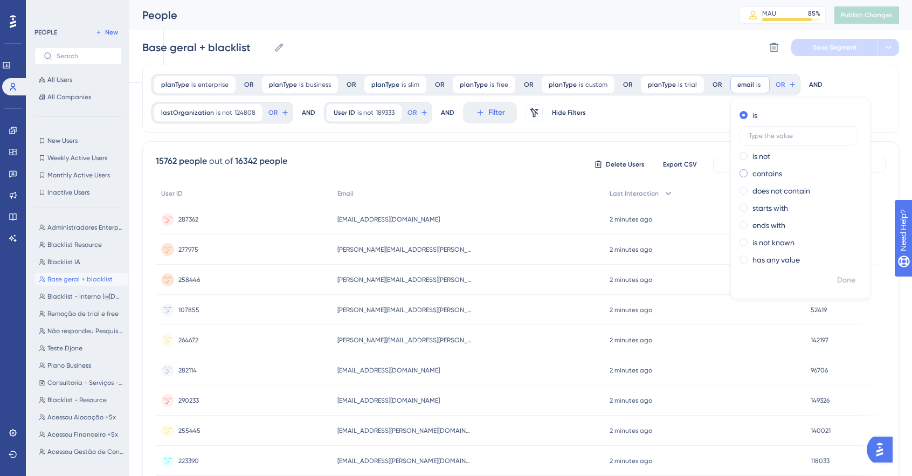
click at [769, 174] on label "contains" at bounding box center [767, 173] width 30 height 13
click at [771, 168] on input "text" at bounding box center [798, 170] width 100 height 8
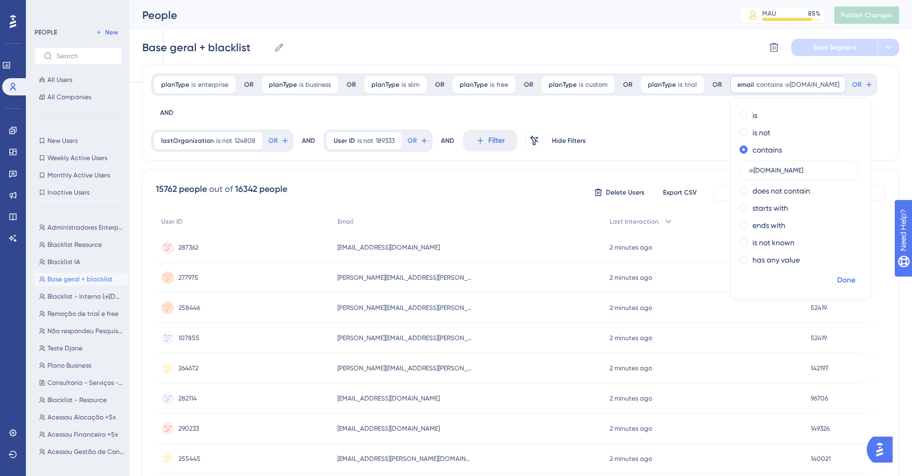
type input "@[DOMAIN_NAME]"
click at [843, 282] on span "Done" at bounding box center [846, 280] width 18 height 13
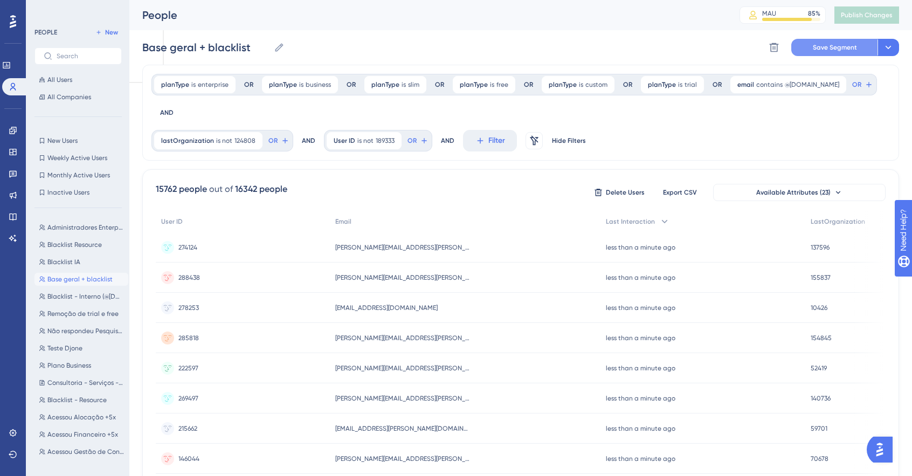
click at [831, 46] on span "Save Segment" at bounding box center [834, 47] width 44 height 9
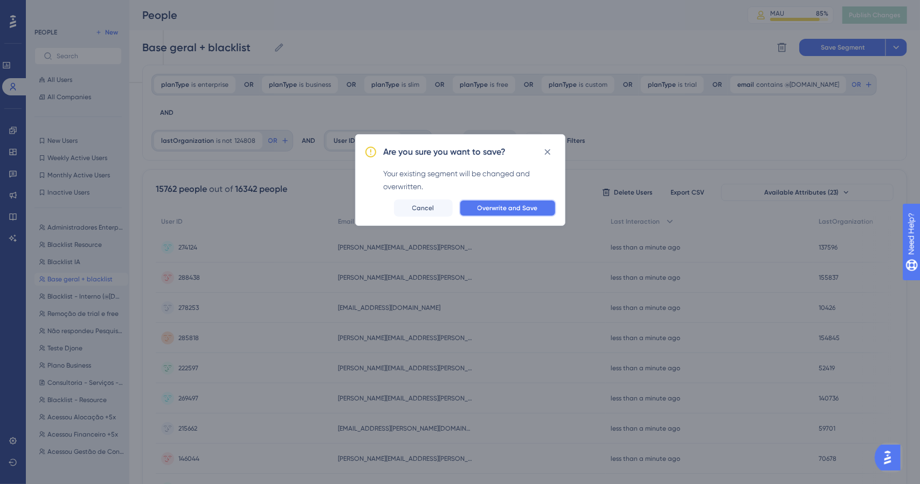
click at [540, 212] on button "Overwrite and Save" at bounding box center [507, 207] width 97 height 17
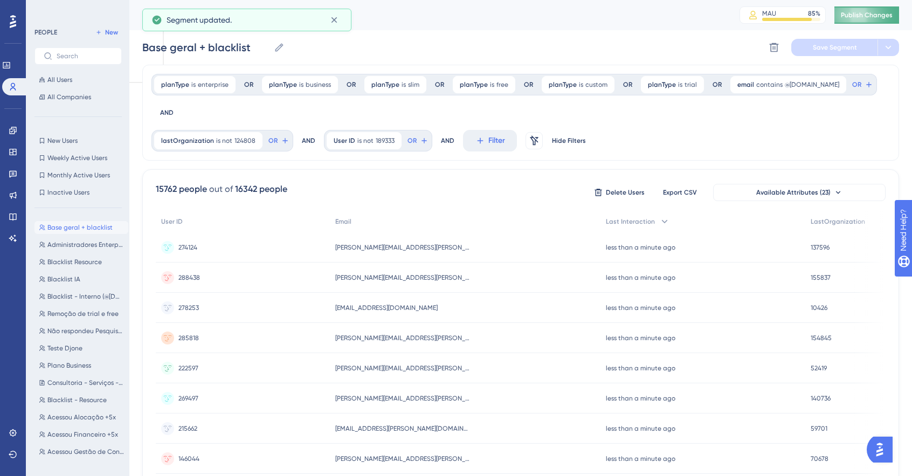
click at [876, 18] on span "Publish Changes" at bounding box center [866, 15] width 52 height 9
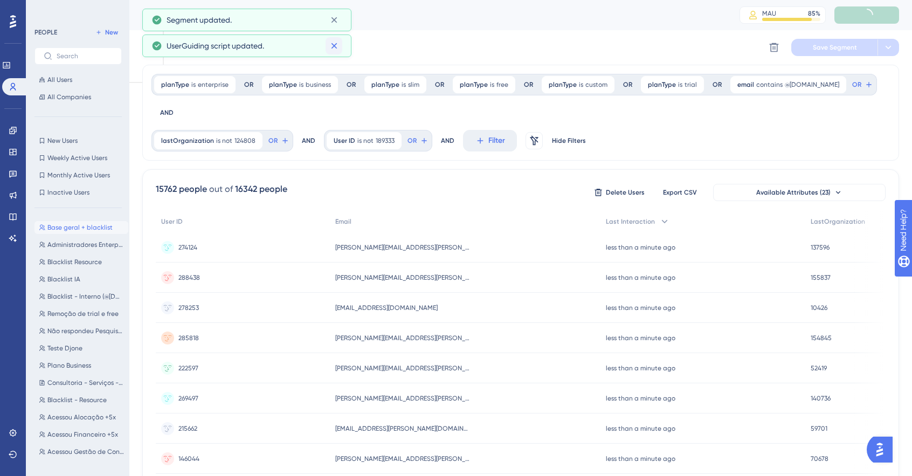
click at [334, 19] on icon at bounding box center [334, 20] width 6 height 6
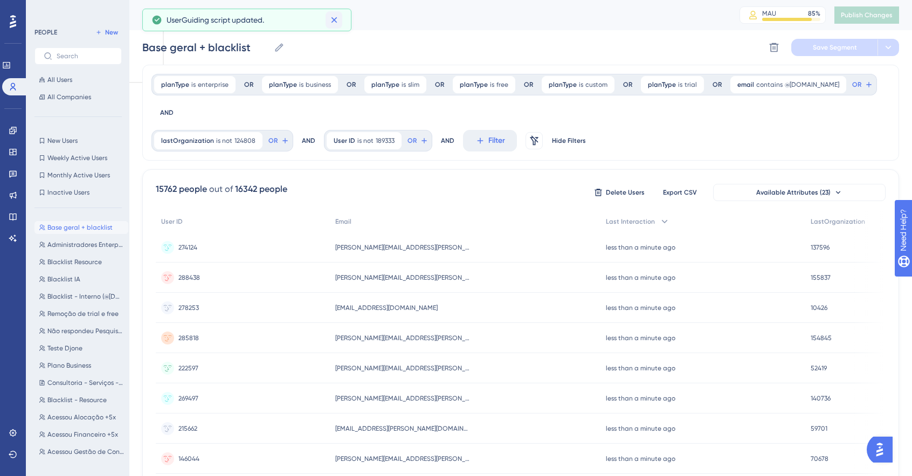
click at [337, 21] on icon at bounding box center [334, 20] width 11 height 11
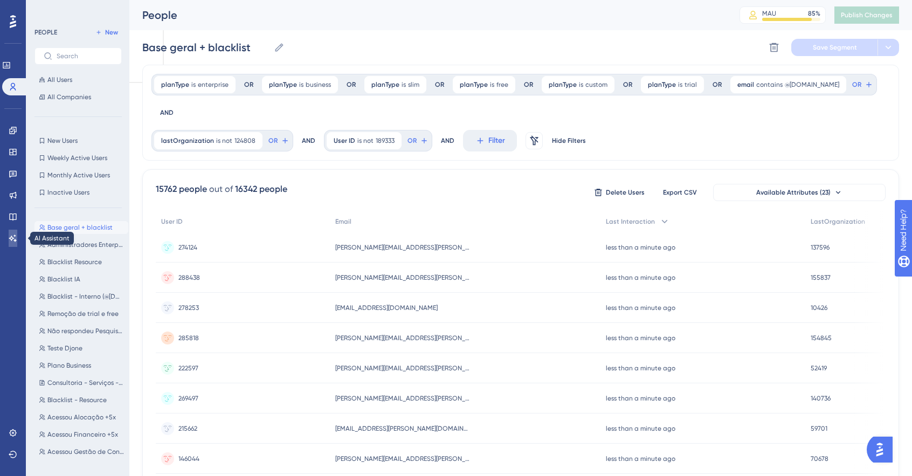
click at [17, 233] on link at bounding box center [13, 237] width 9 height 17
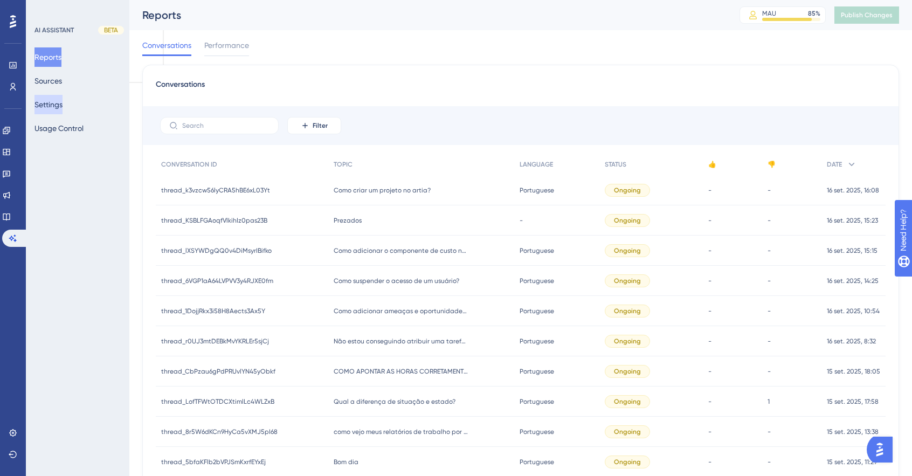
click at [62, 108] on button "Settings" at bounding box center [48, 104] width 28 height 19
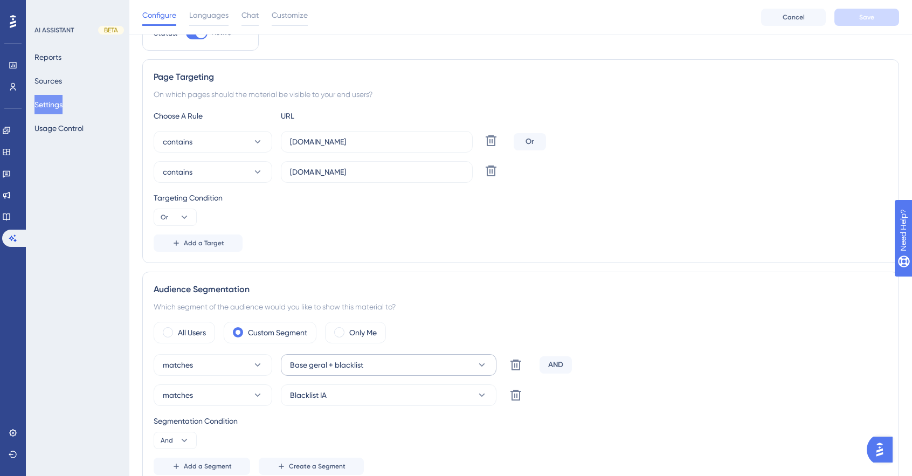
scroll to position [108, 0]
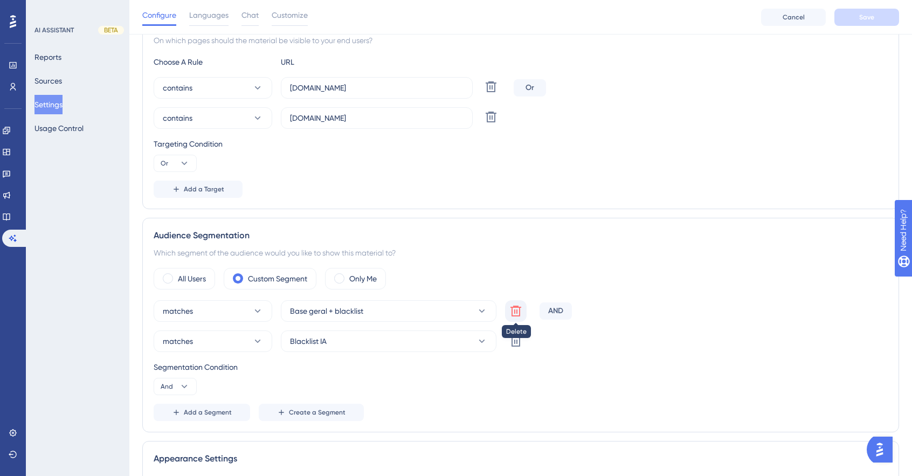
click at [516, 310] on icon at bounding box center [515, 310] width 11 height 11
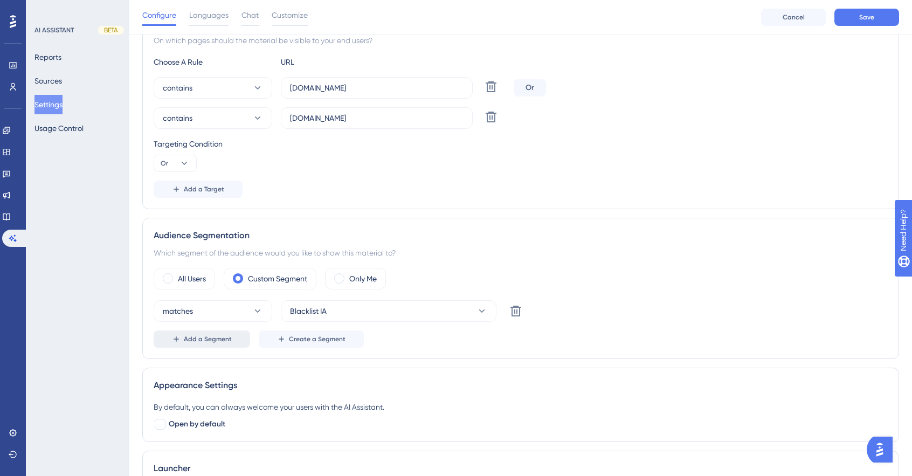
click at [227, 336] on span "Add a Segment" at bounding box center [208, 339] width 48 height 9
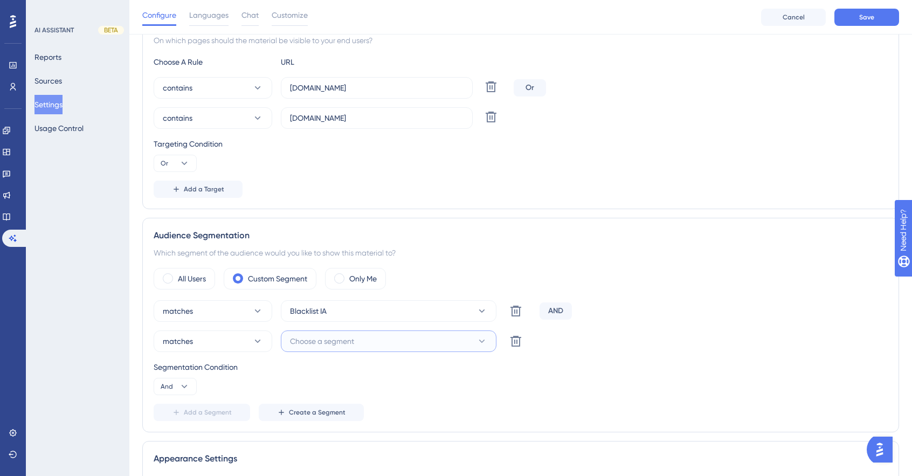
click at [354, 336] on span "Choose a segment" at bounding box center [322, 341] width 64 height 13
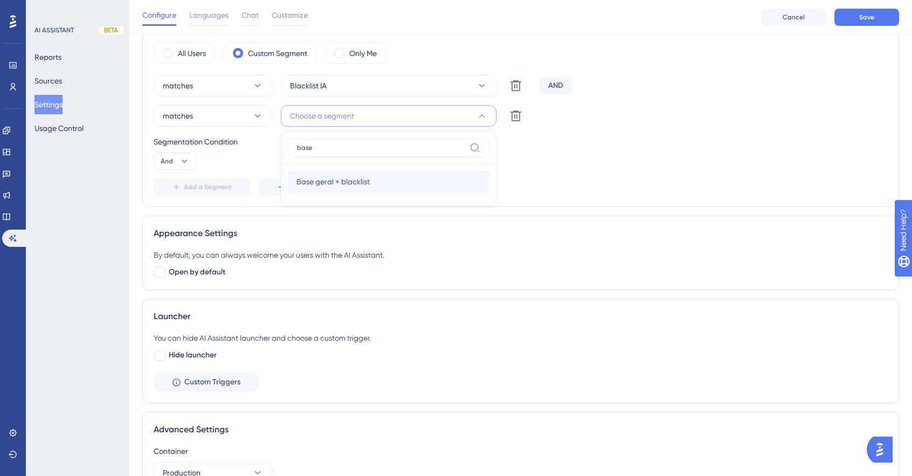
type input "base"
click at [365, 183] on span "Base geral + blacklist" at bounding box center [332, 181] width 73 height 13
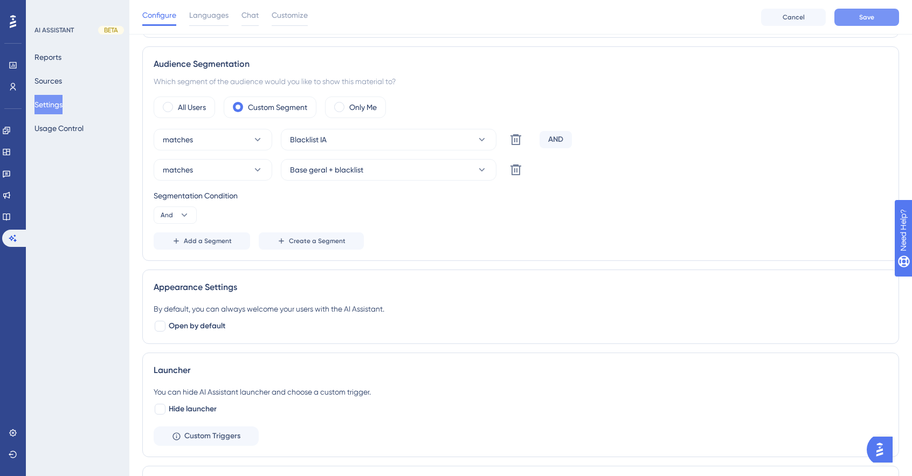
click at [880, 18] on button "Save" at bounding box center [866, 17] width 65 height 17
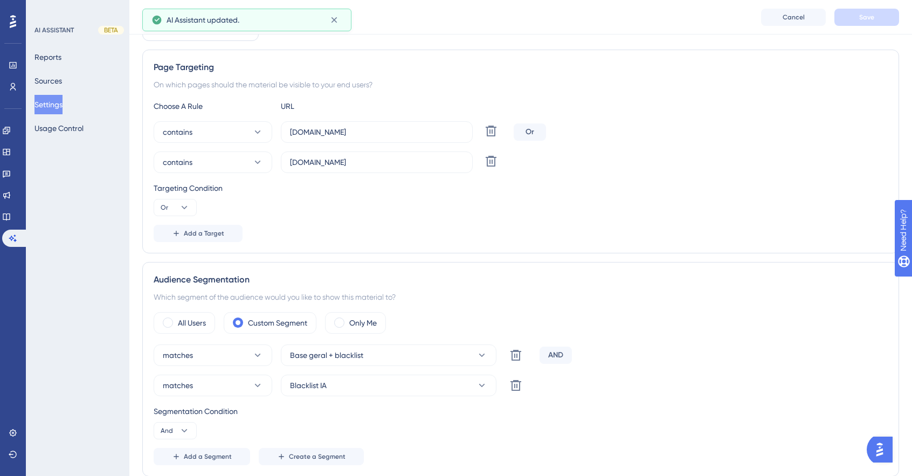
scroll to position [0, 0]
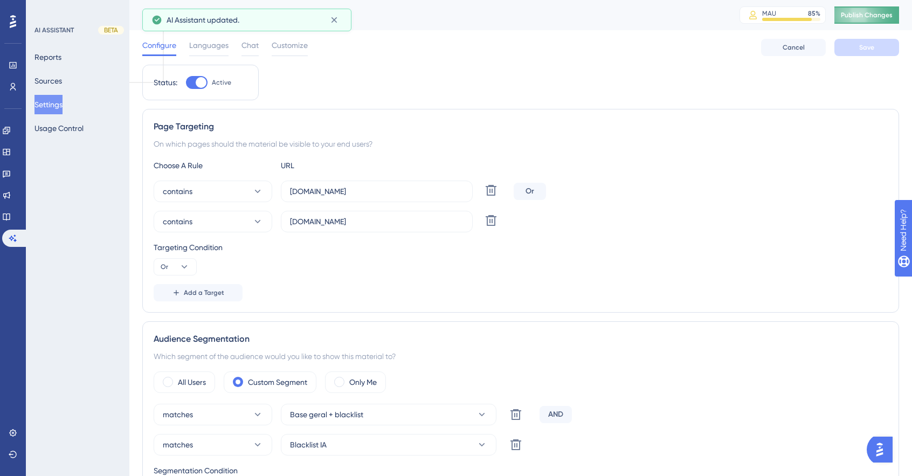
click at [875, 17] on span "Publish Changes" at bounding box center [866, 15] width 52 height 9
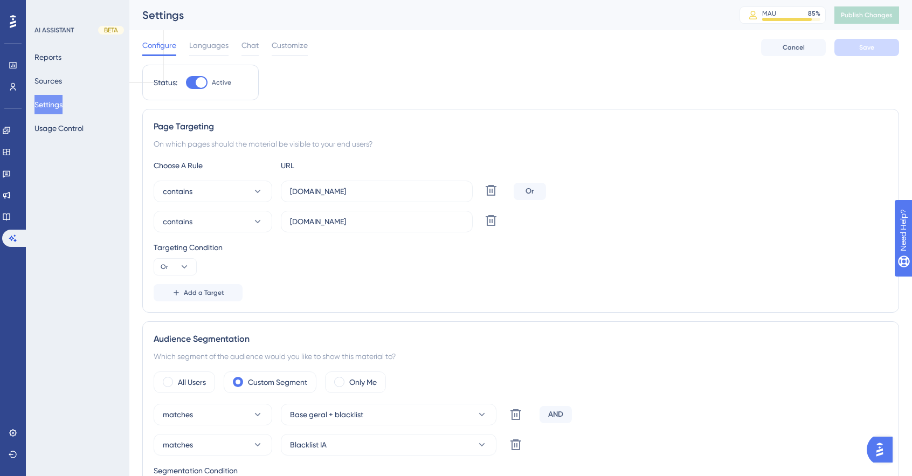
click at [629, 154] on div "Page Targeting On which pages should the material be visible to your end users?…" at bounding box center [520, 211] width 756 height 204
